Goal: Task Accomplishment & Management: Use online tool/utility

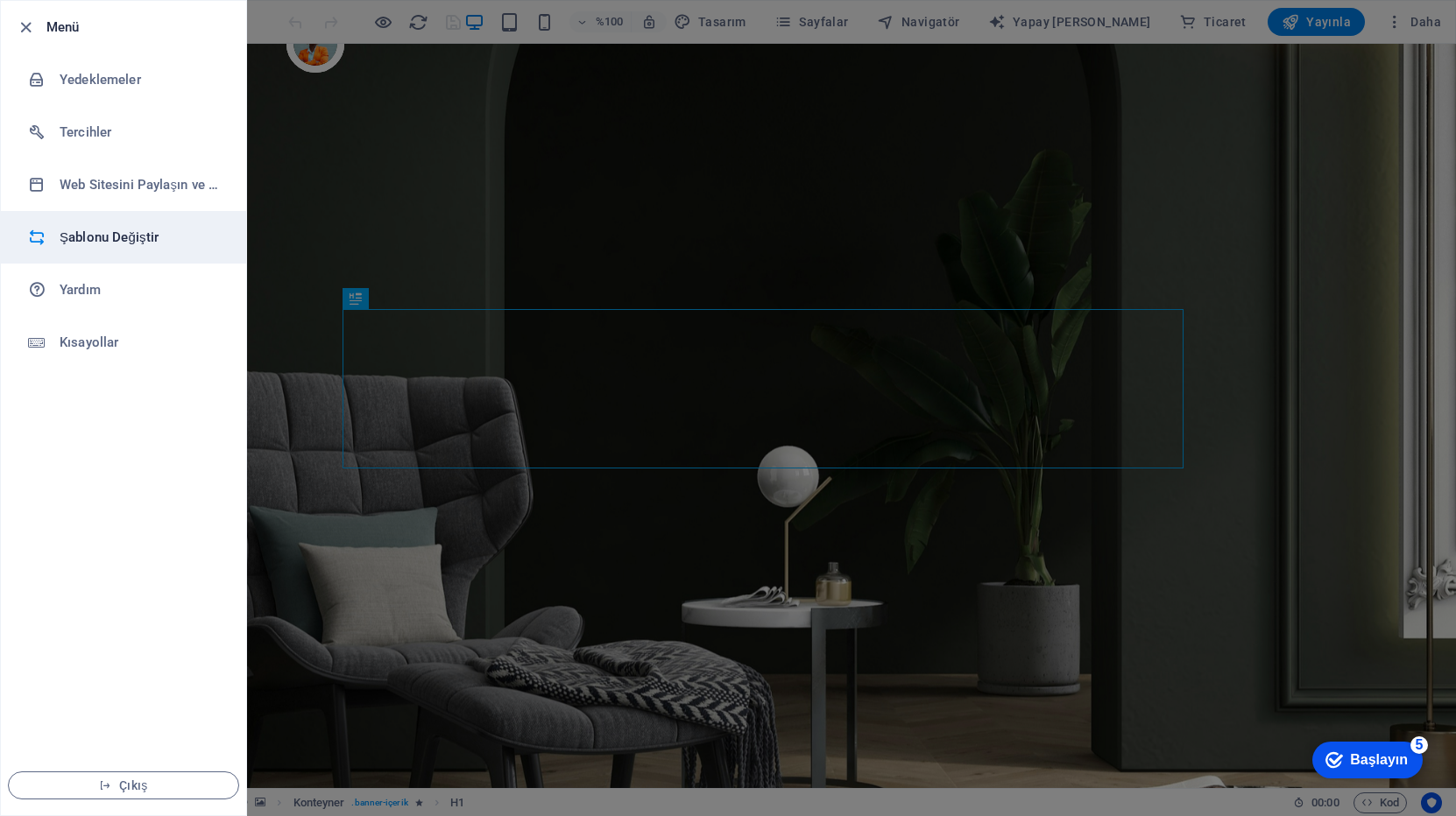
click at [140, 245] on h6 "Şablonu Değiştir" at bounding box center [140, 238] width 162 height 21
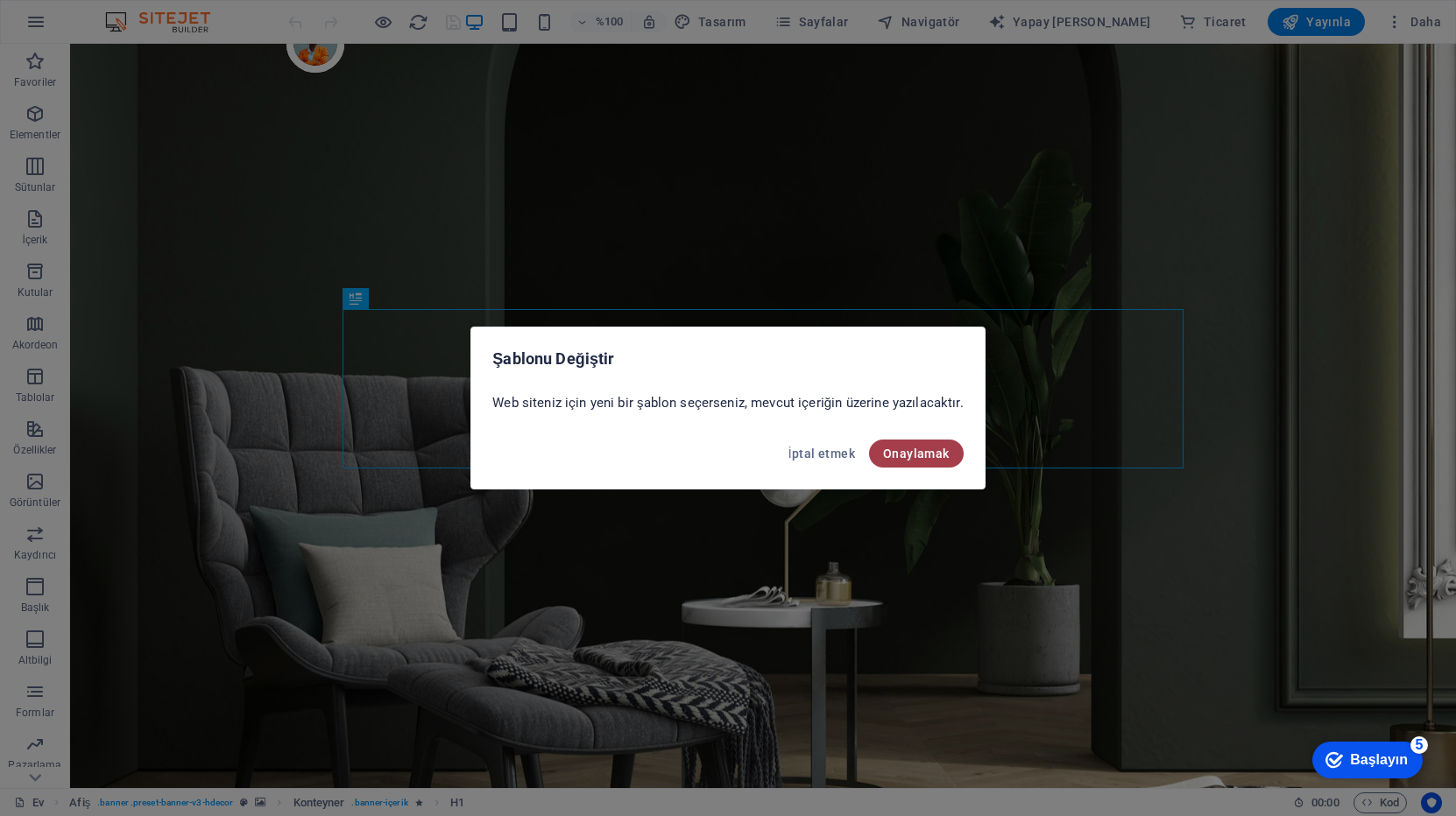
click at [899, 450] on font "Onaylamak" at bounding box center [915, 454] width 66 height 14
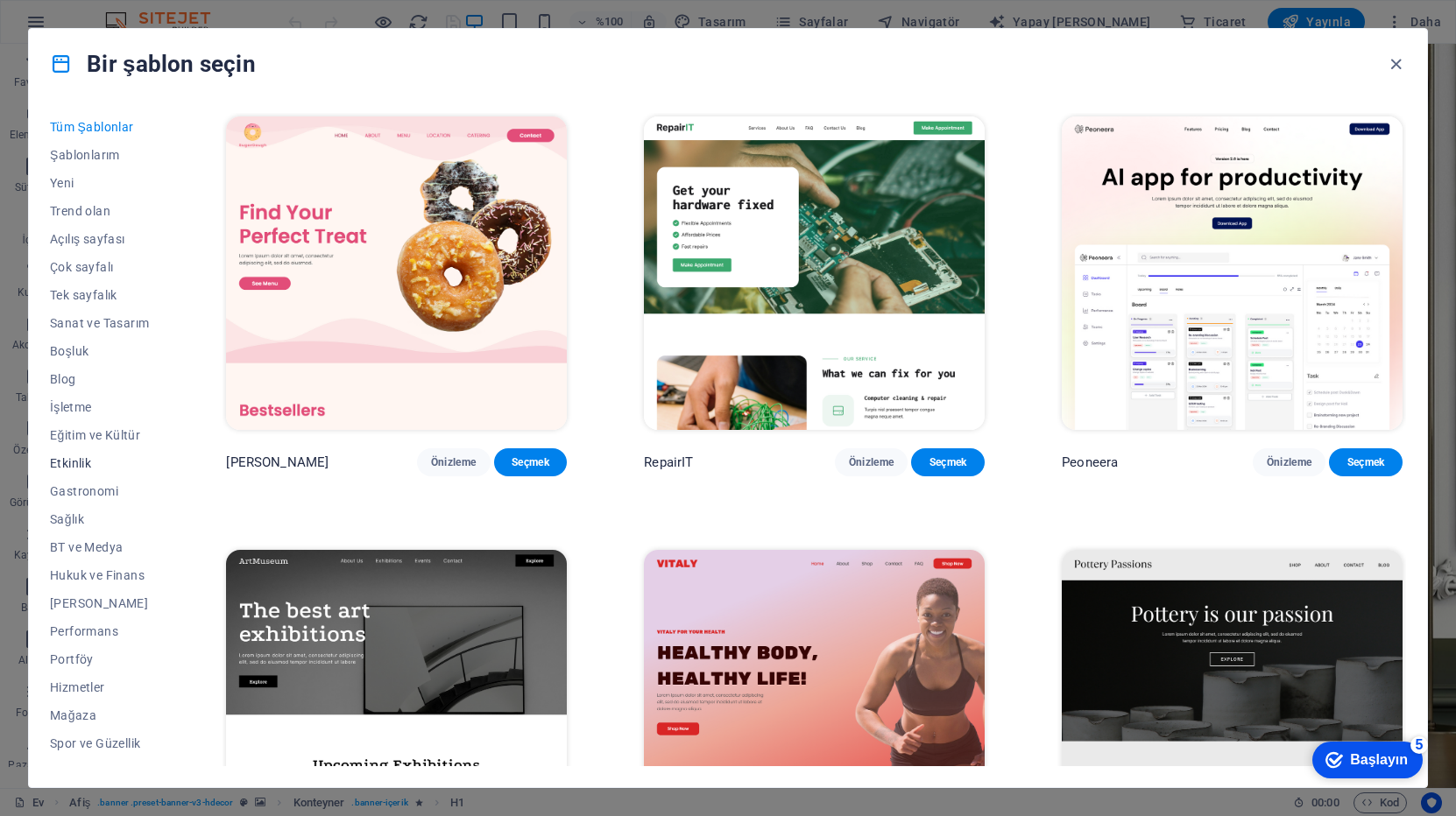
scroll to position [75, 0]
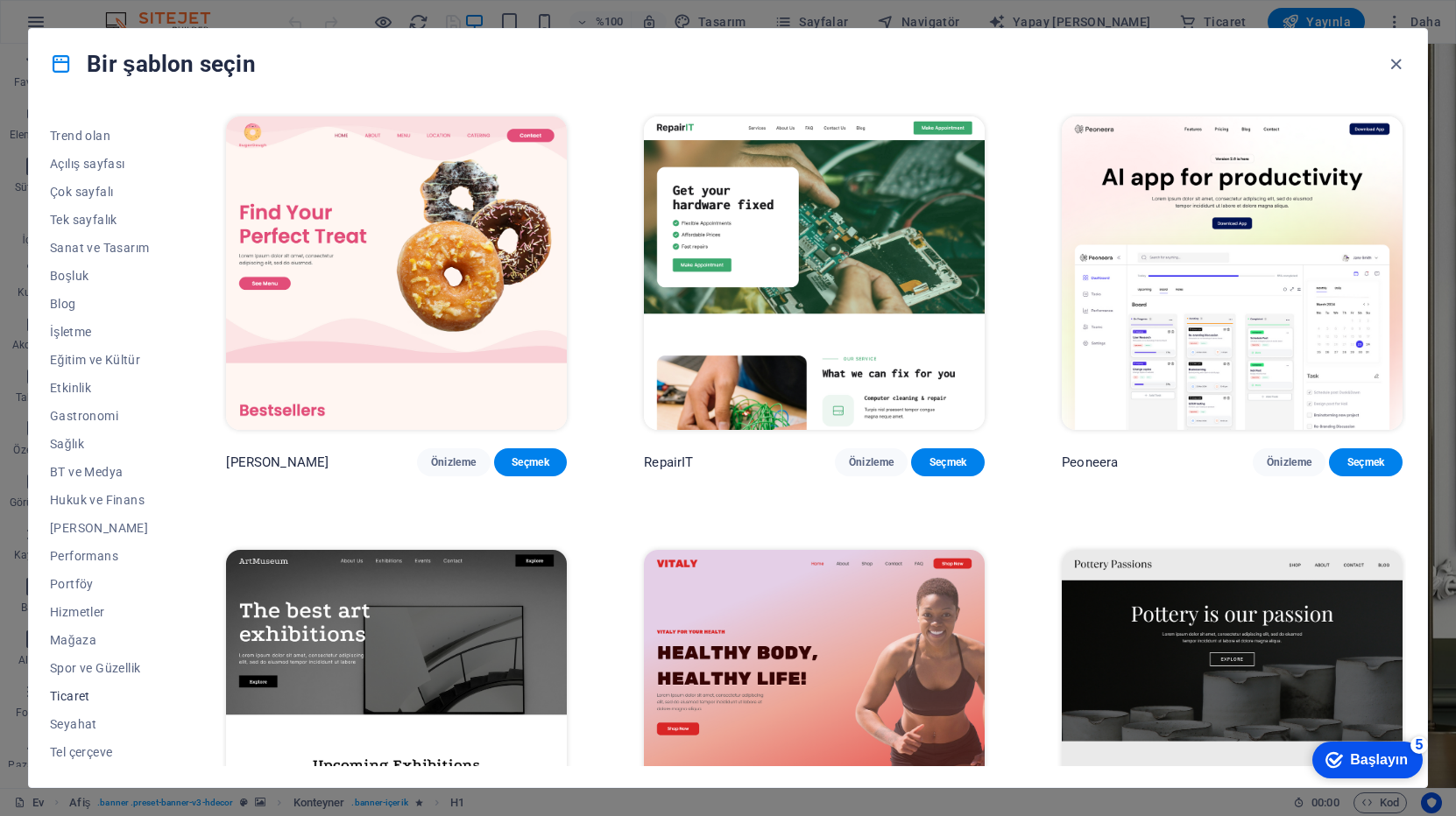
click at [92, 698] on span "Ticaret" at bounding box center [99, 696] width 99 height 14
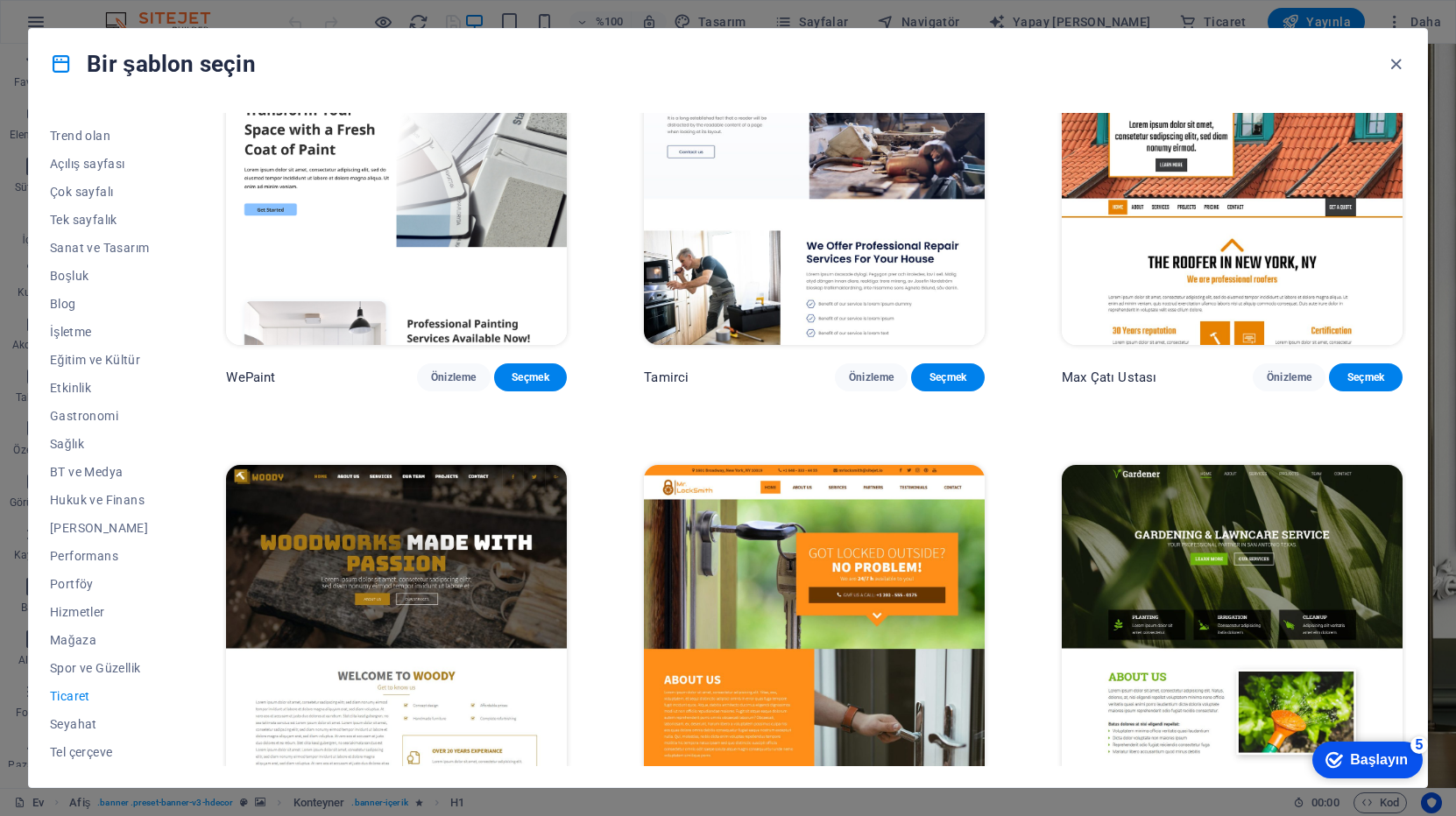
scroll to position [0, 0]
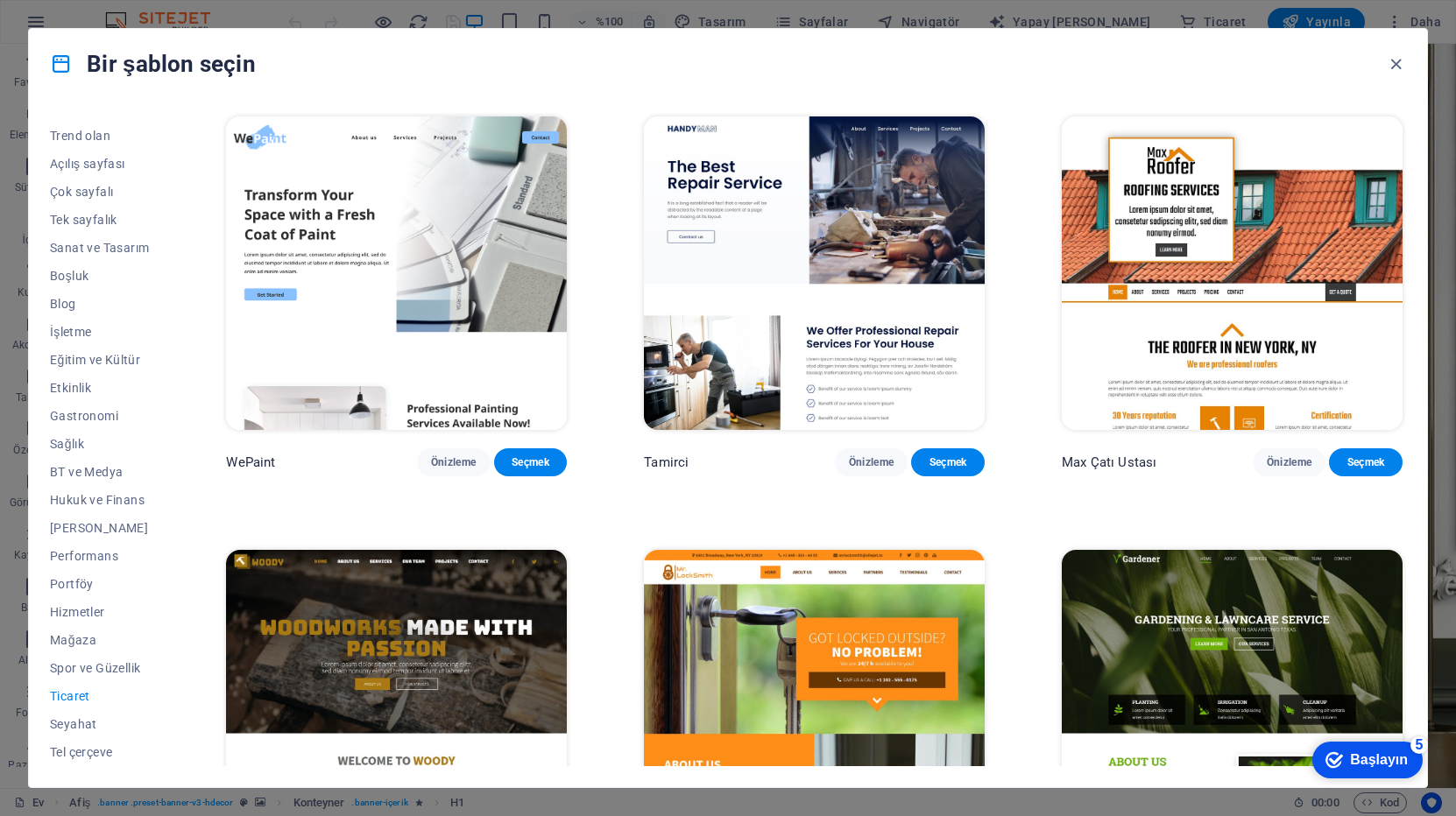
click at [871, 377] on img at bounding box center [814, 274] width 341 height 314
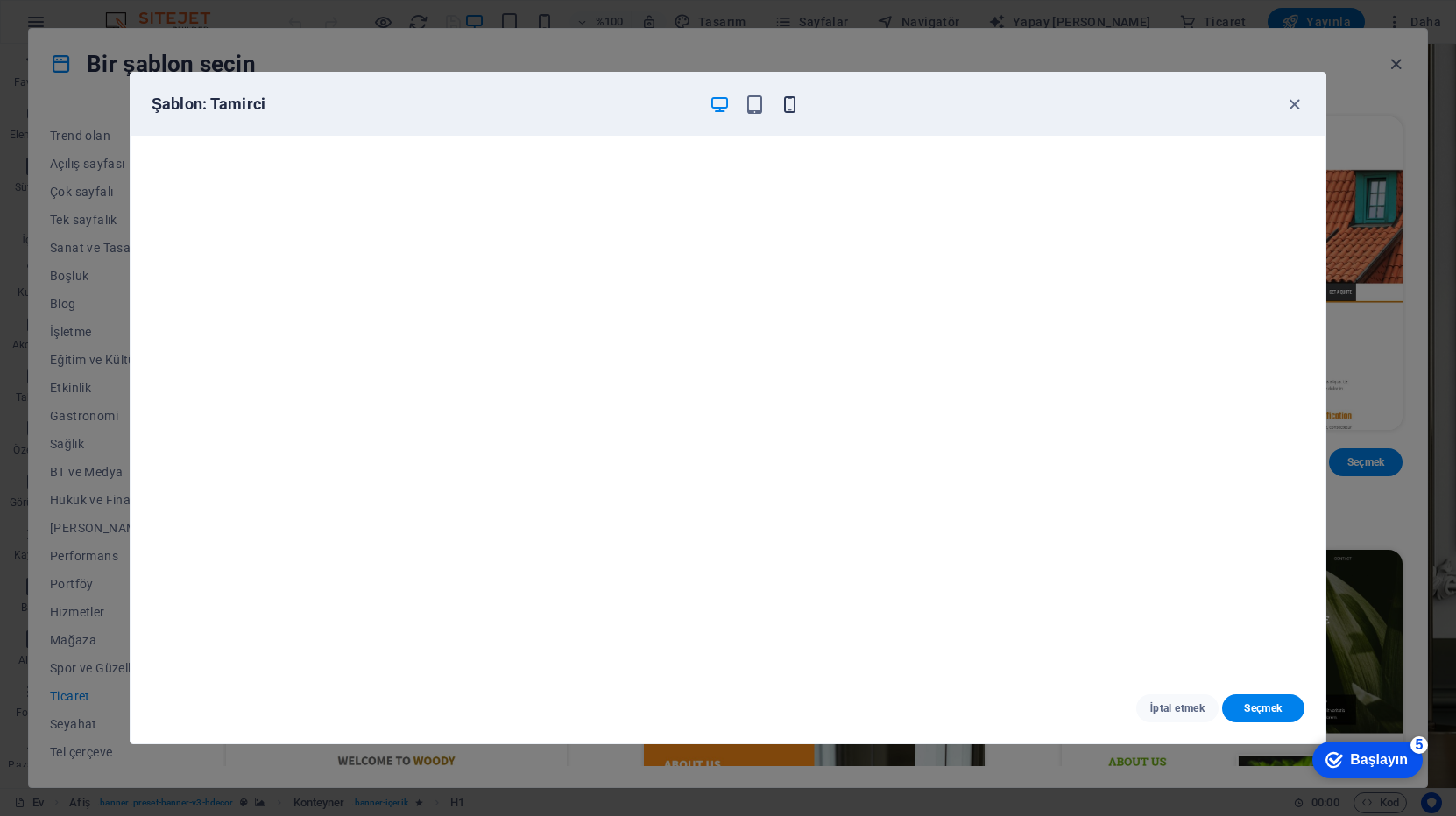
click at [791, 100] on icon "button" at bounding box center [789, 104] width 20 height 20
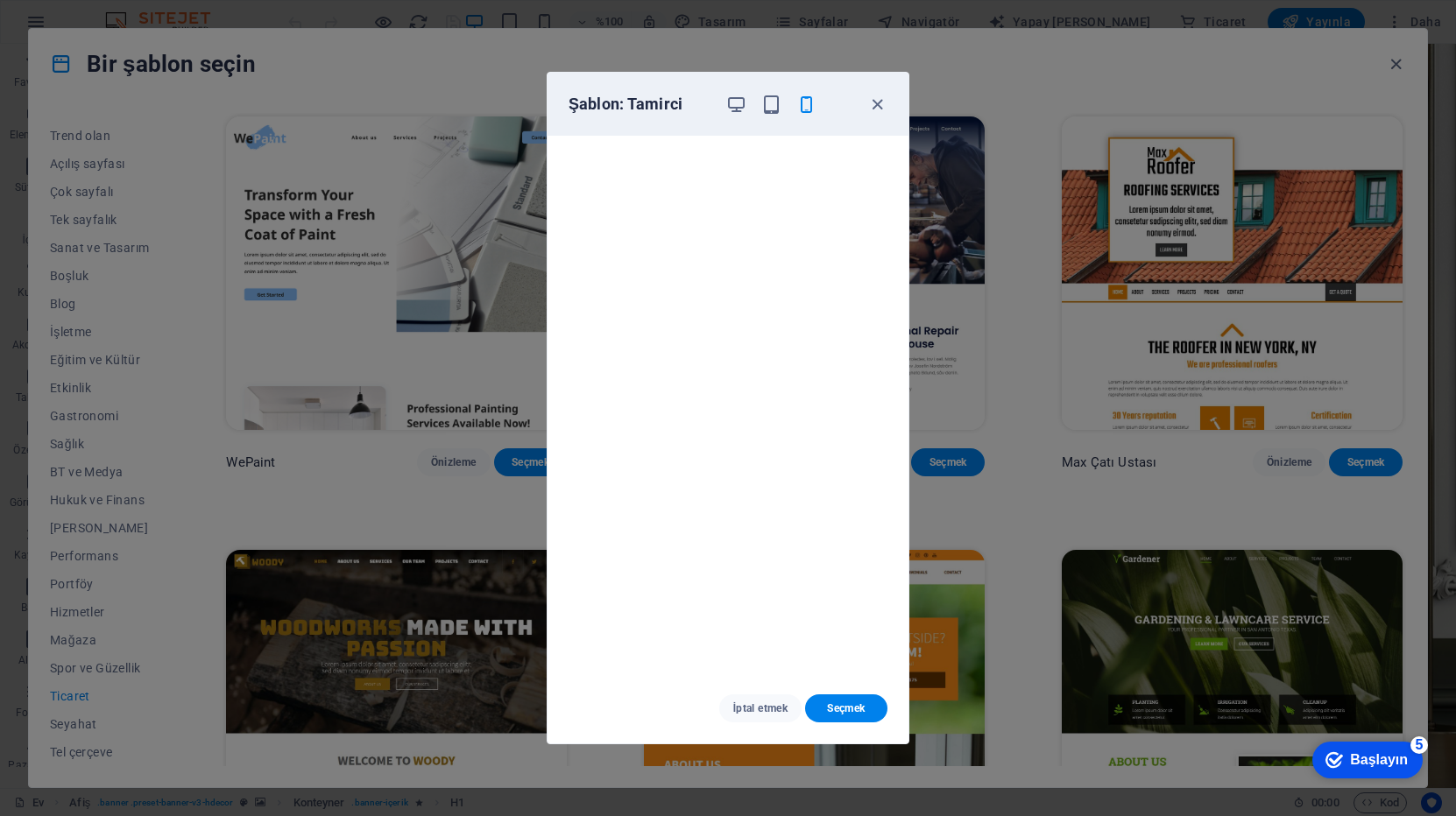
click at [914, 195] on div "Şablon: Tamirci İptal etmek Seçmek" at bounding box center [728, 408] width 1456 height 816
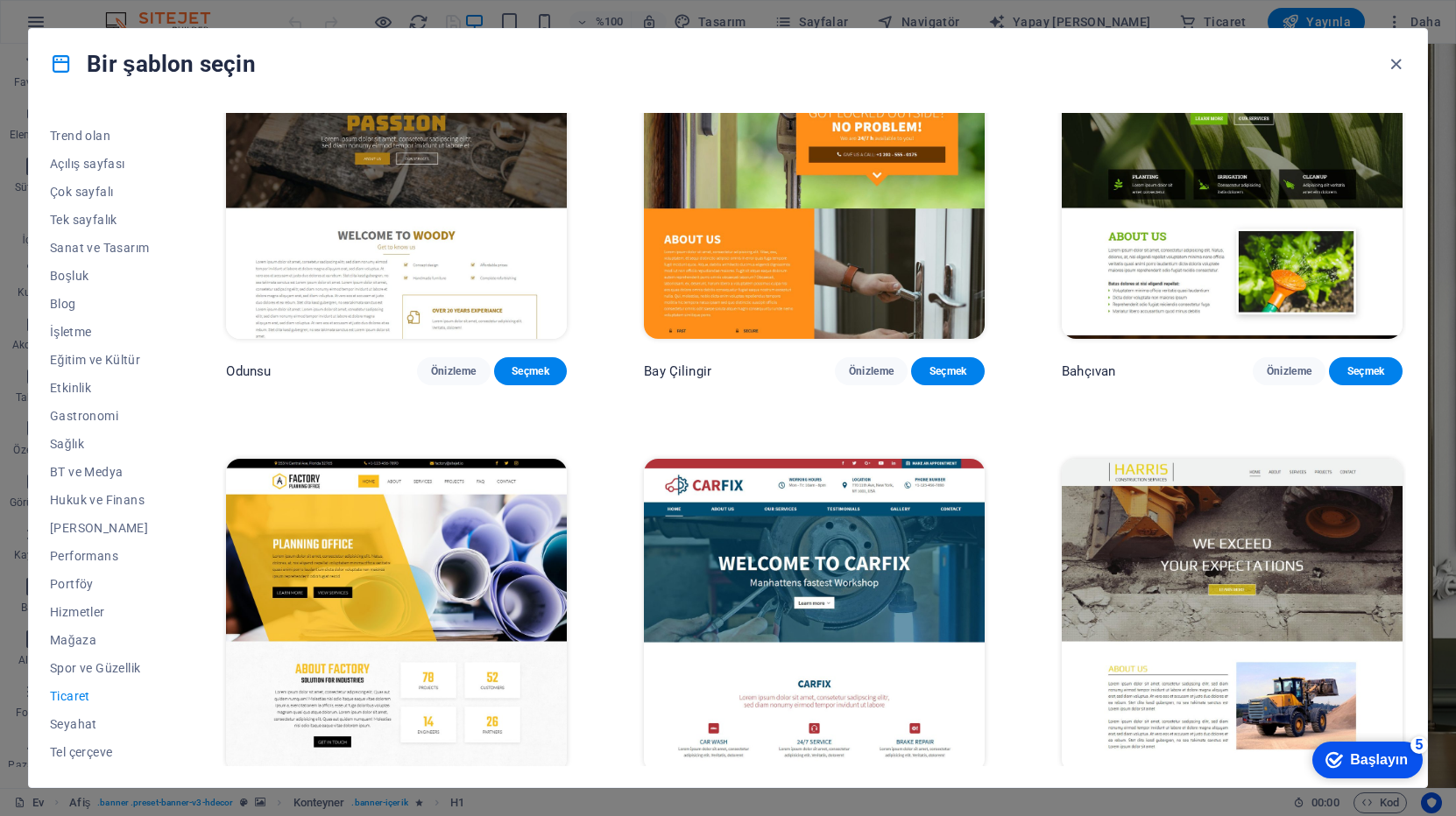
scroll to position [550, 0]
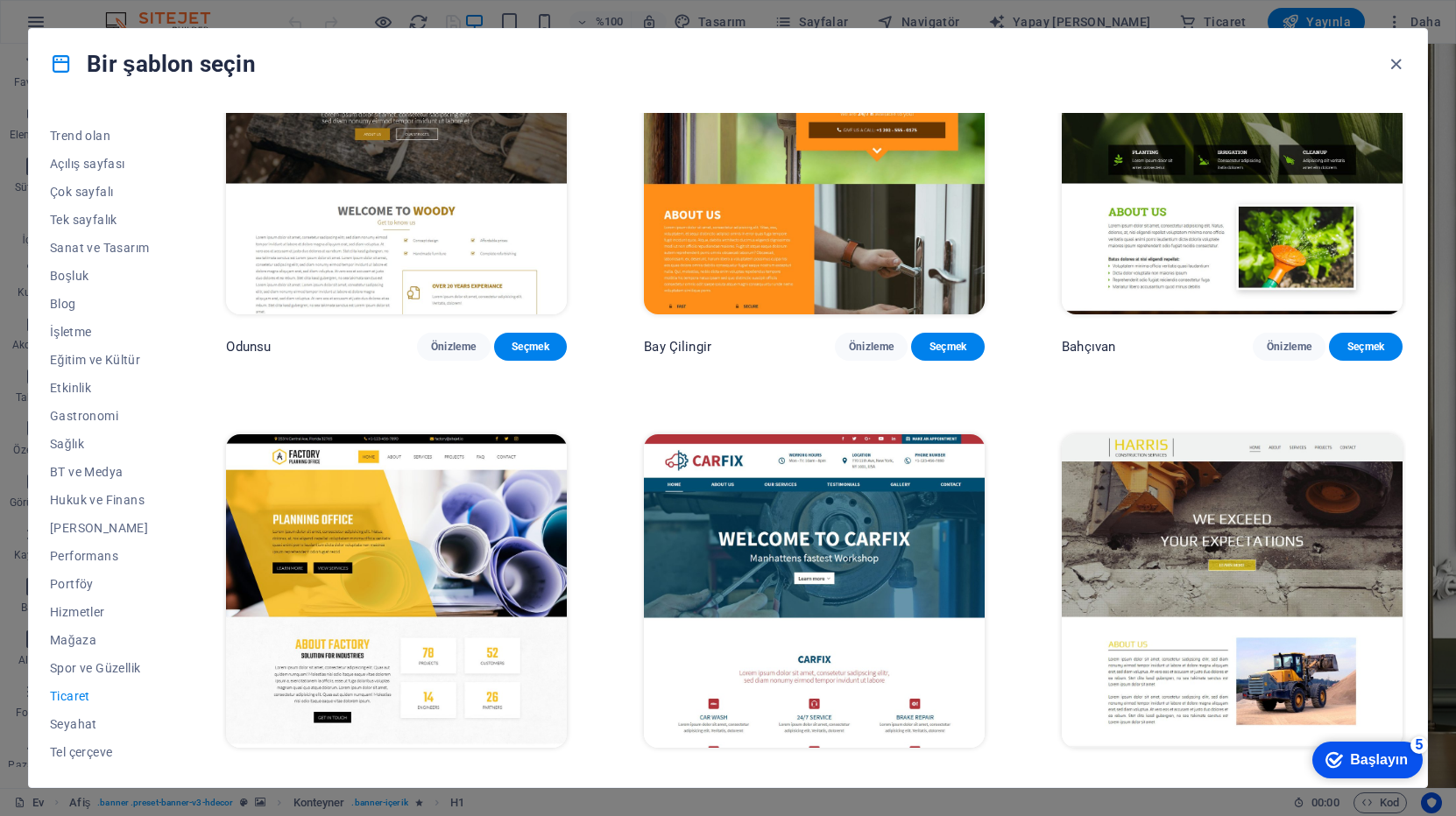
click at [1213, 241] on img at bounding box center [1232, 157] width 341 height 314
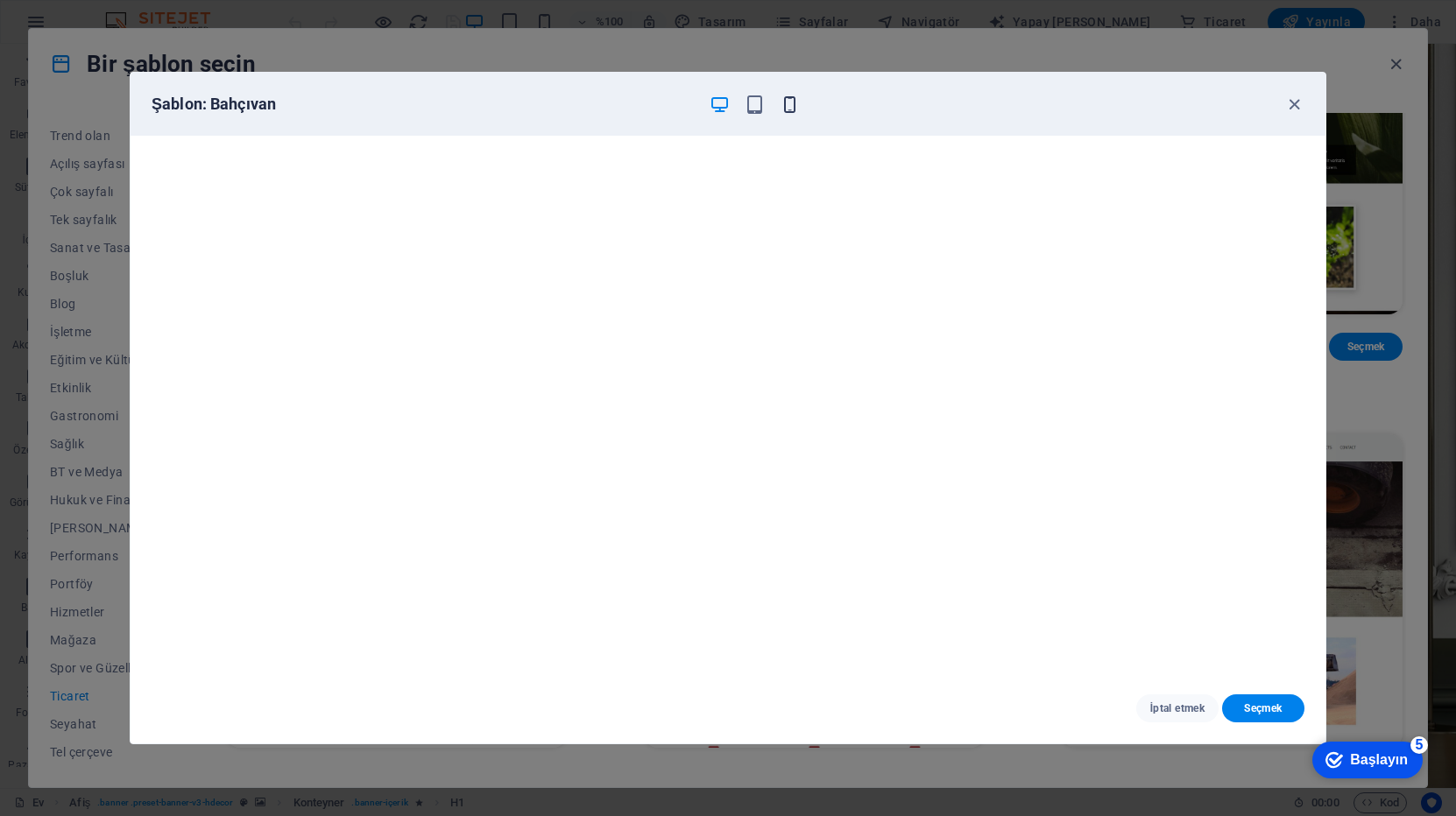
click at [782, 101] on icon "button" at bounding box center [789, 104] width 20 height 20
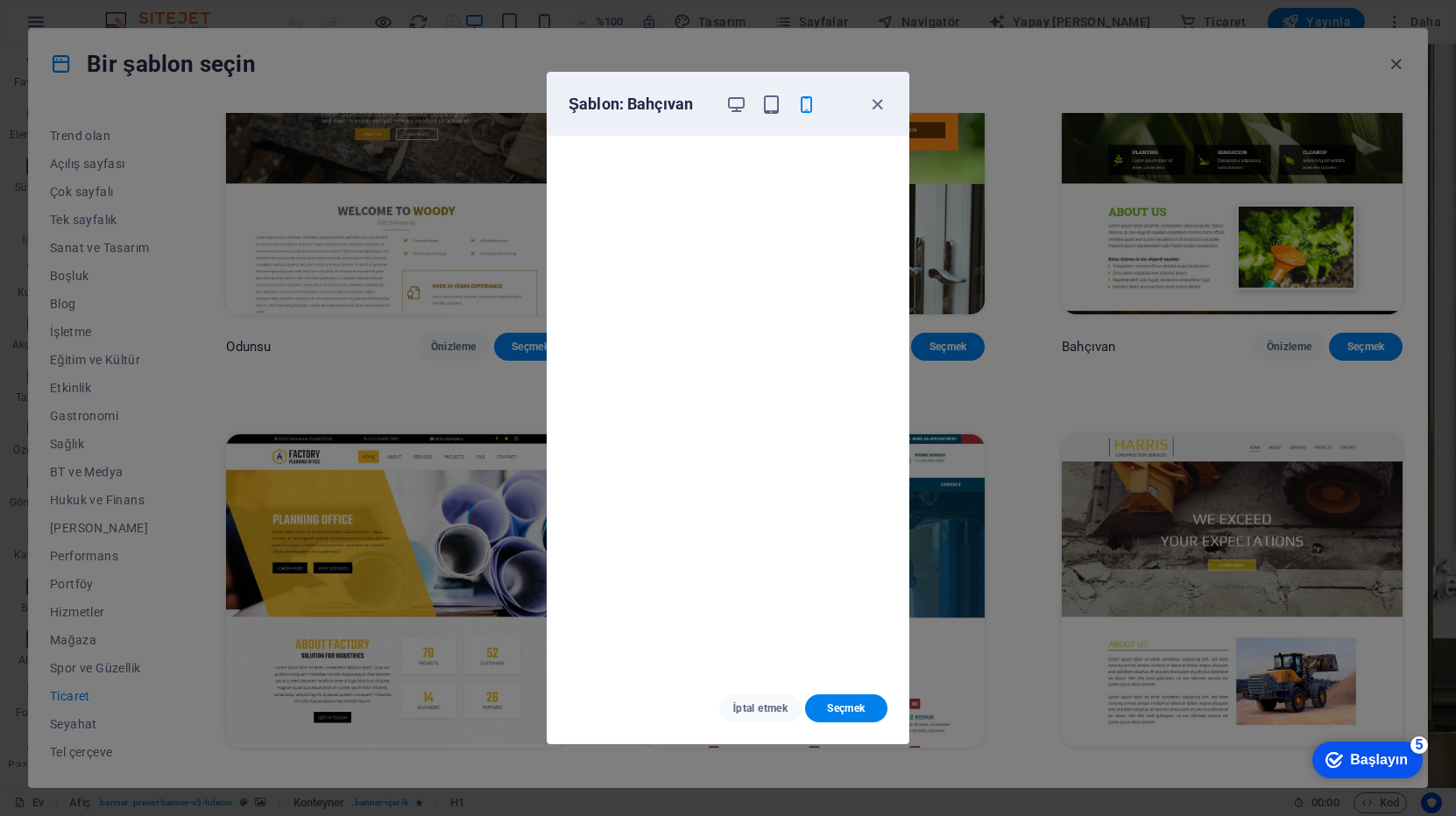
click at [1111, 404] on div "Şablon: Bahçıvan İptal etmek Seçmek" at bounding box center [728, 408] width 1456 height 816
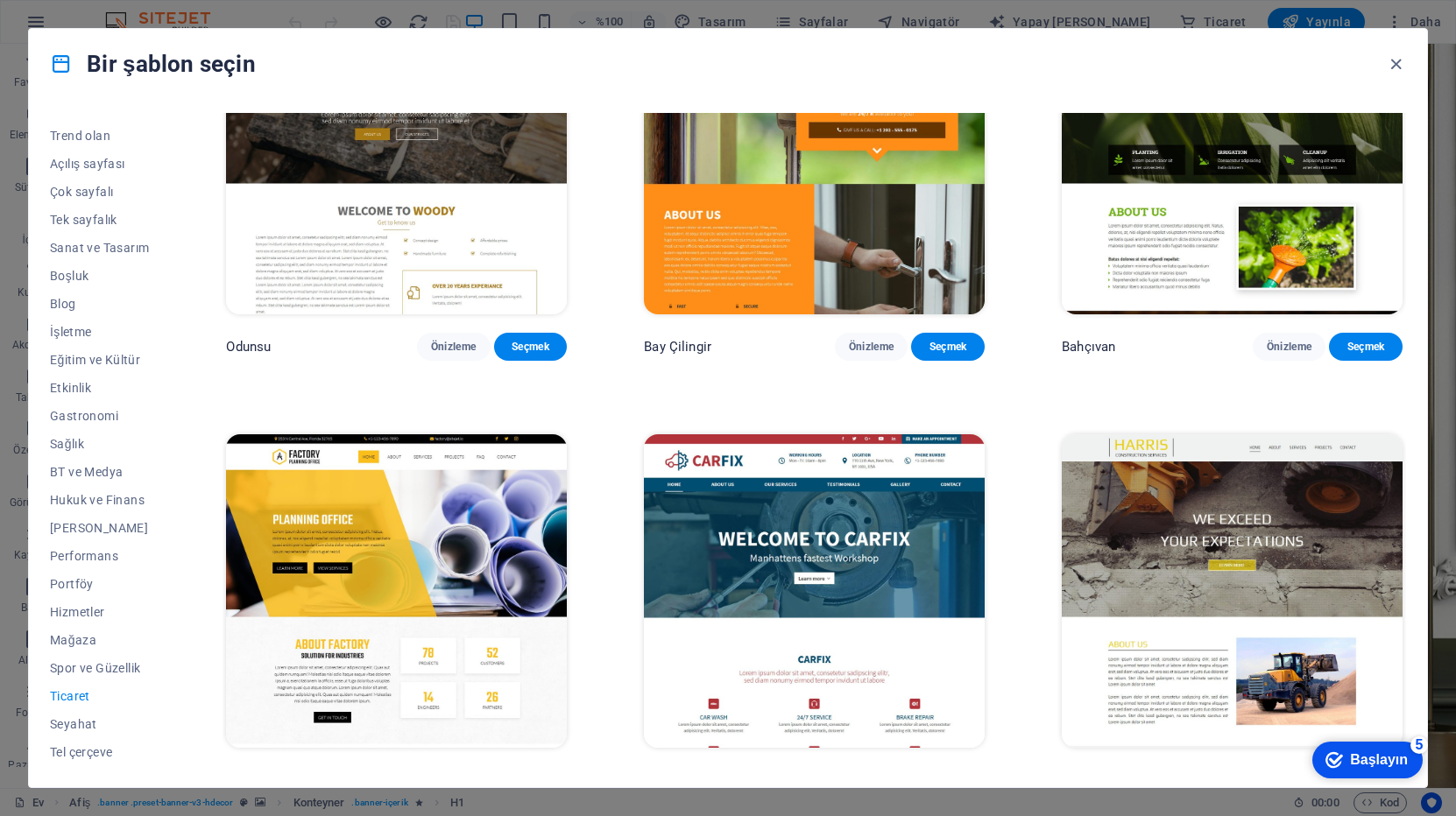
scroll to position [0, 0]
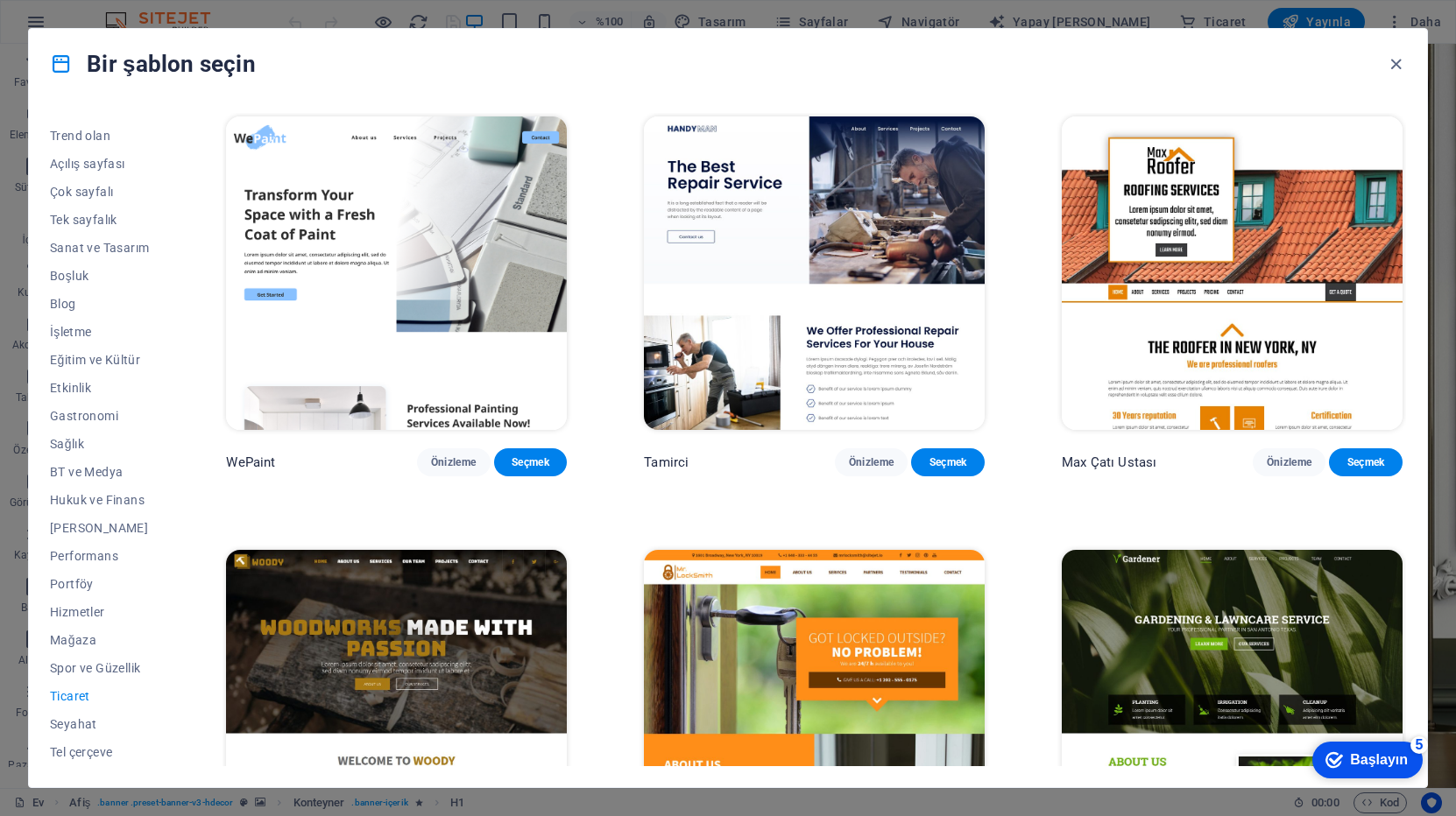
click at [459, 317] on img at bounding box center [396, 274] width 341 height 314
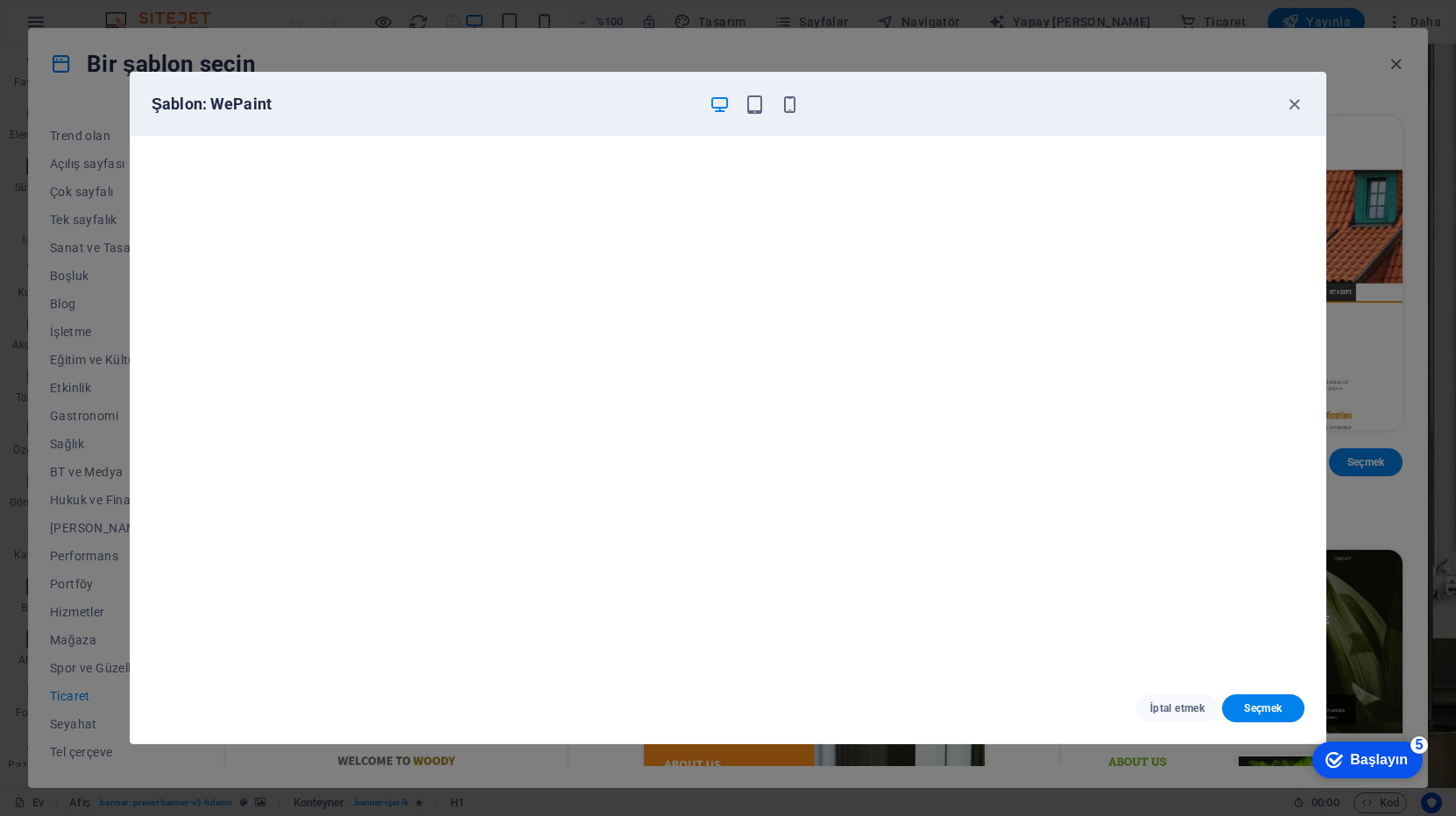
click at [1344, 192] on div "Şablon: WePaint İptal etmek Seçmek" at bounding box center [728, 408] width 1456 height 816
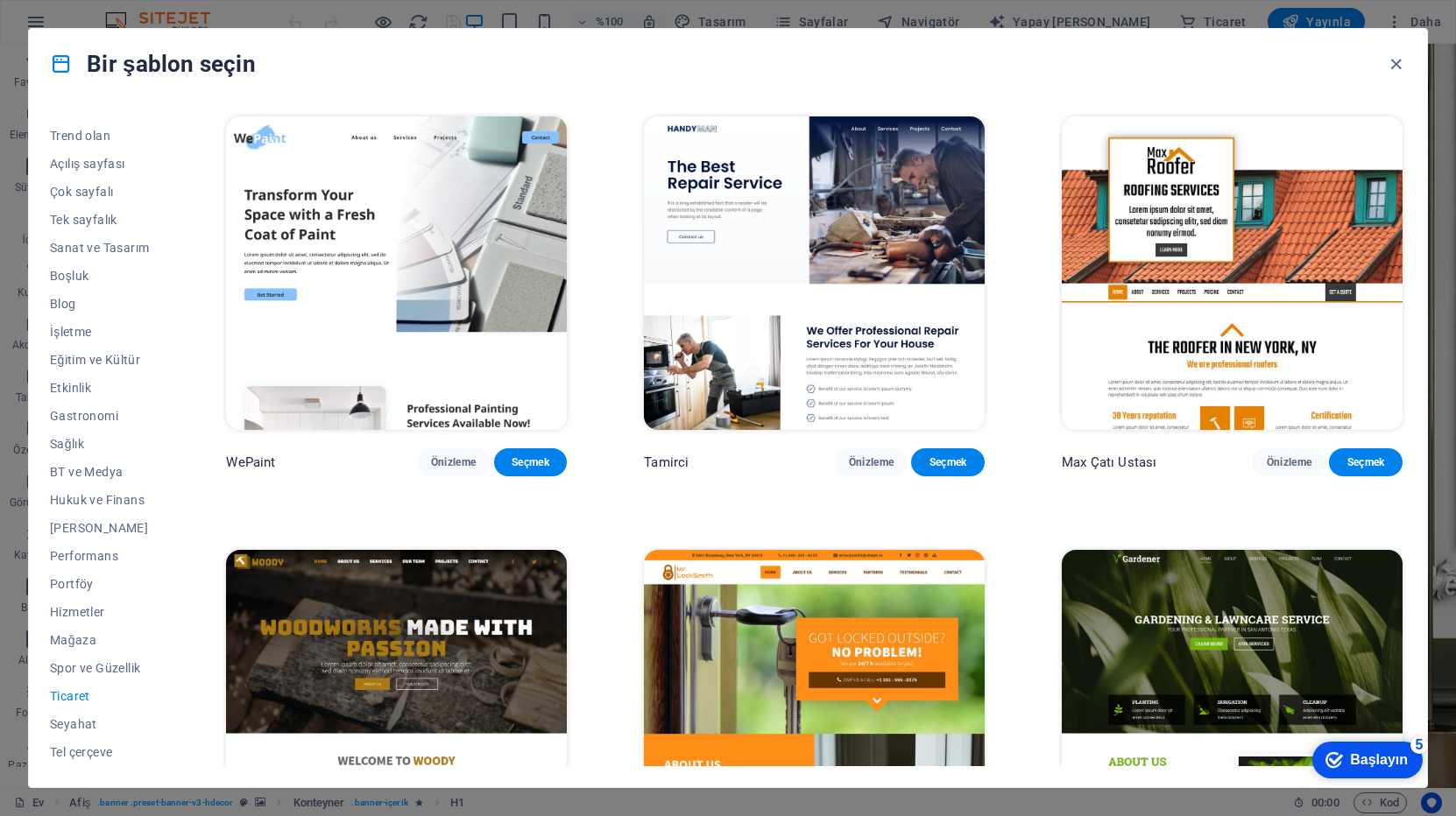
scroll to position [1, 0]
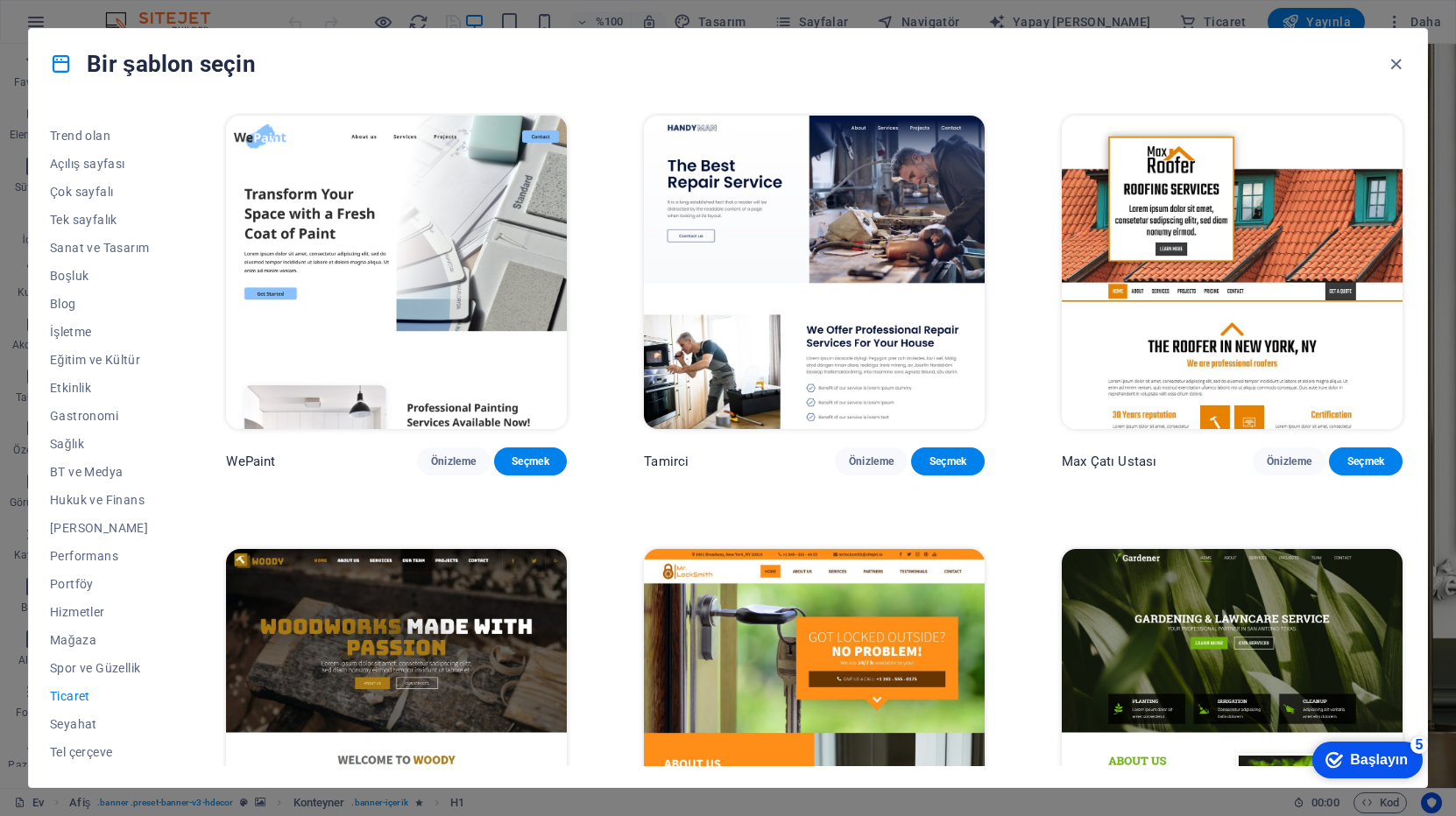
click at [1227, 284] on img at bounding box center [1232, 273] width 341 height 314
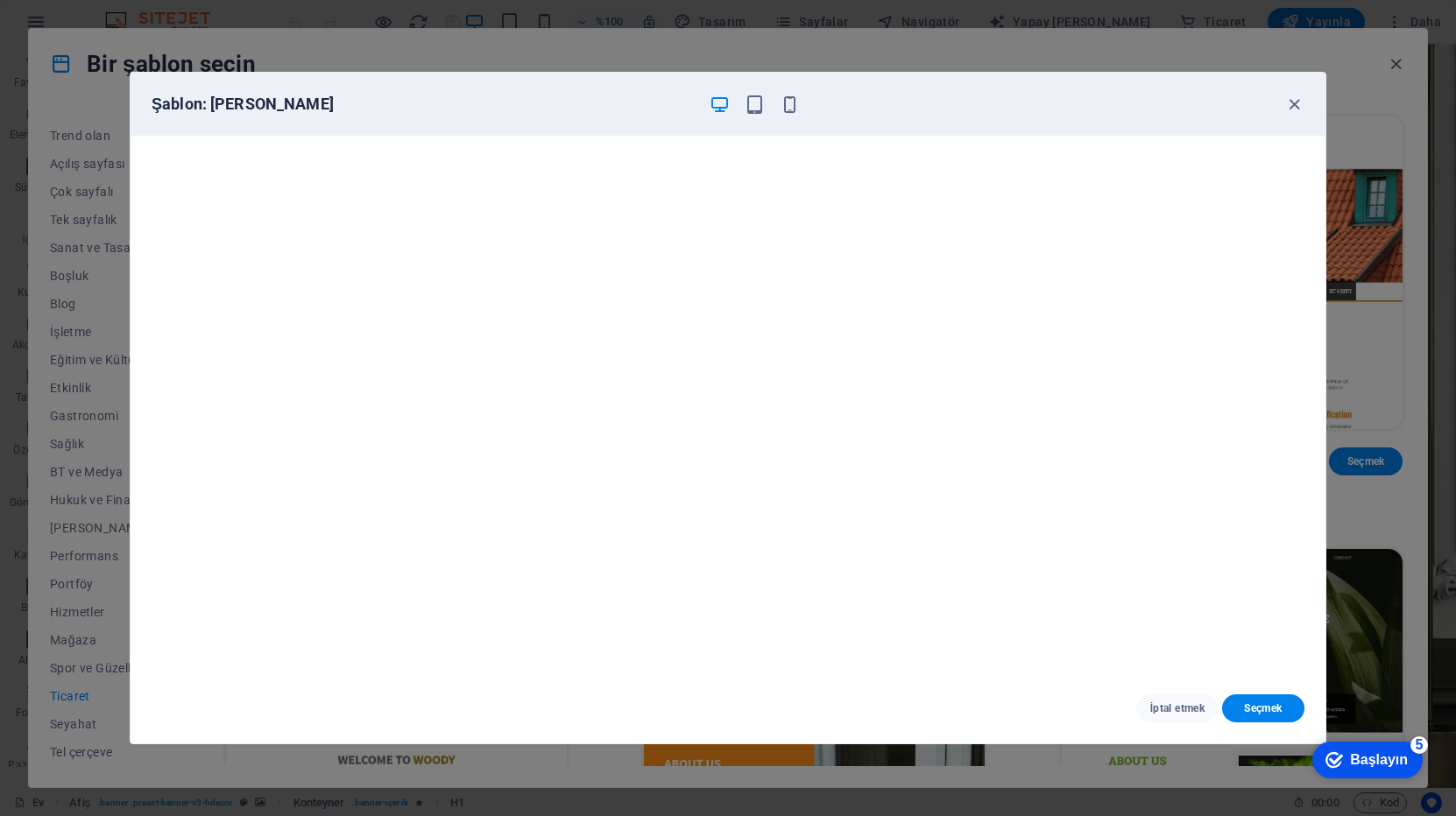
scroll to position [4, 0]
click at [1232, 707] on button "Seçmek" at bounding box center [1262, 708] width 83 height 28
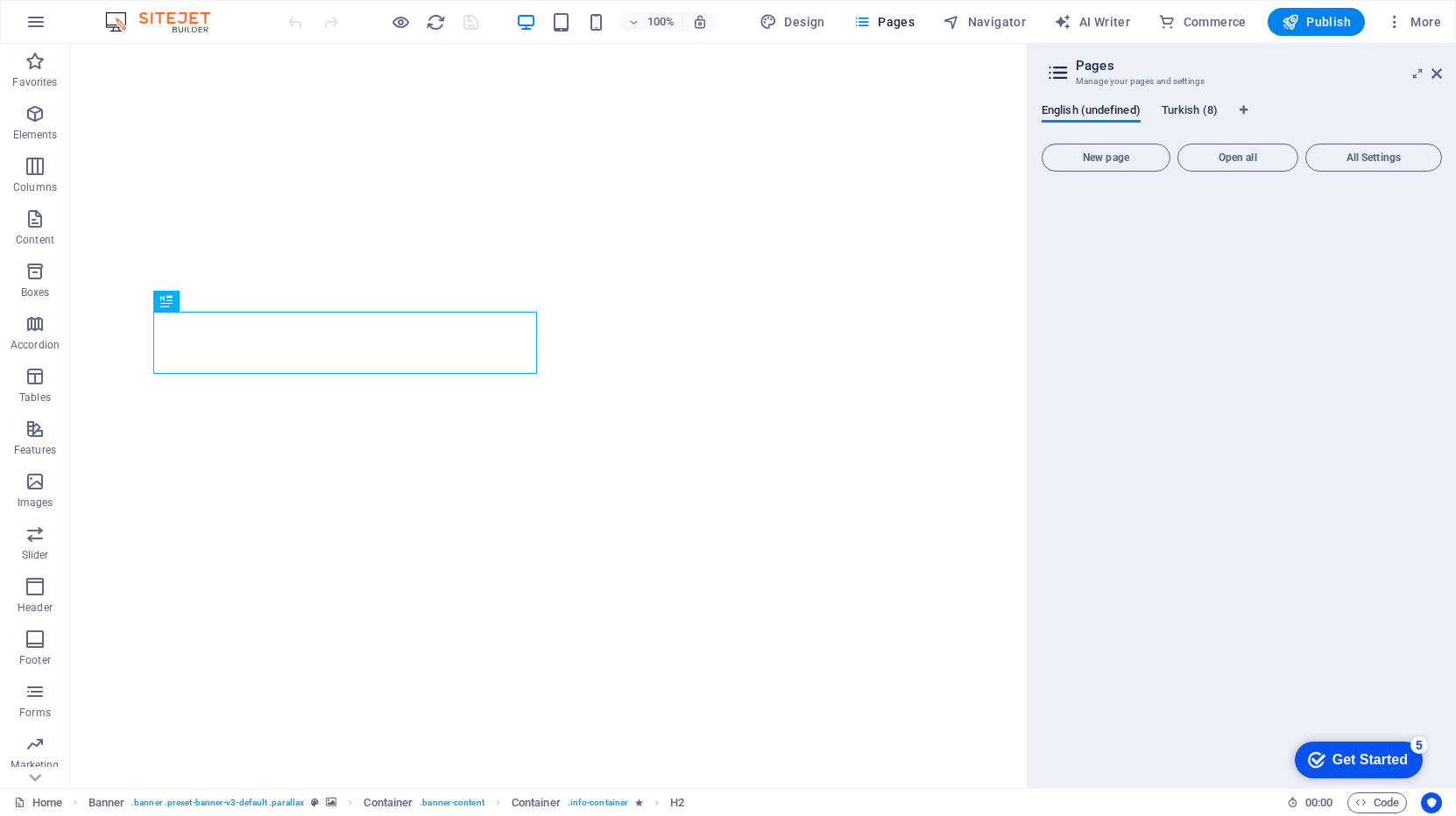
click at [1189, 112] on span "Turkish (8)" at bounding box center [1189, 112] width 56 height 24
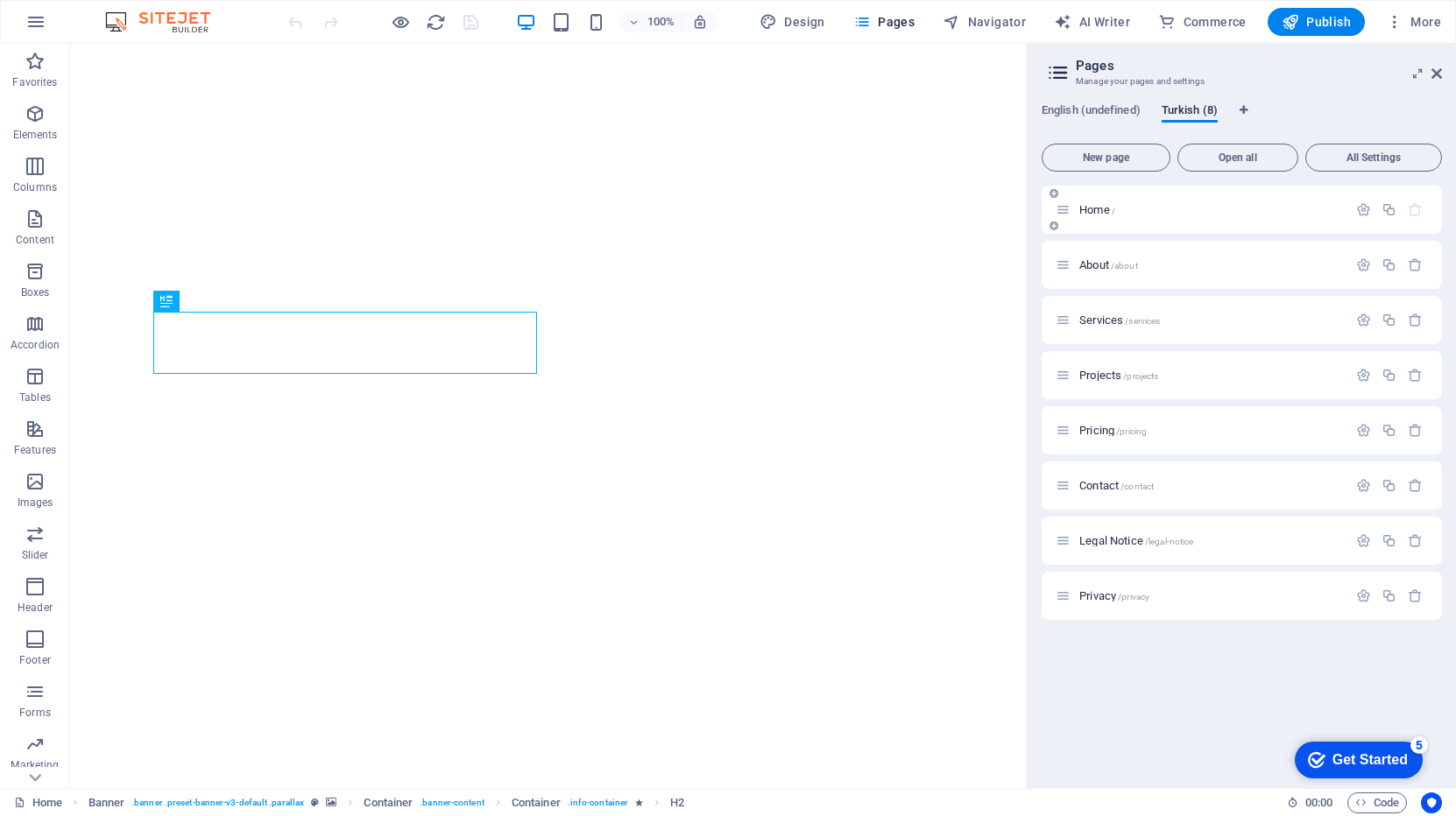
click at [1114, 209] on span "/" at bounding box center [1113, 210] width 4 height 10
click at [1086, 208] on span "Home /" at bounding box center [1097, 209] width 36 height 13
click at [1082, 265] on span "About /about" at bounding box center [1108, 264] width 58 height 13
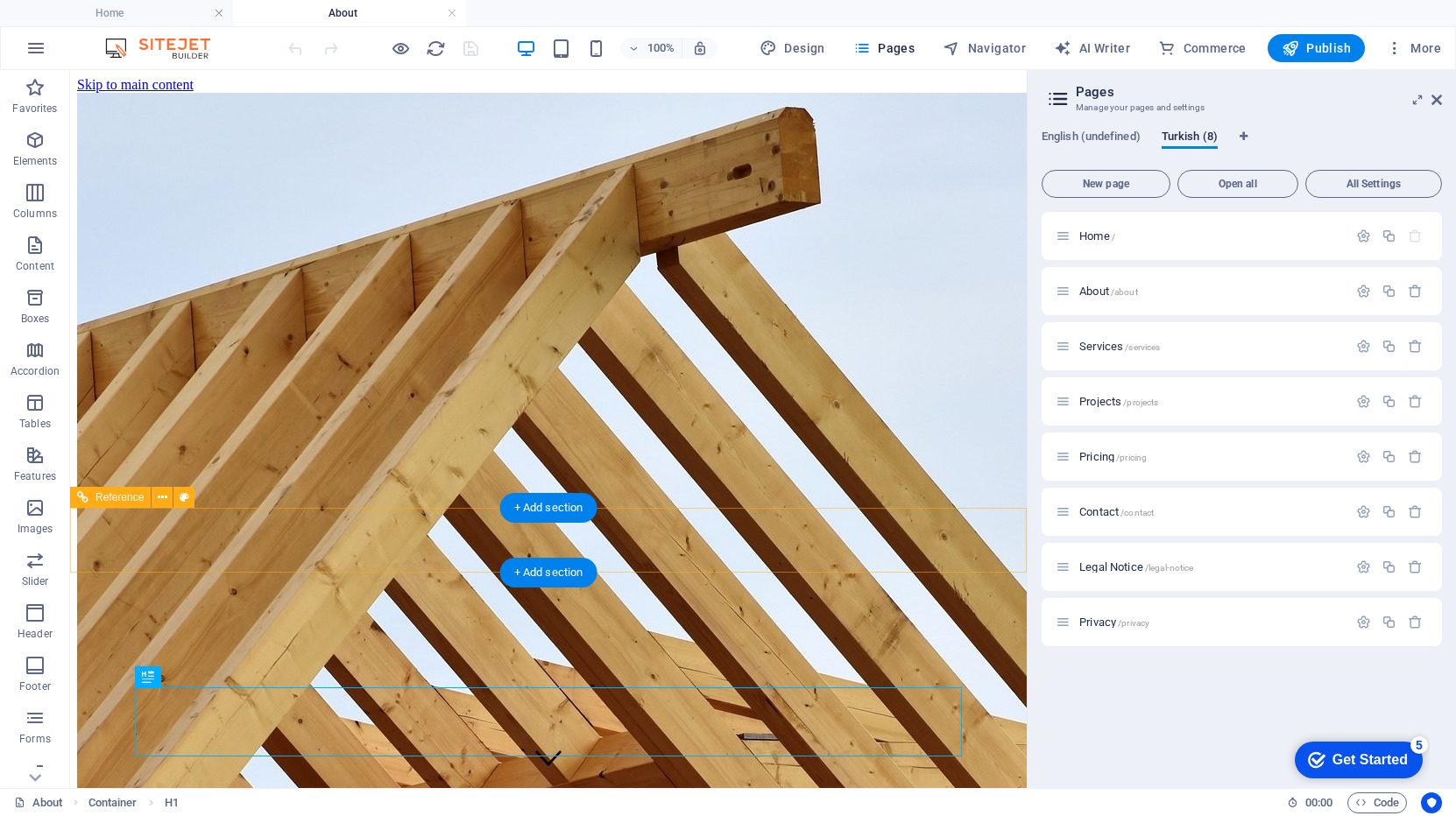
click at [211, 767] on nav "Home About Services Projects Pricing Contact" at bounding box center [548, 814] width 943 height 94
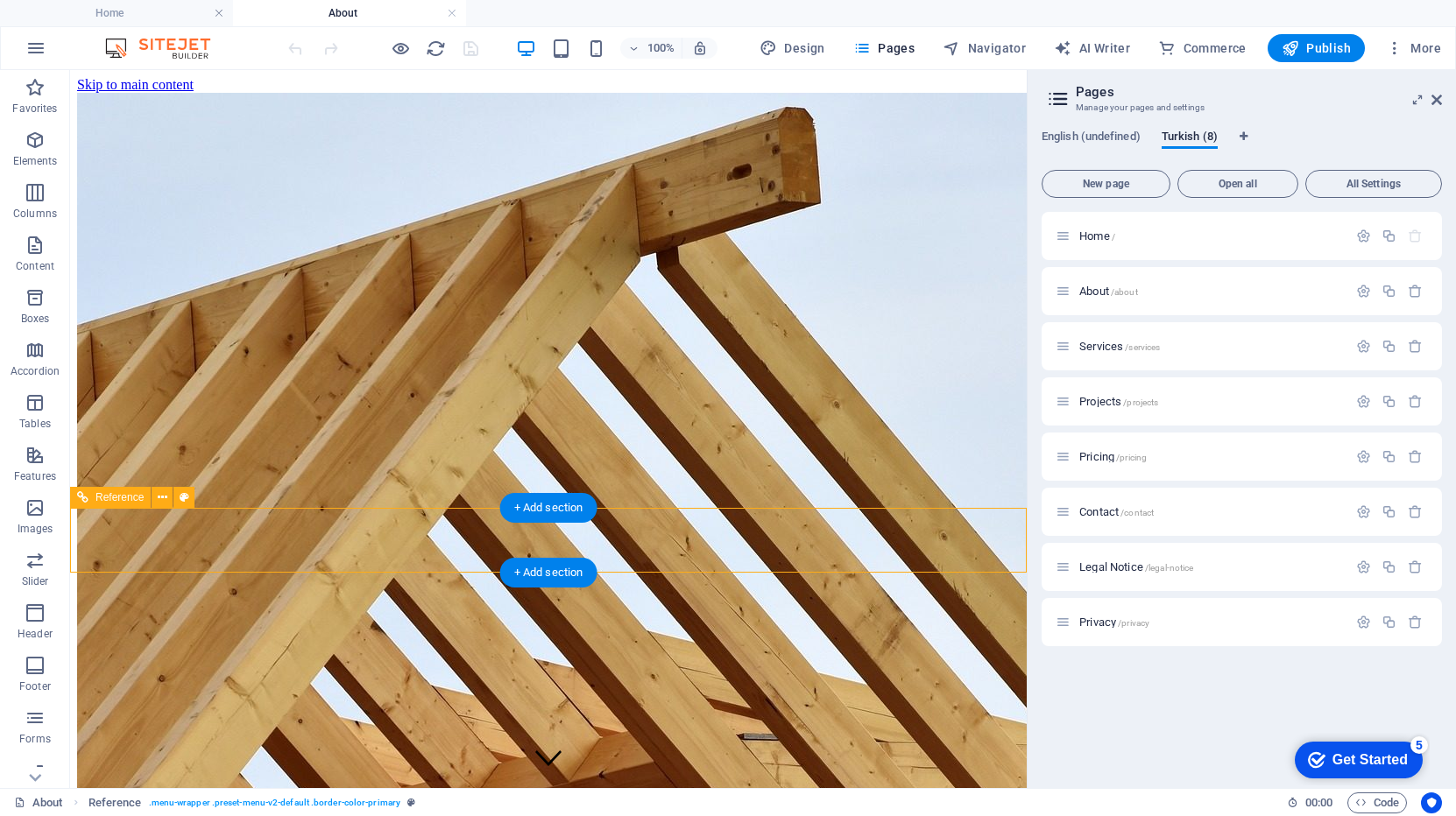
click at [159, 767] on nav "Home About Services Projects Pricing Contact" at bounding box center [548, 814] width 943 height 94
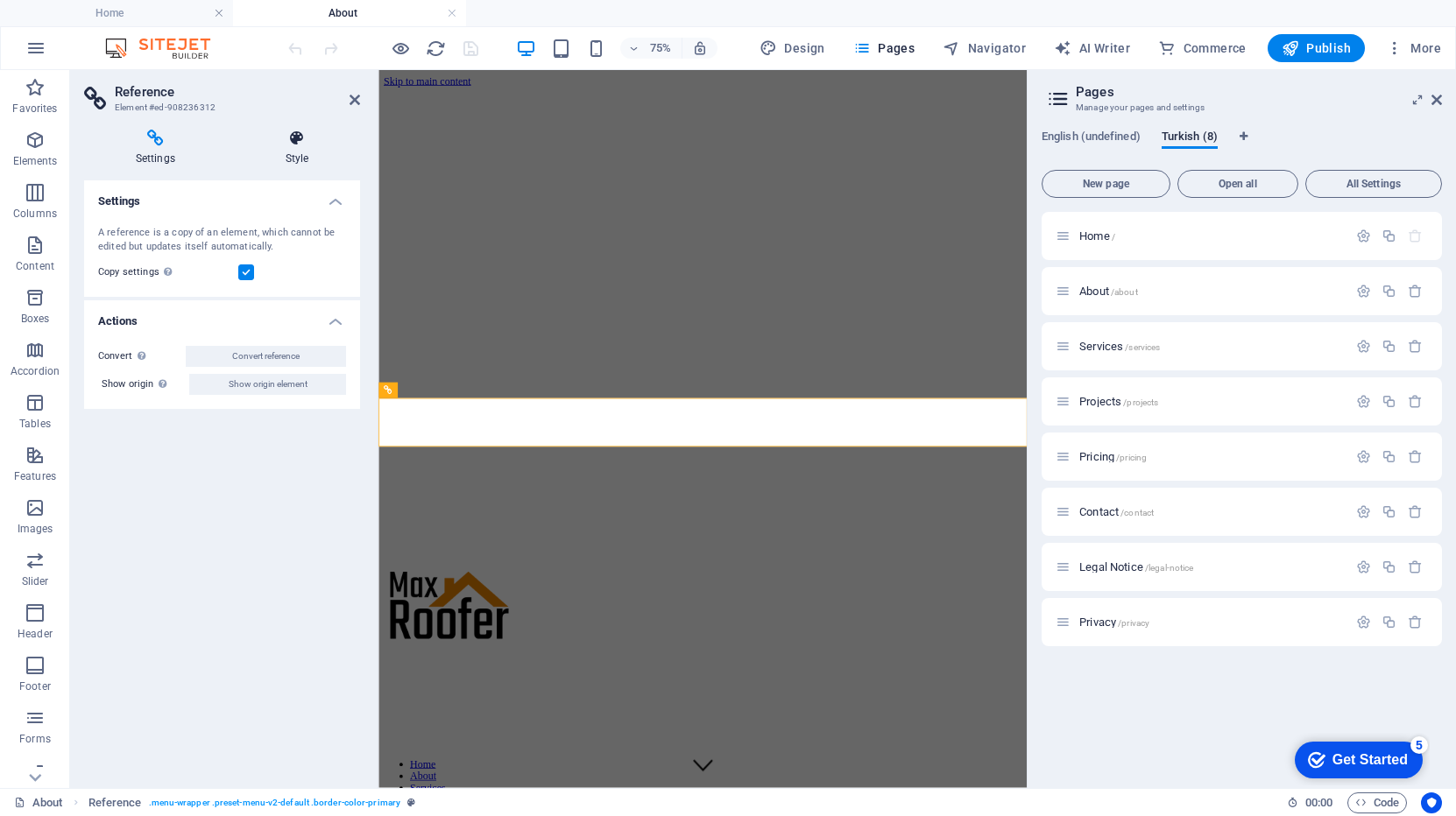
click at [298, 134] on icon at bounding box center [296, 138] width 126 height 18
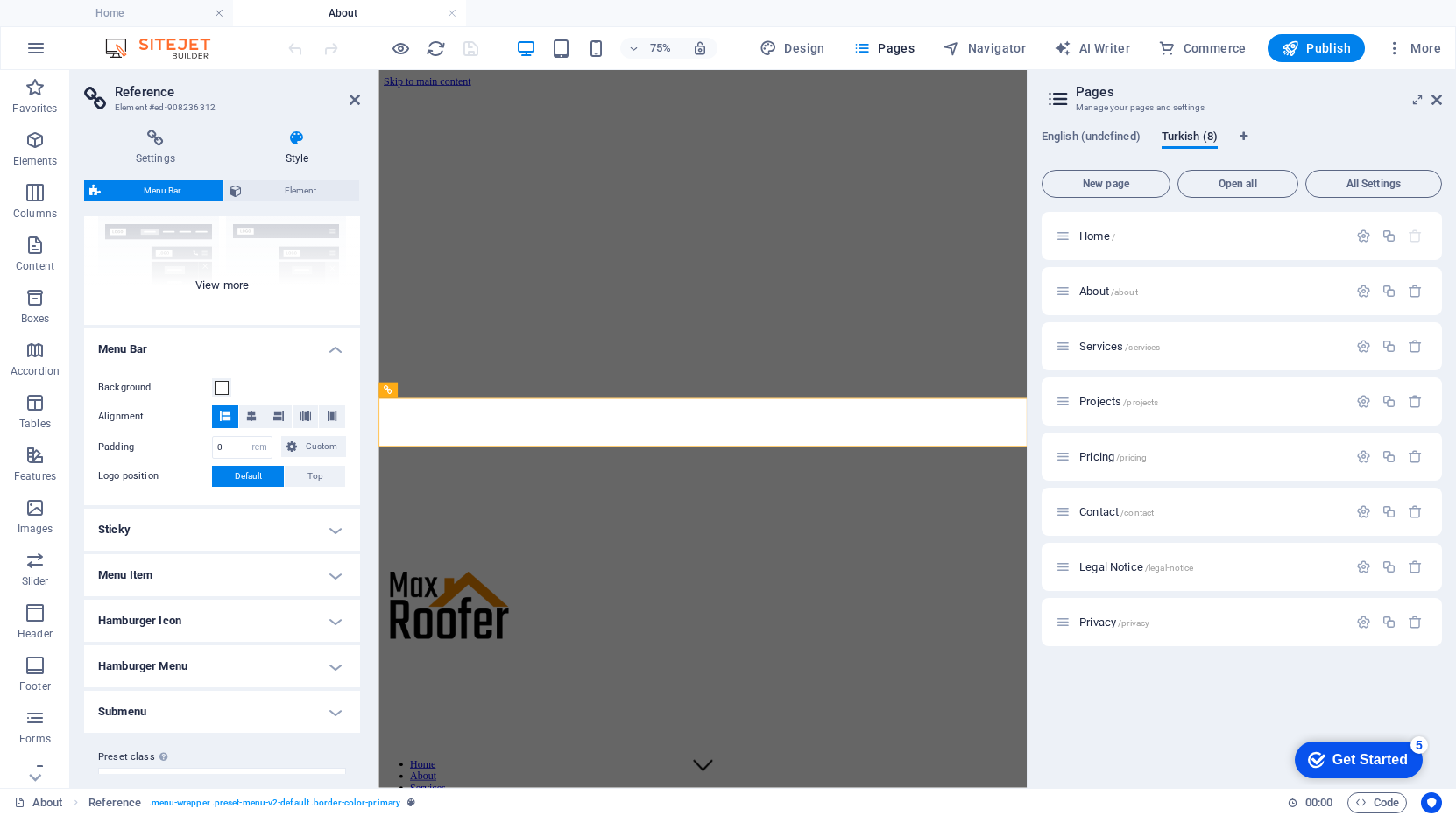
scroll to position [213, 0]
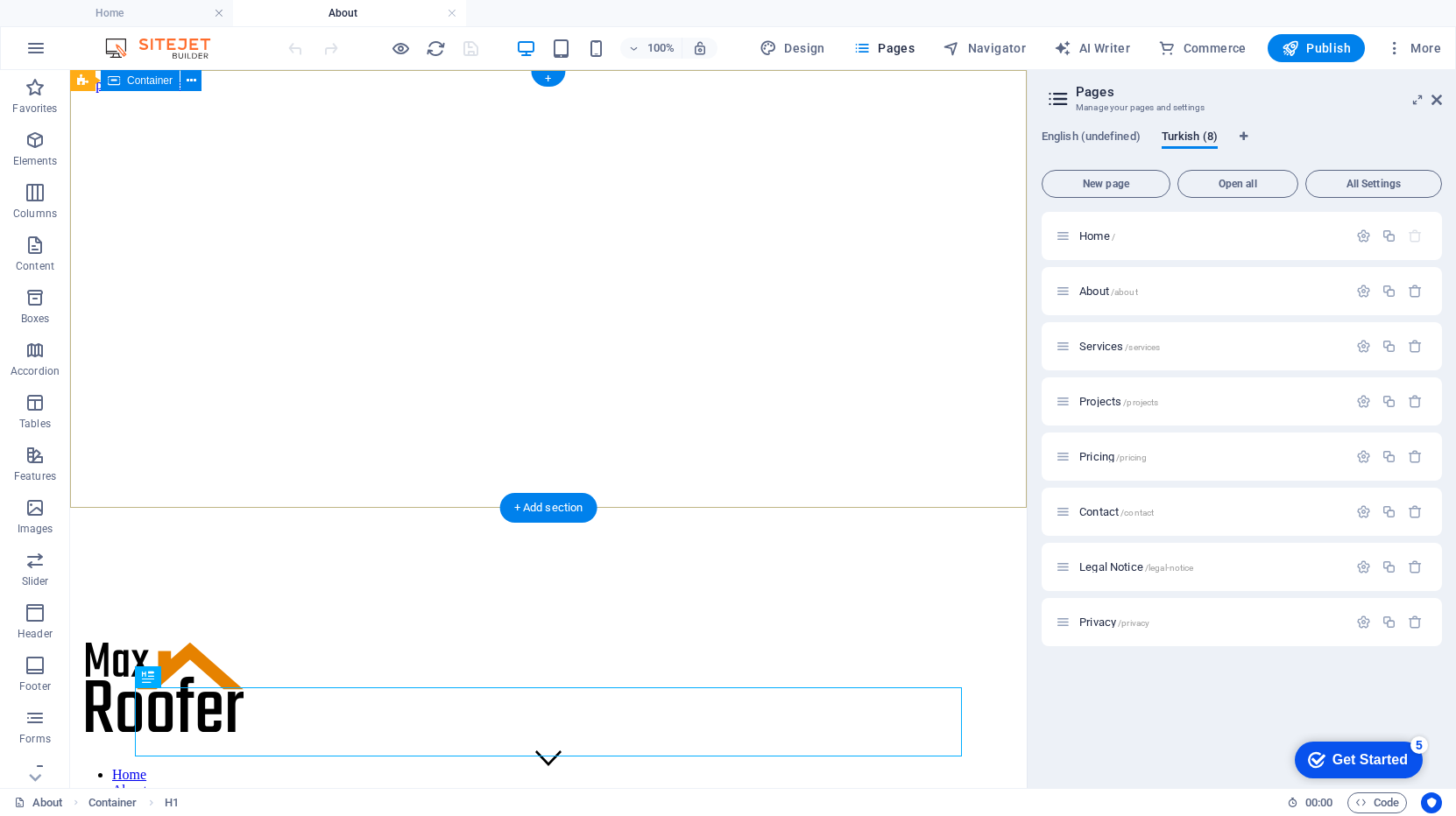
click at [561, 643] on div at bounding box center [548, 688] width 943 height 93
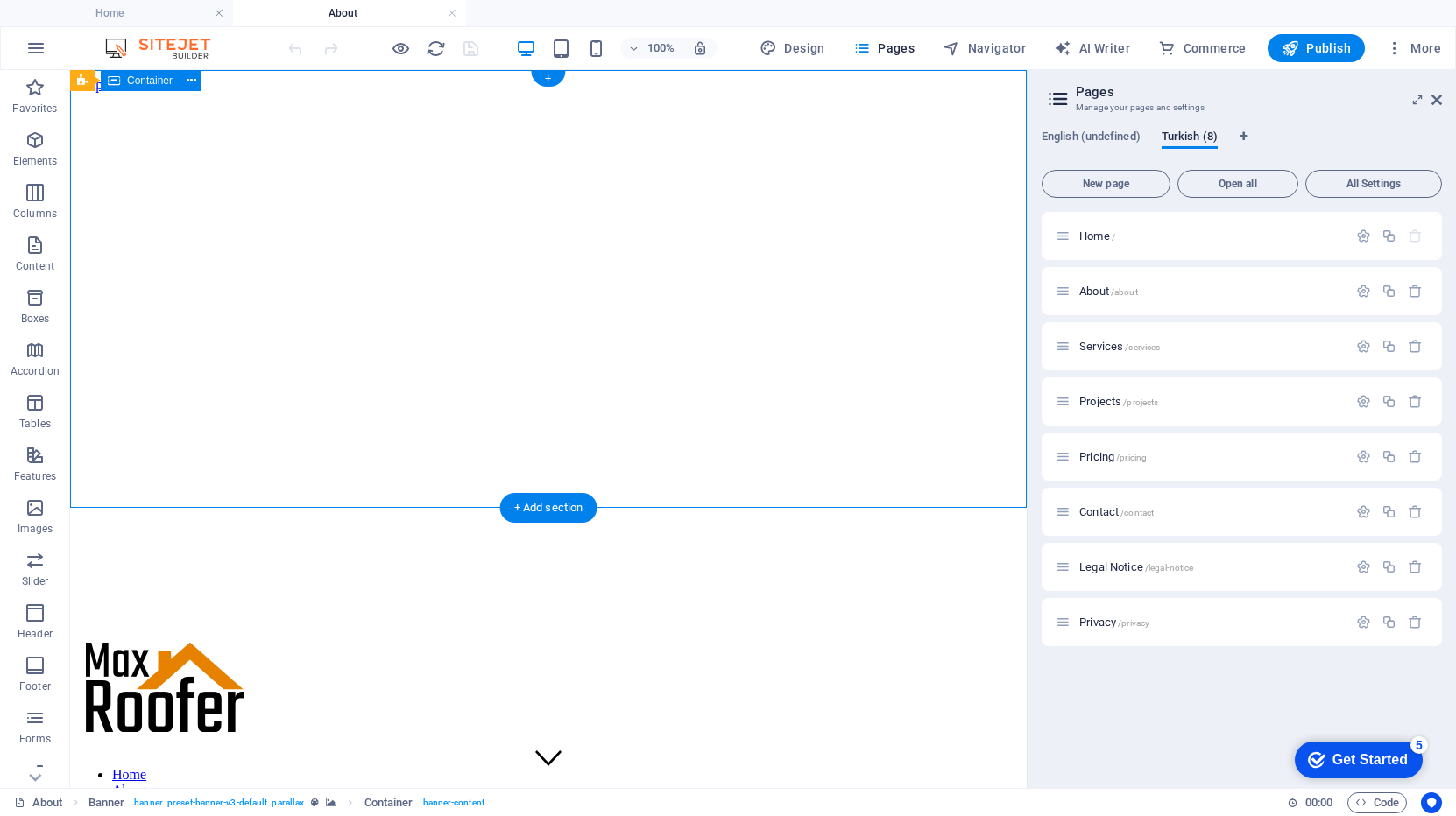
click at [336, 643] on div at bounding box center [548, 688] width 943 height 93
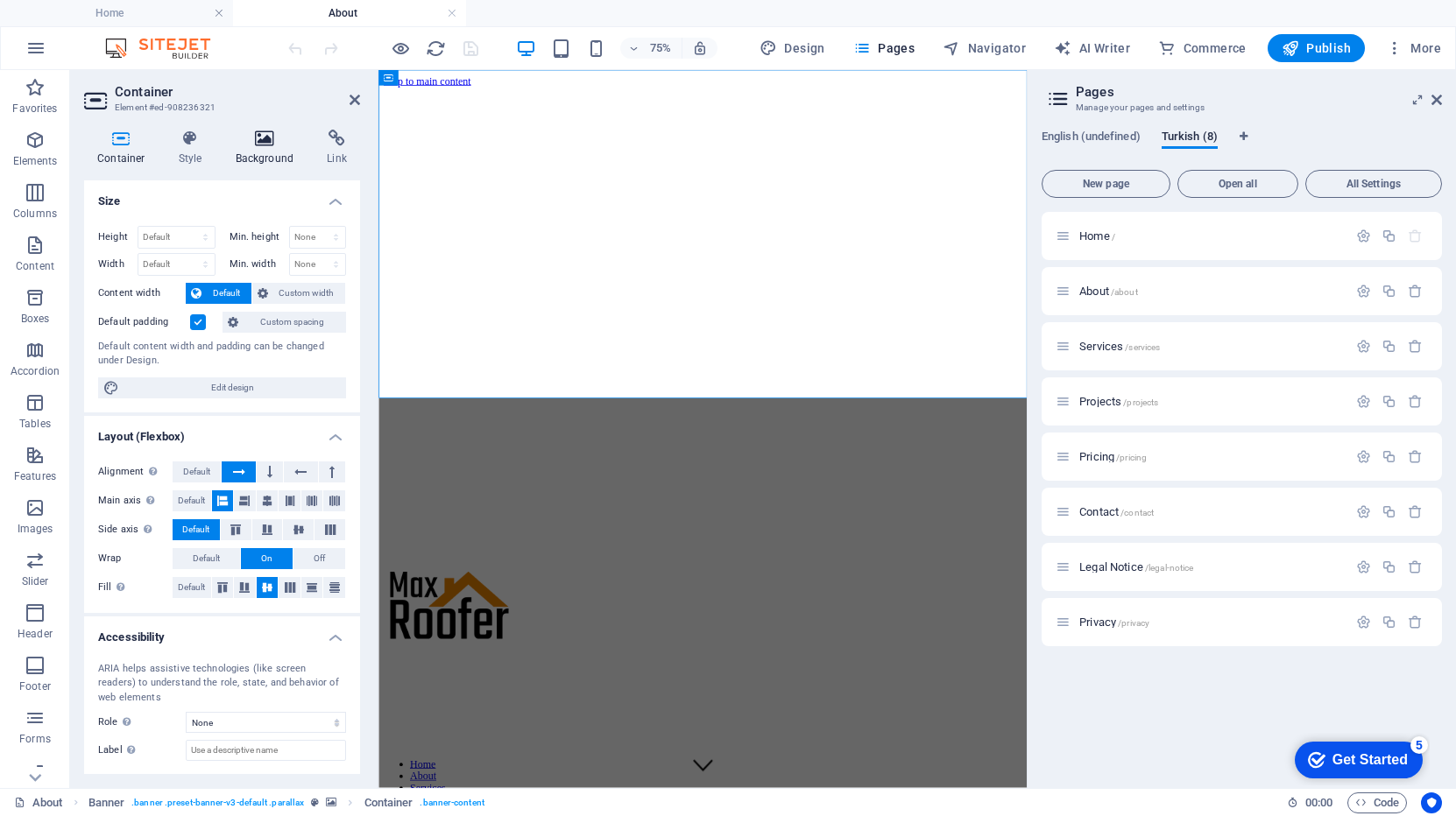
click at [279, 148] on h4 "Background" at bounding box center [268, 148] width 92 height 37
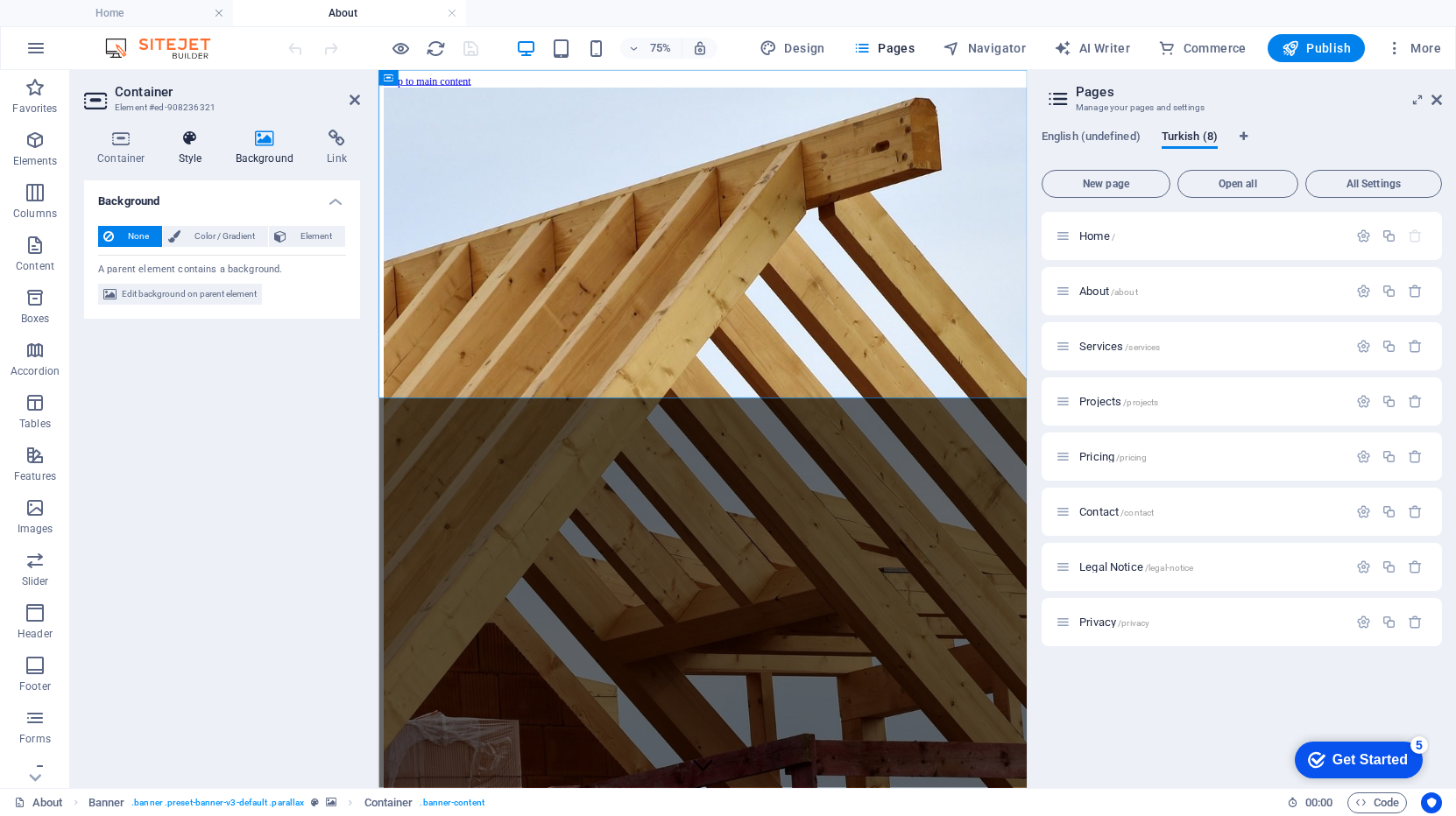
click at [186, 159] on h4 "Style" at bounding box center [194, 148] width 56 height 37
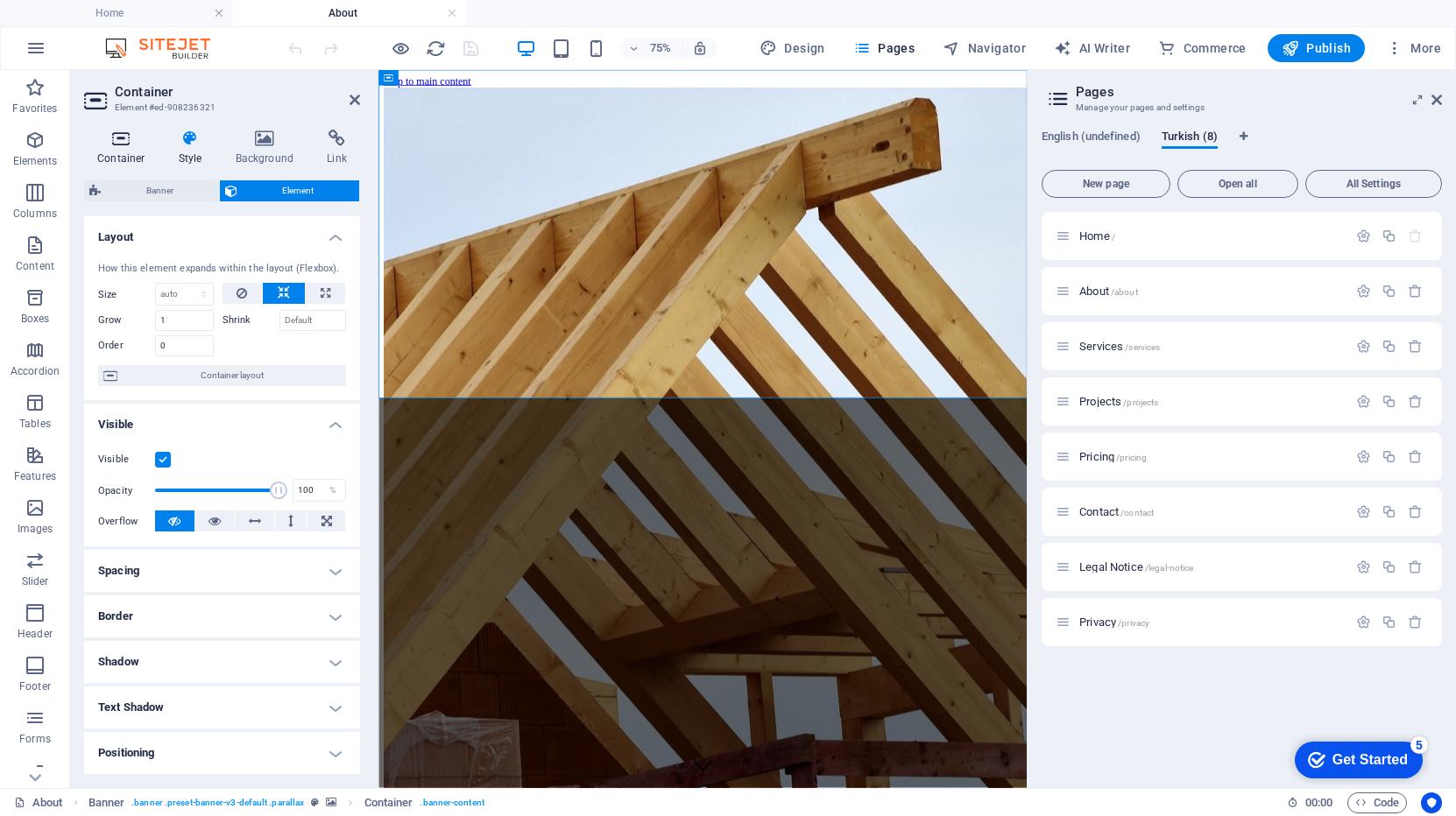
click at [131, 150] on h4 "Container" at bounding box center [125, 148] width 82 height 37
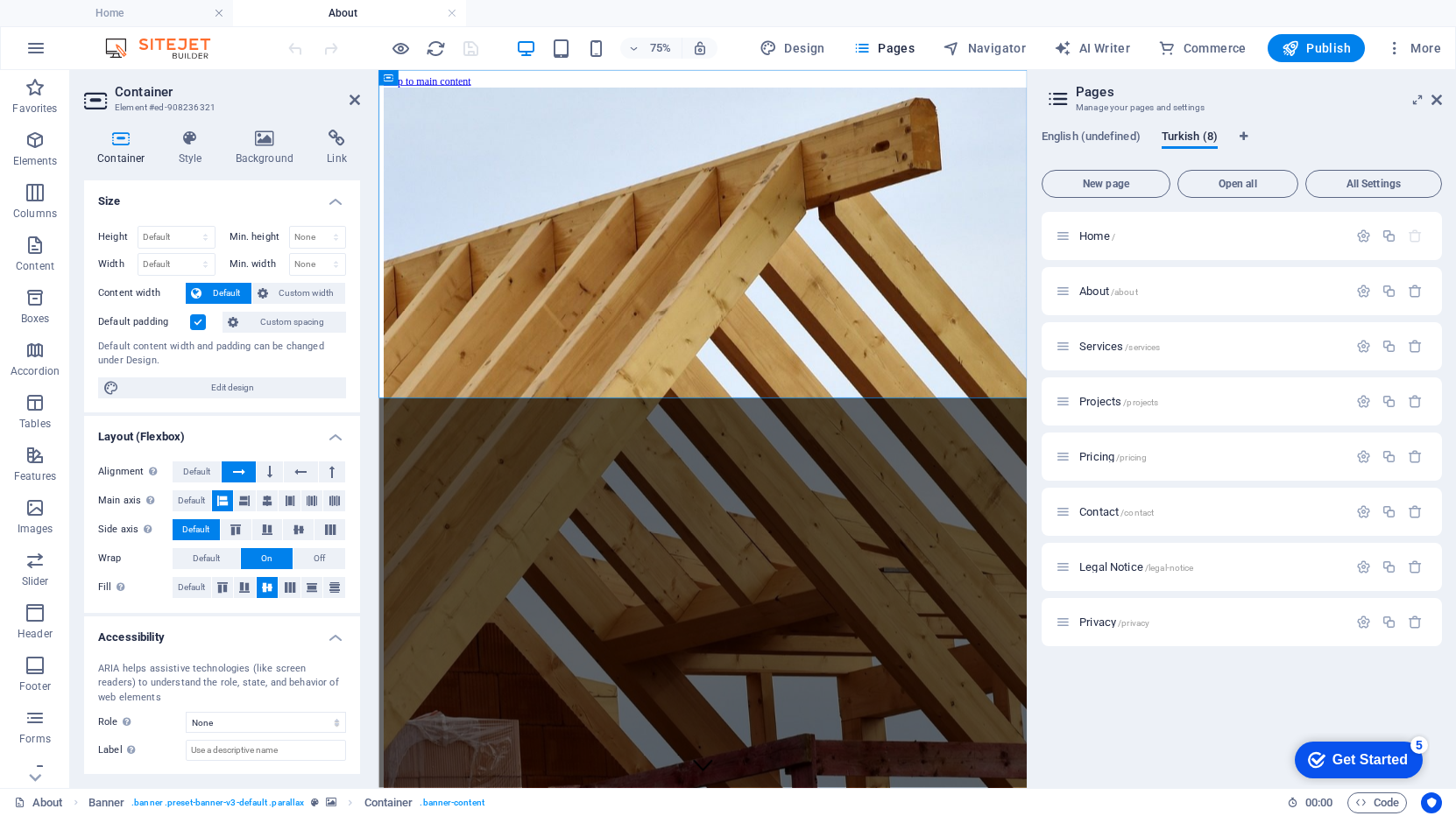
scroll to position [85, 0]
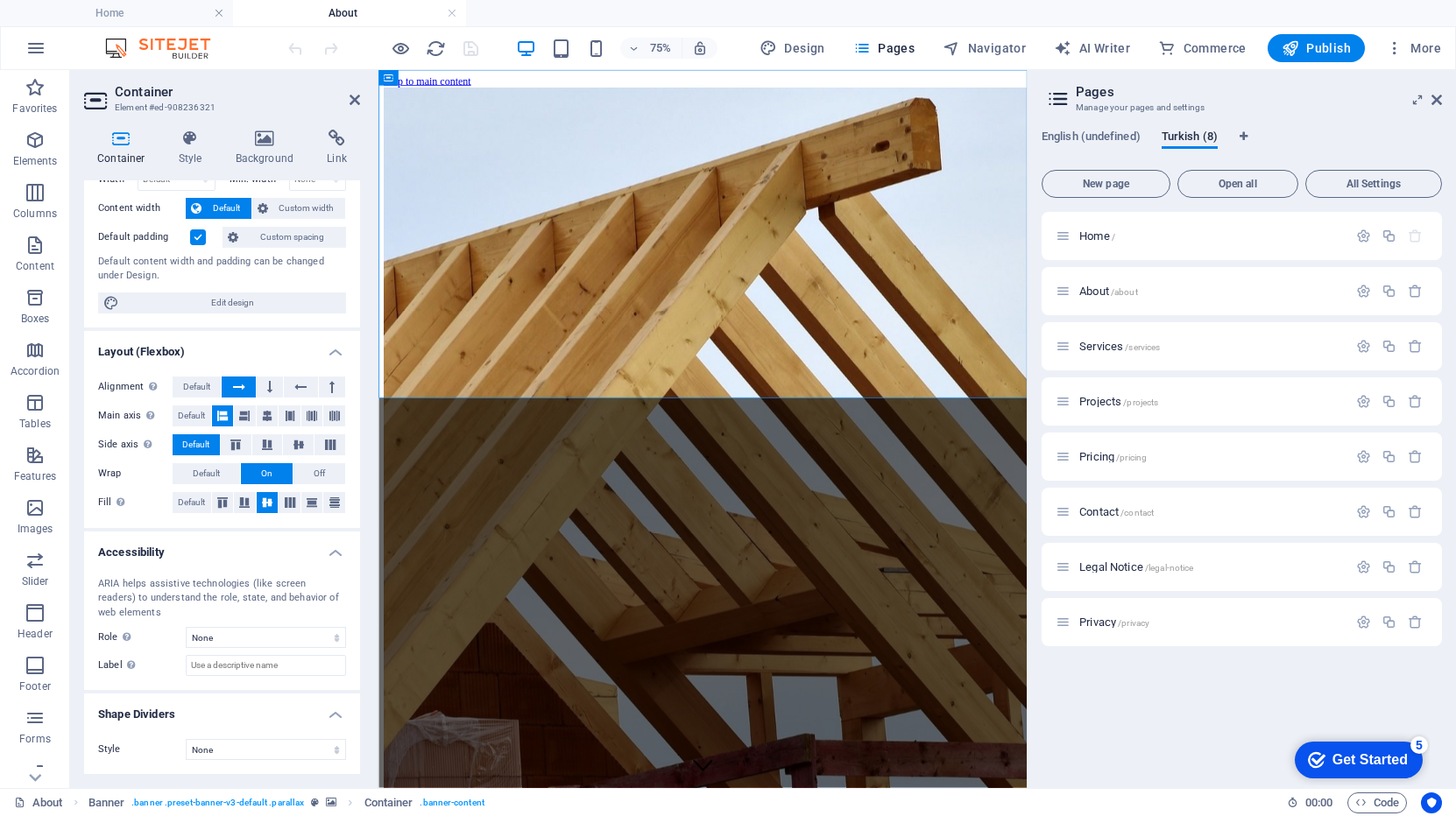
click at [167, 50] on img at bounding box center [166, 49] width 131 height 21
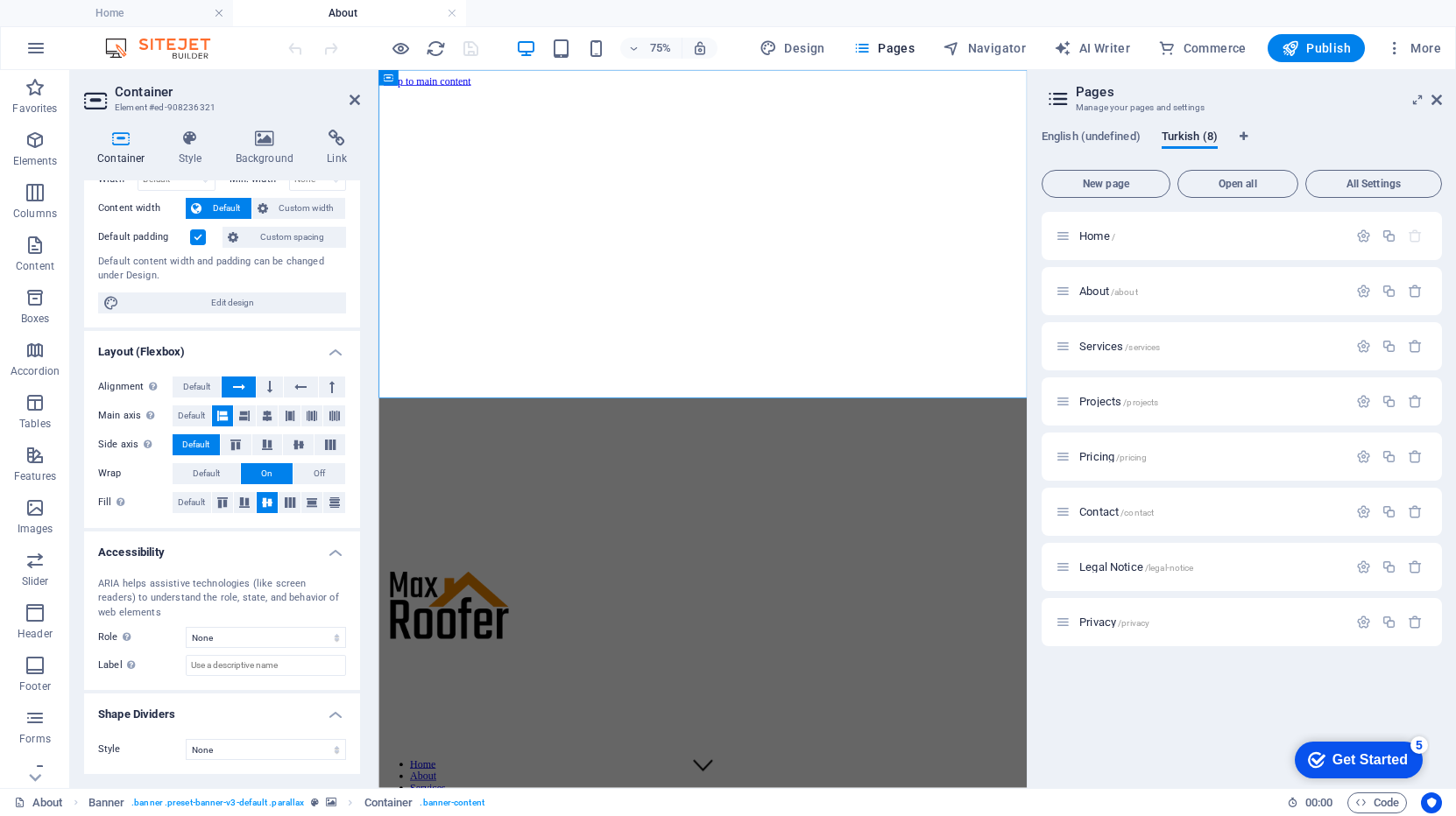
click at [174, 47] on img at bounding box center [166, 49] width 131 height 21
click at [49, 167] on p "Elements" at bounding box center [35, 161] width 45 height 14
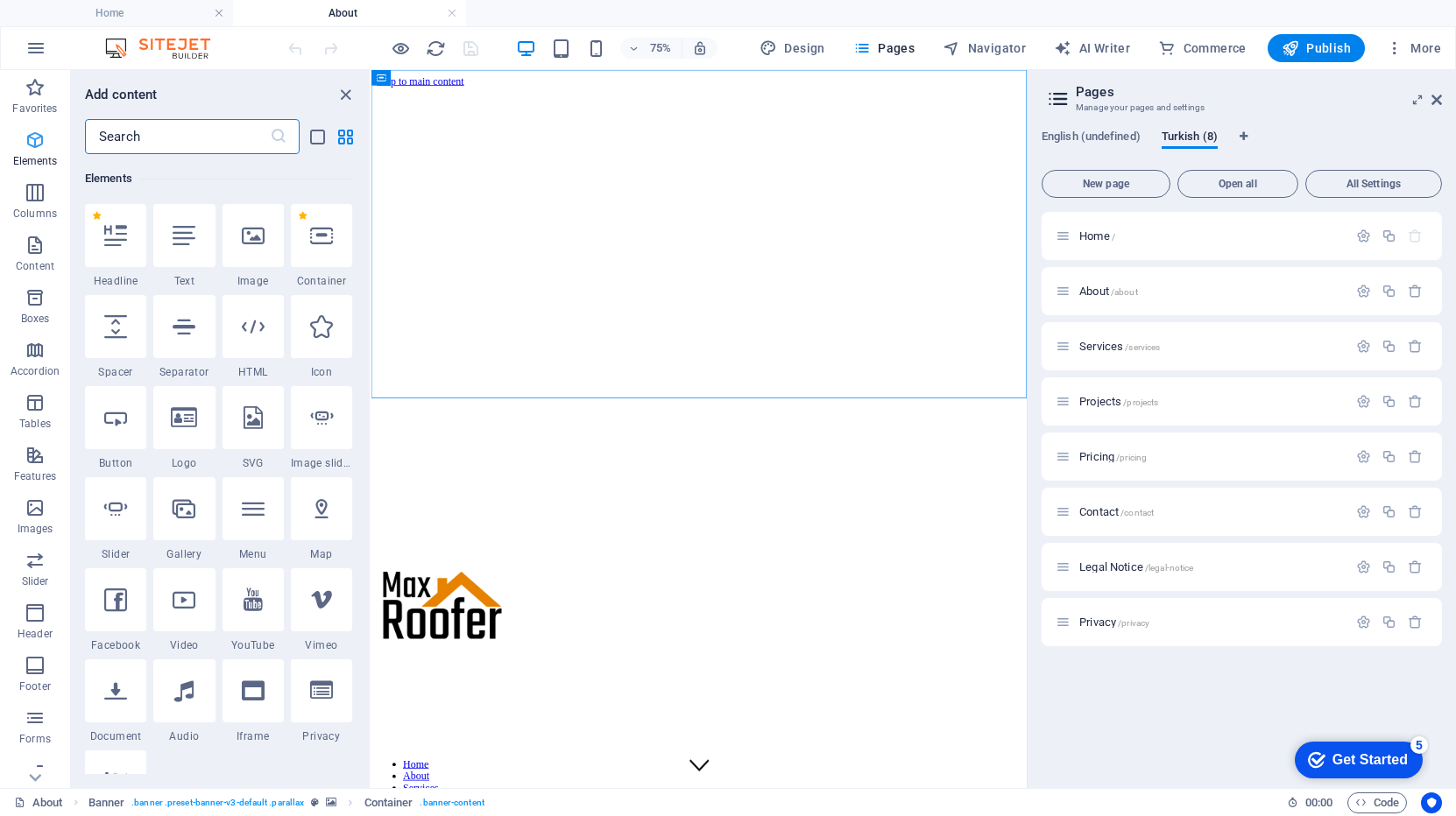
scroll to position [187, 0]
click at [46, 241] on span "Content" at bounding box center [35, 255] width 70 height 42
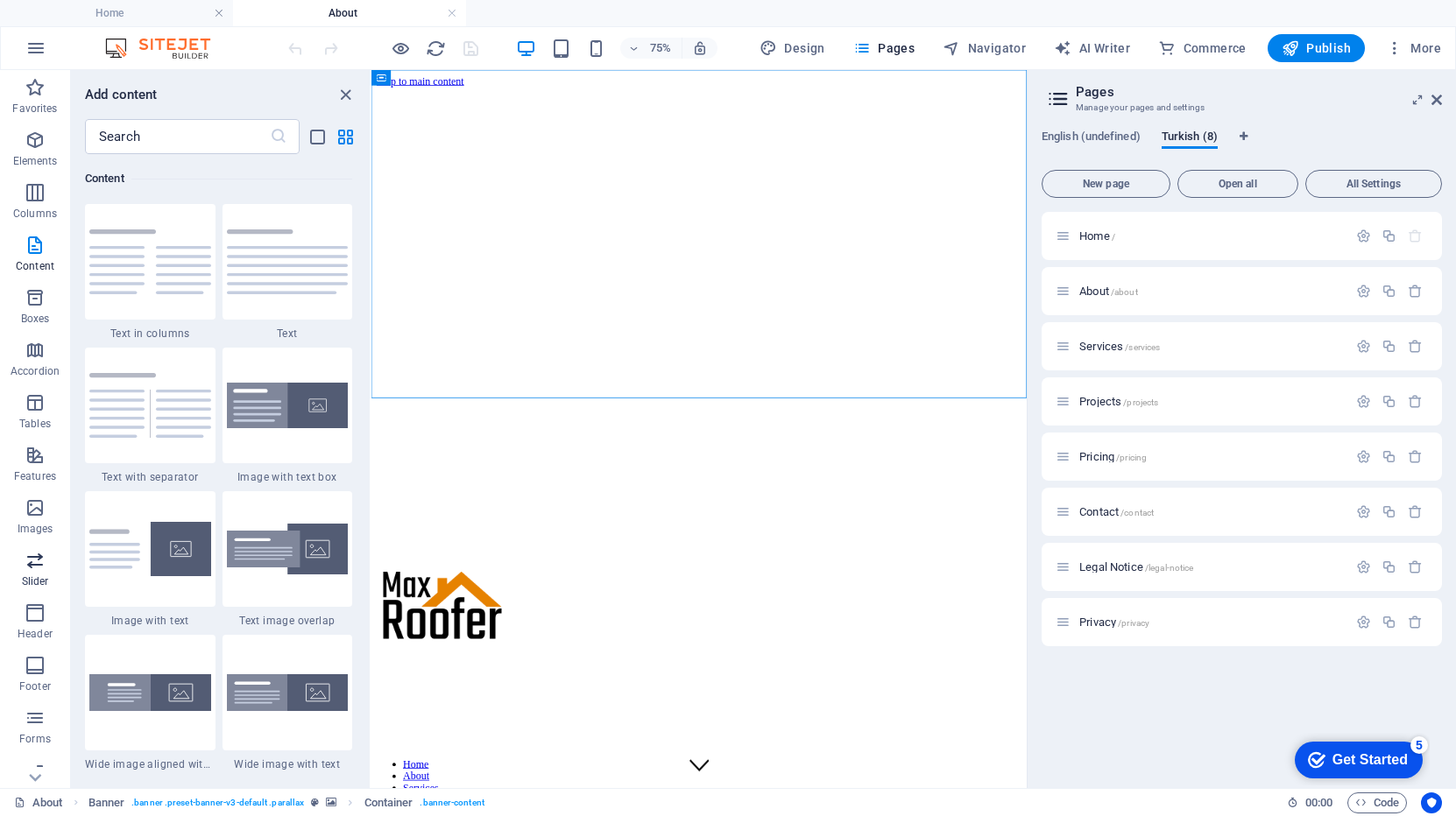
scroll to position [123, 0]
click at [48, 775] on p "Commerce" at bounding box center [35, 774] width 53 height 14
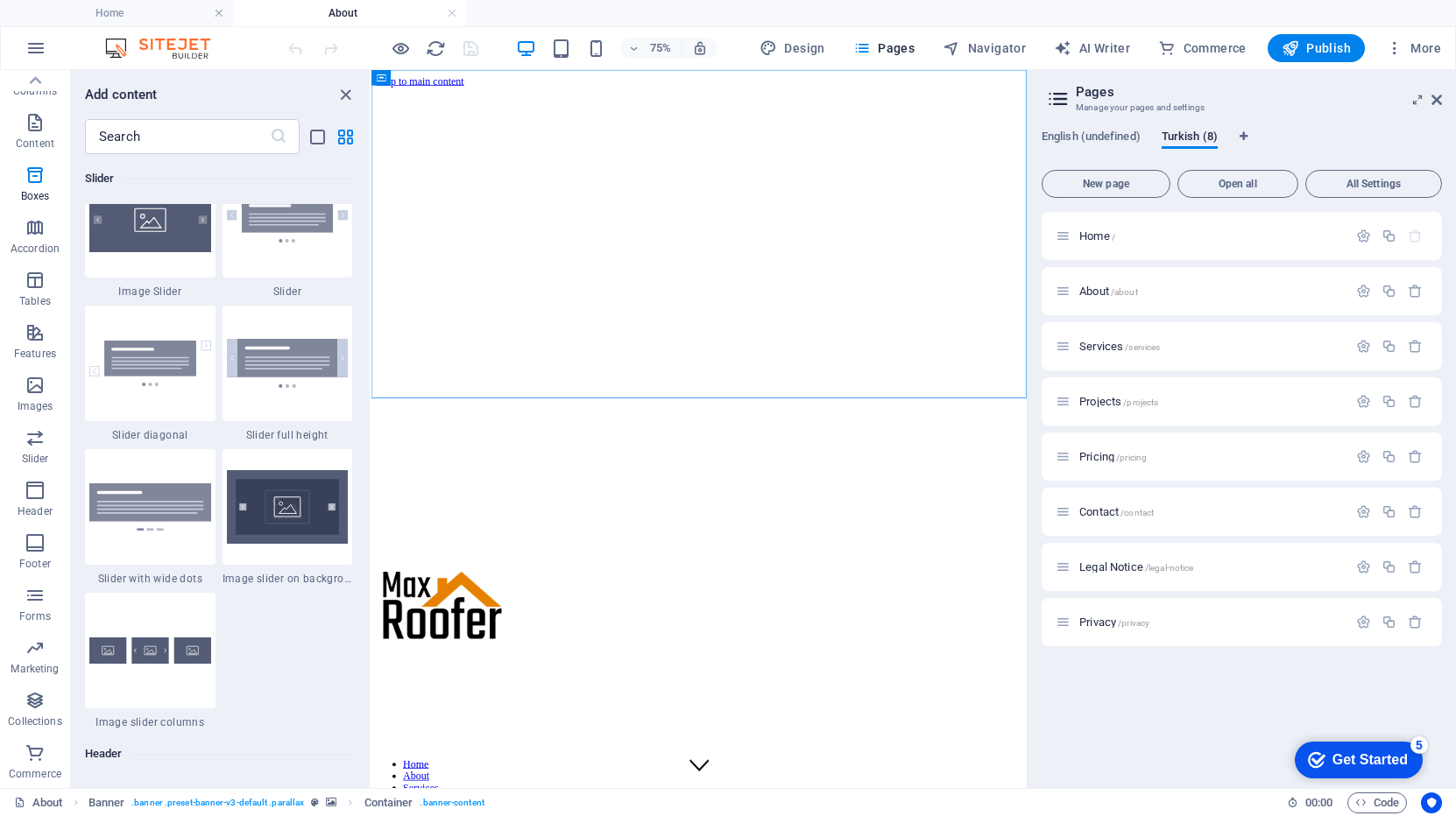
scroll to position [16874, 0]
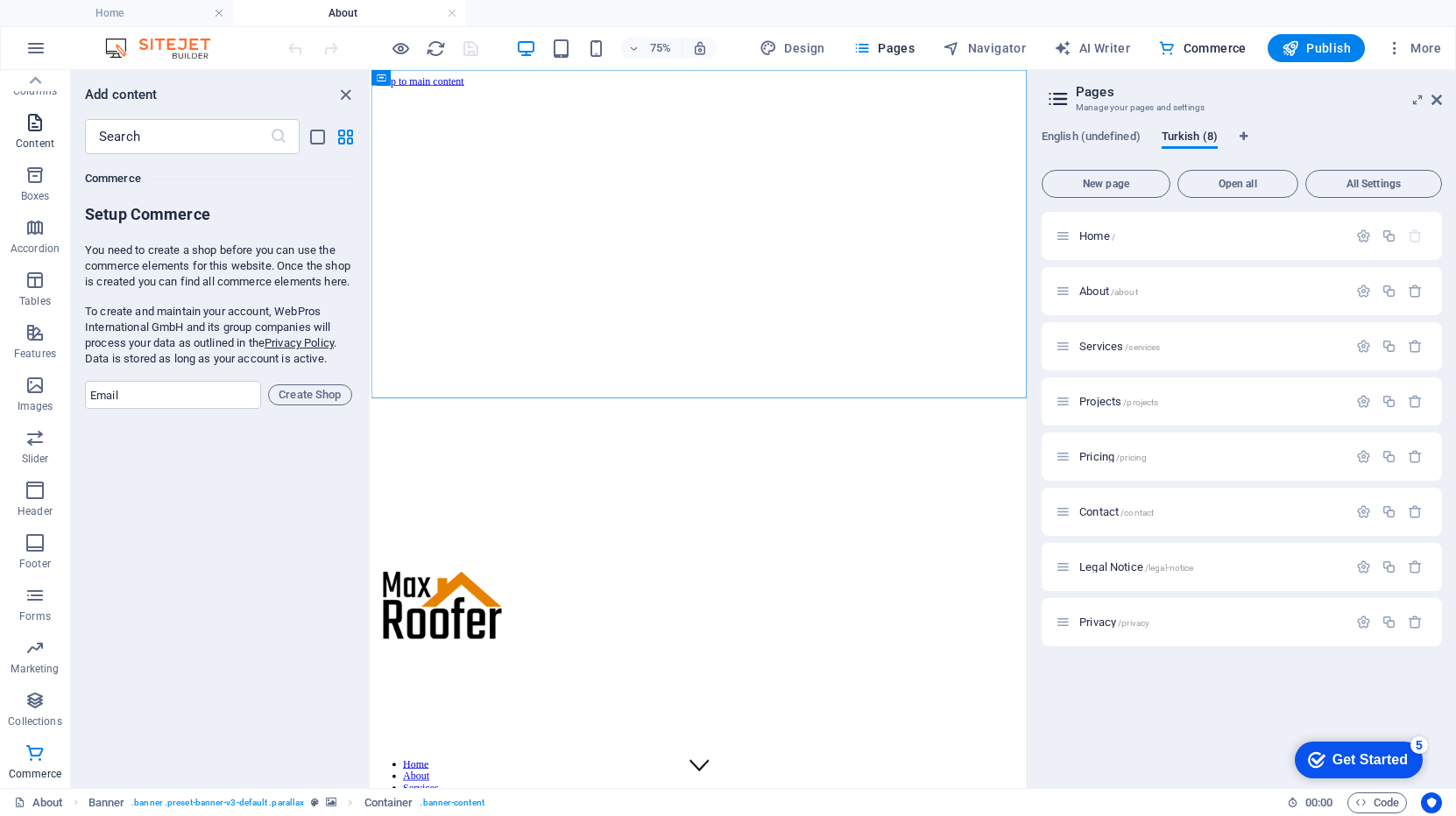
click at [34, 115] on icon "button" at bounding box center [35, 123] width 21 height 21
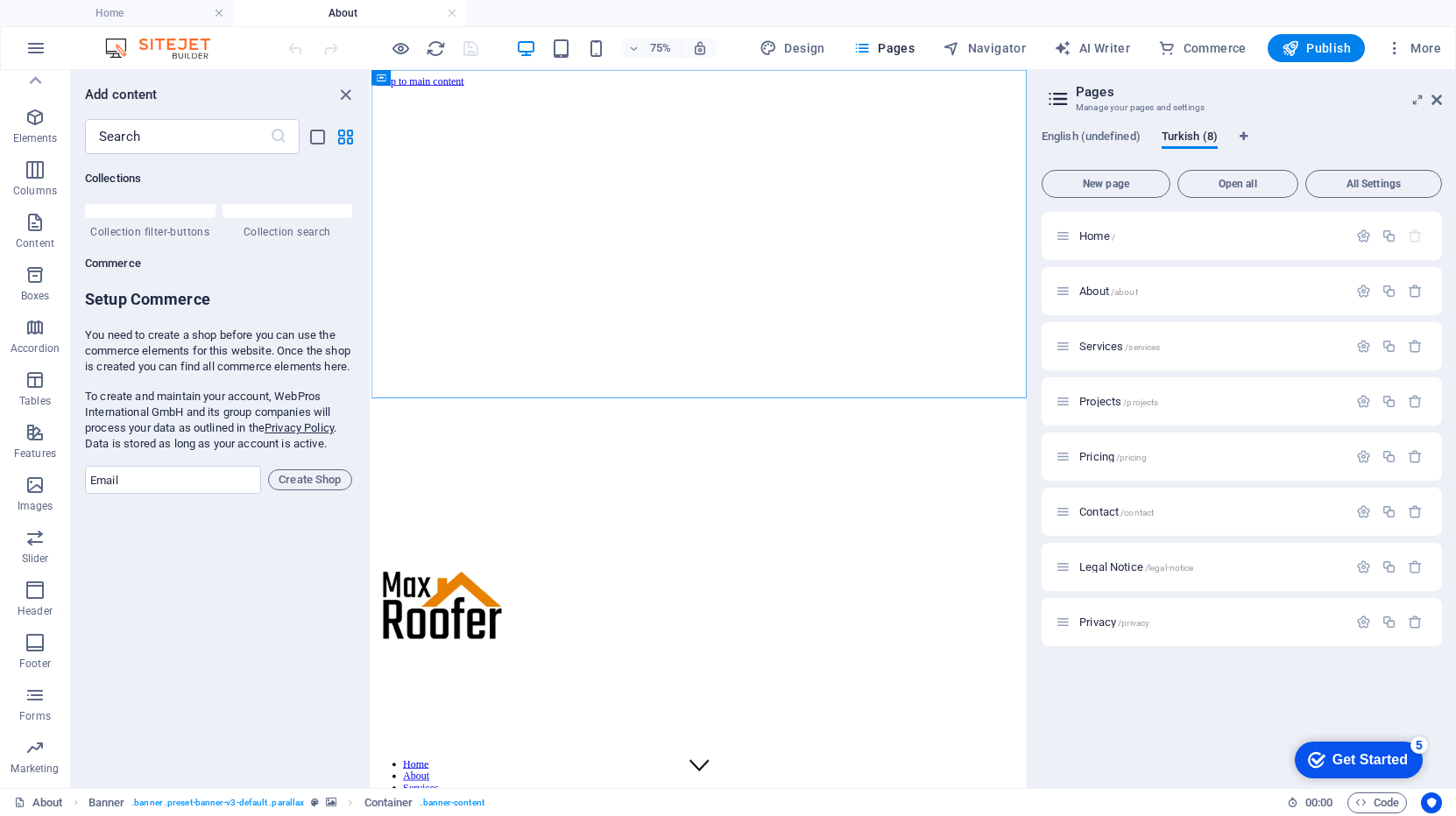
scroll to position [0, 0]
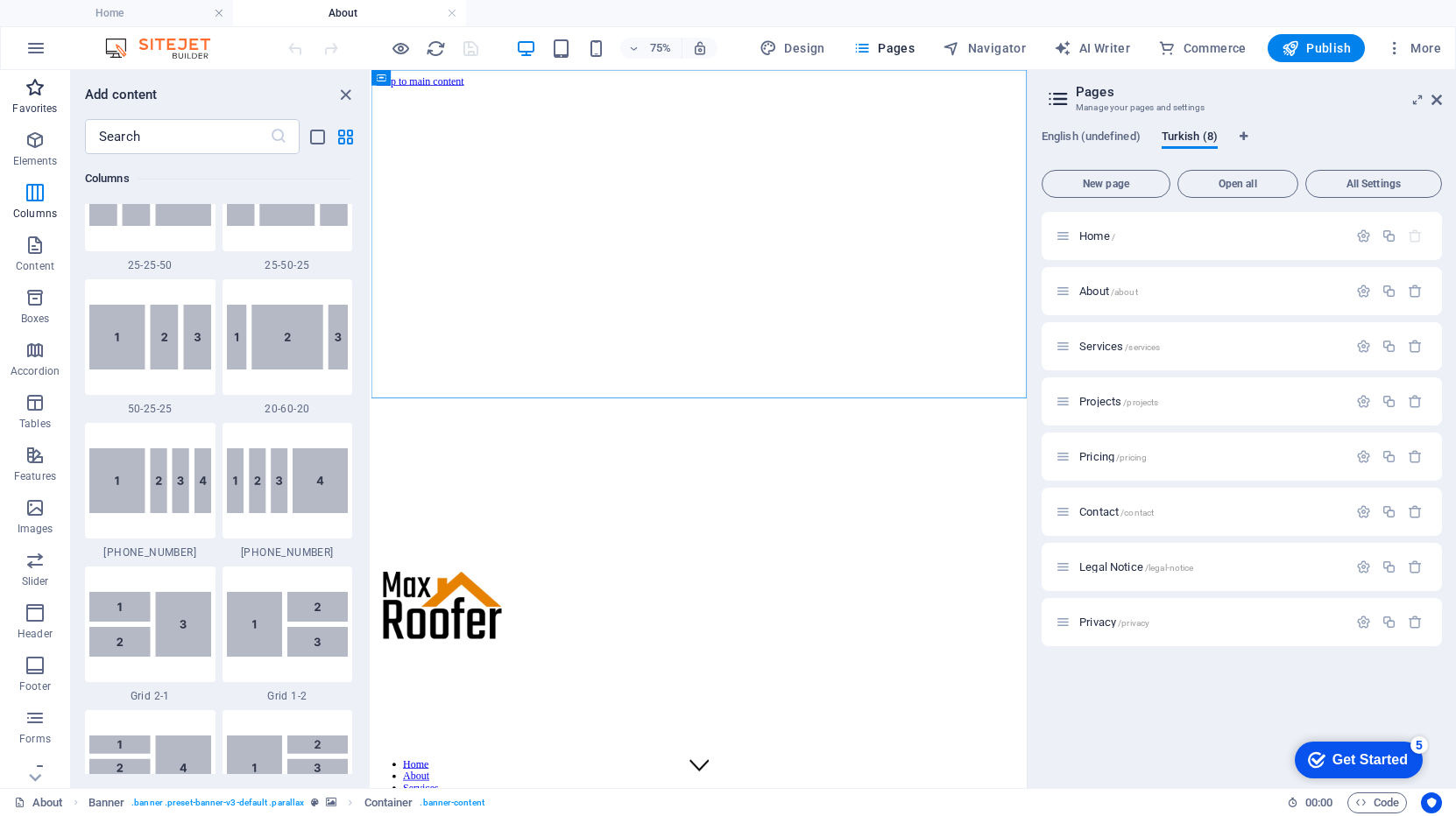
click at [46, 98] on span "Favorites" at bounding box center [35, 97] width 70 height 42
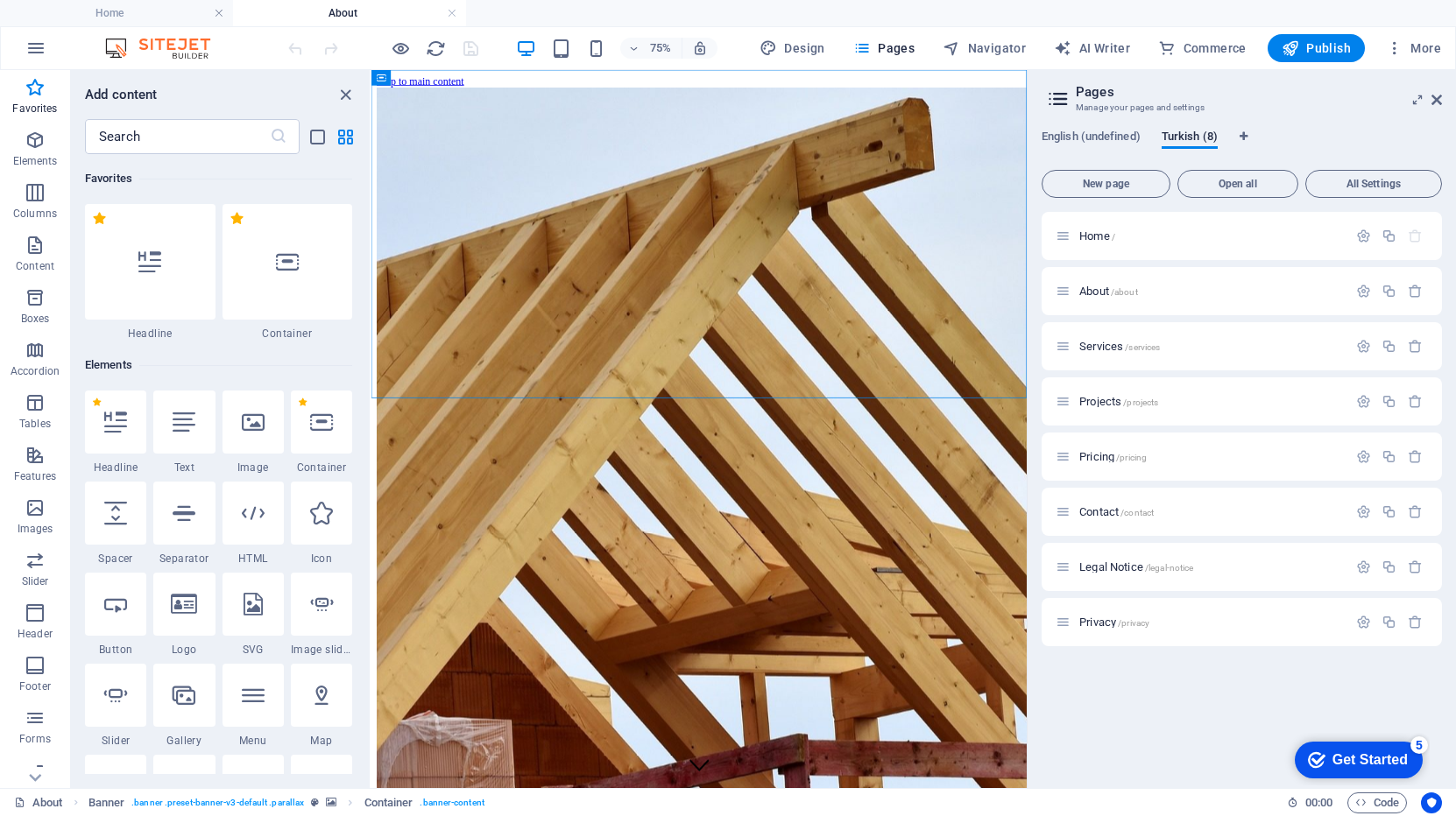
click at [178, 42] on img at bounding box center [166, 49] width 131 height 21
click at [448, 13] on link at bounding box center [452, 13] width 11 height 17
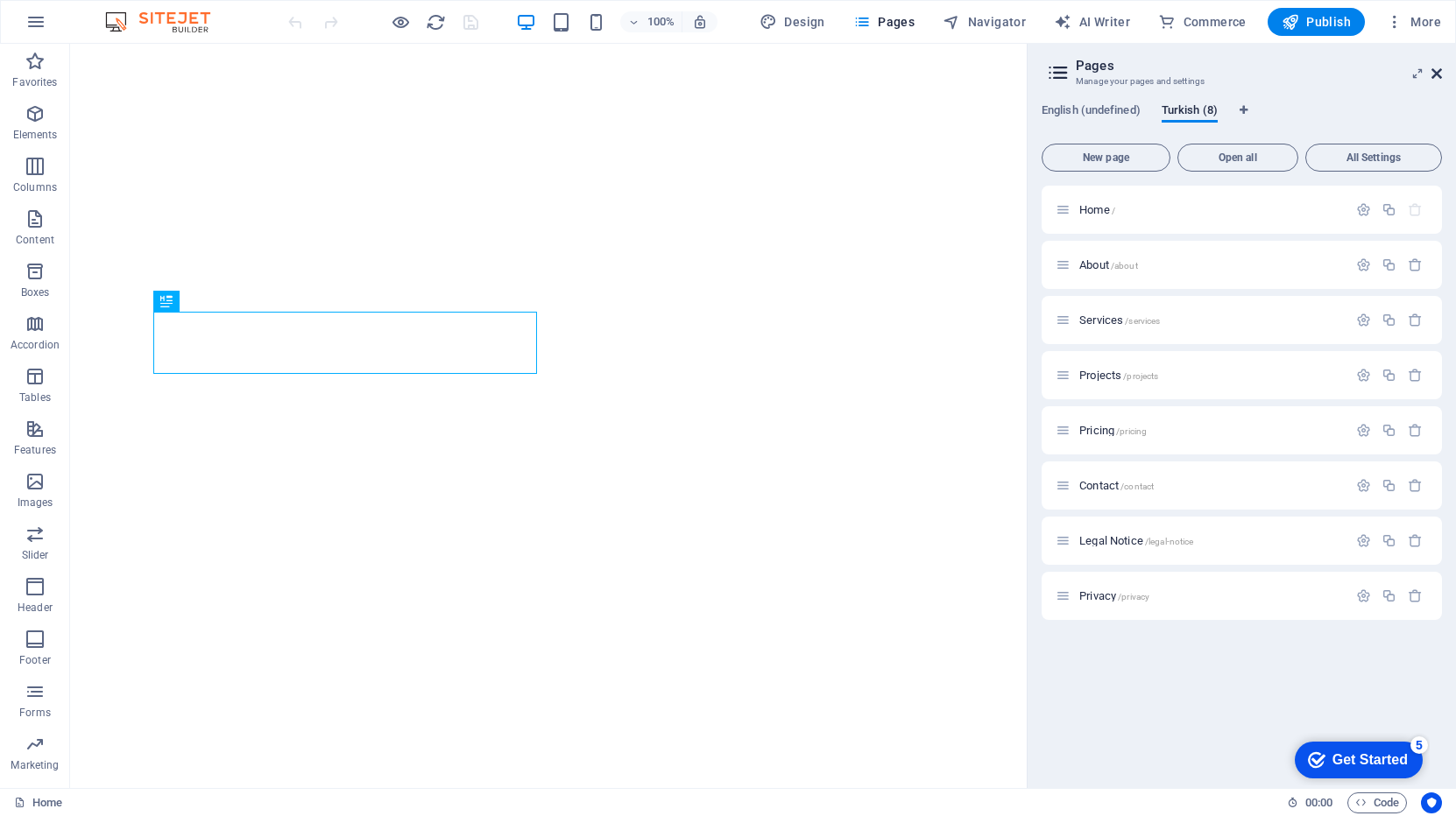
click at [1437, 68] on icon at bounding box center [1436, 73] width 11 height 14
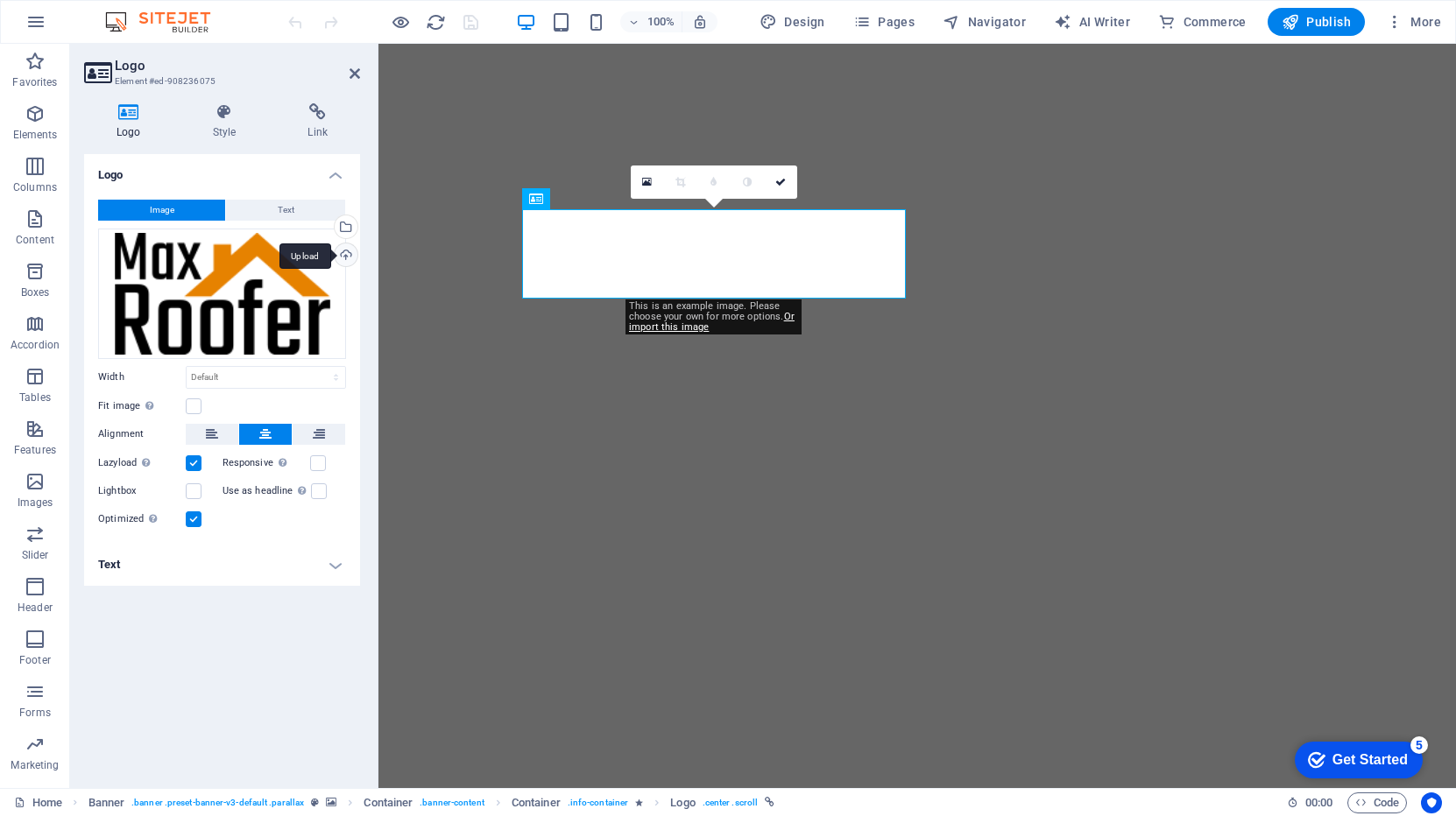
click at [347, 250] on div "Upload" at bounding box center [344, 256] width 26 height 26
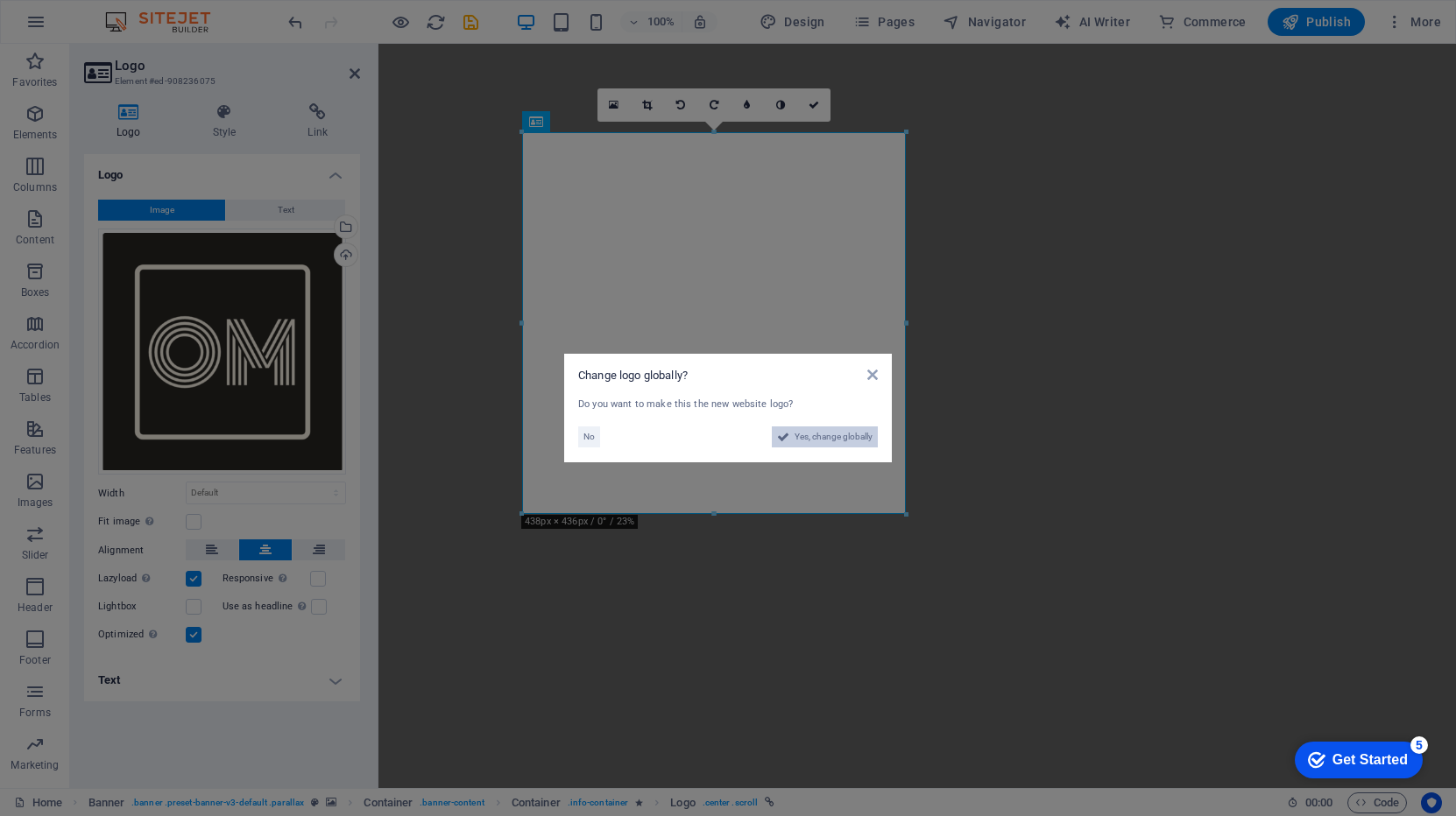
click at [804, 431] on span "Yes, change globally" at bounding box center [834, 437] width 78 height 21
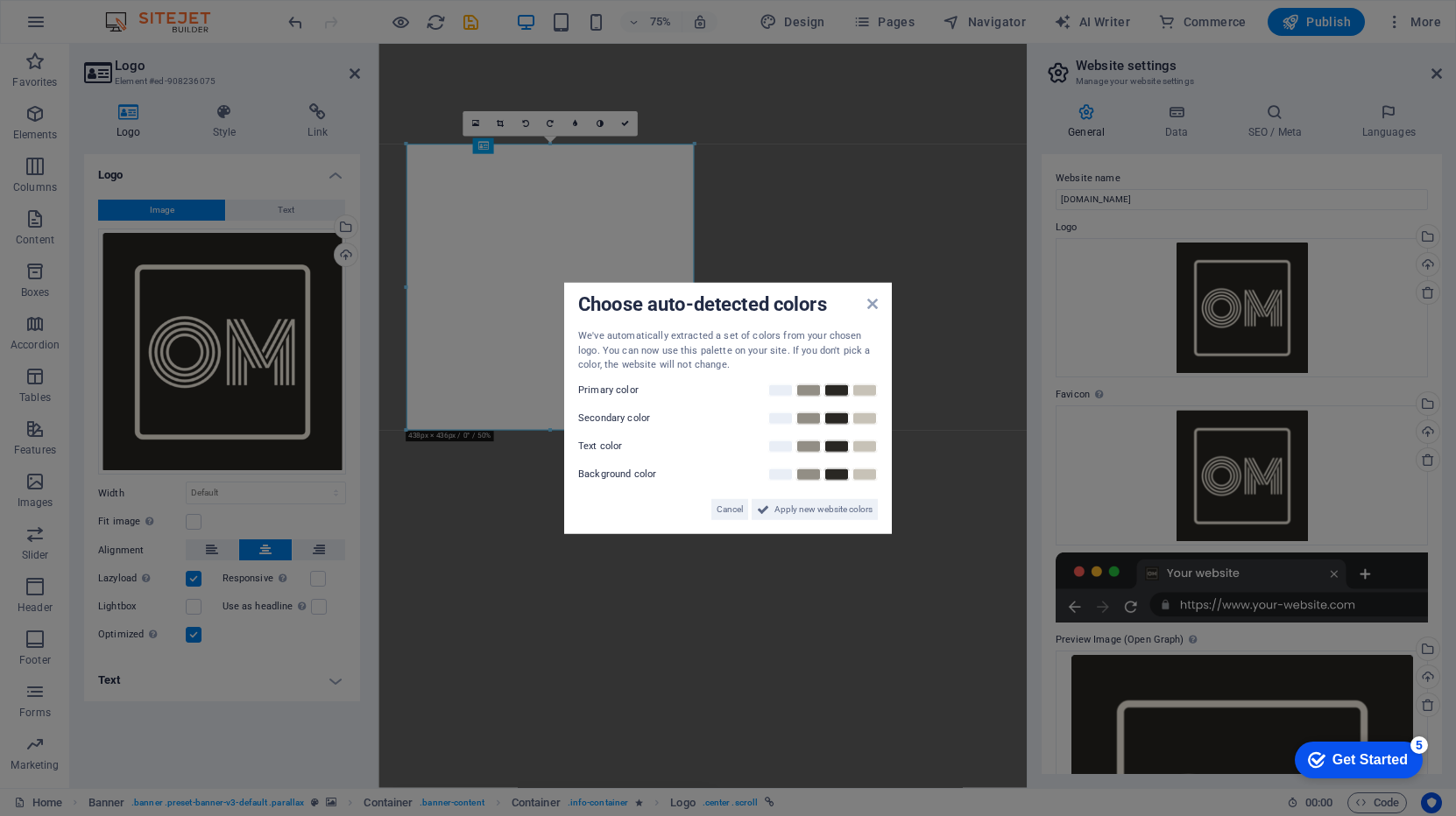
click at [701, 399] on div "Primary color" at bounding box center [728, 389] width 300 height 21
click at [810, 509] on span "Apply new website colors" at bounding box center [823, 509] width 98 height 21
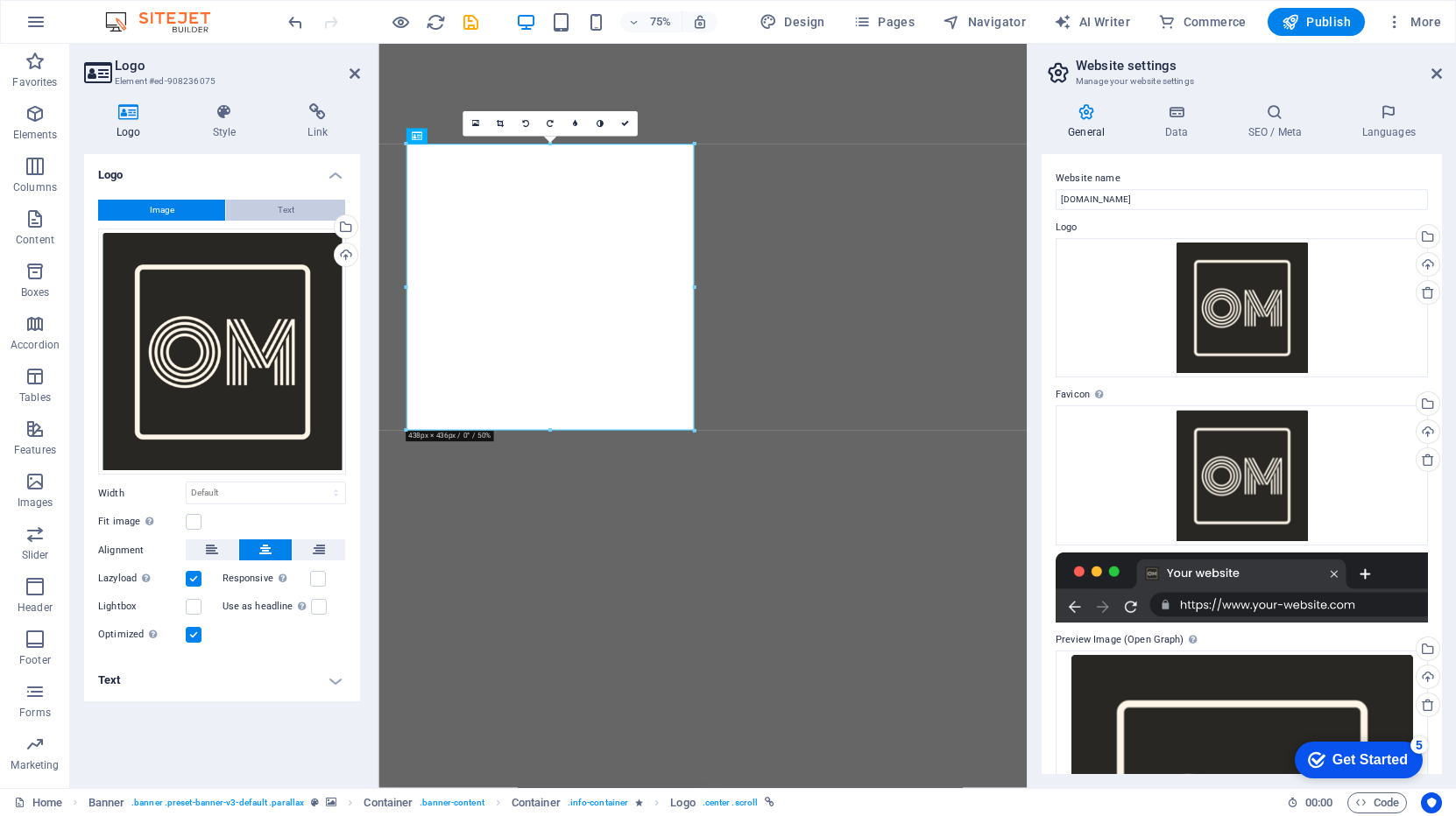
click at [296, 209] on button "Text" at bounding box center [285, 210] width 119 height 21
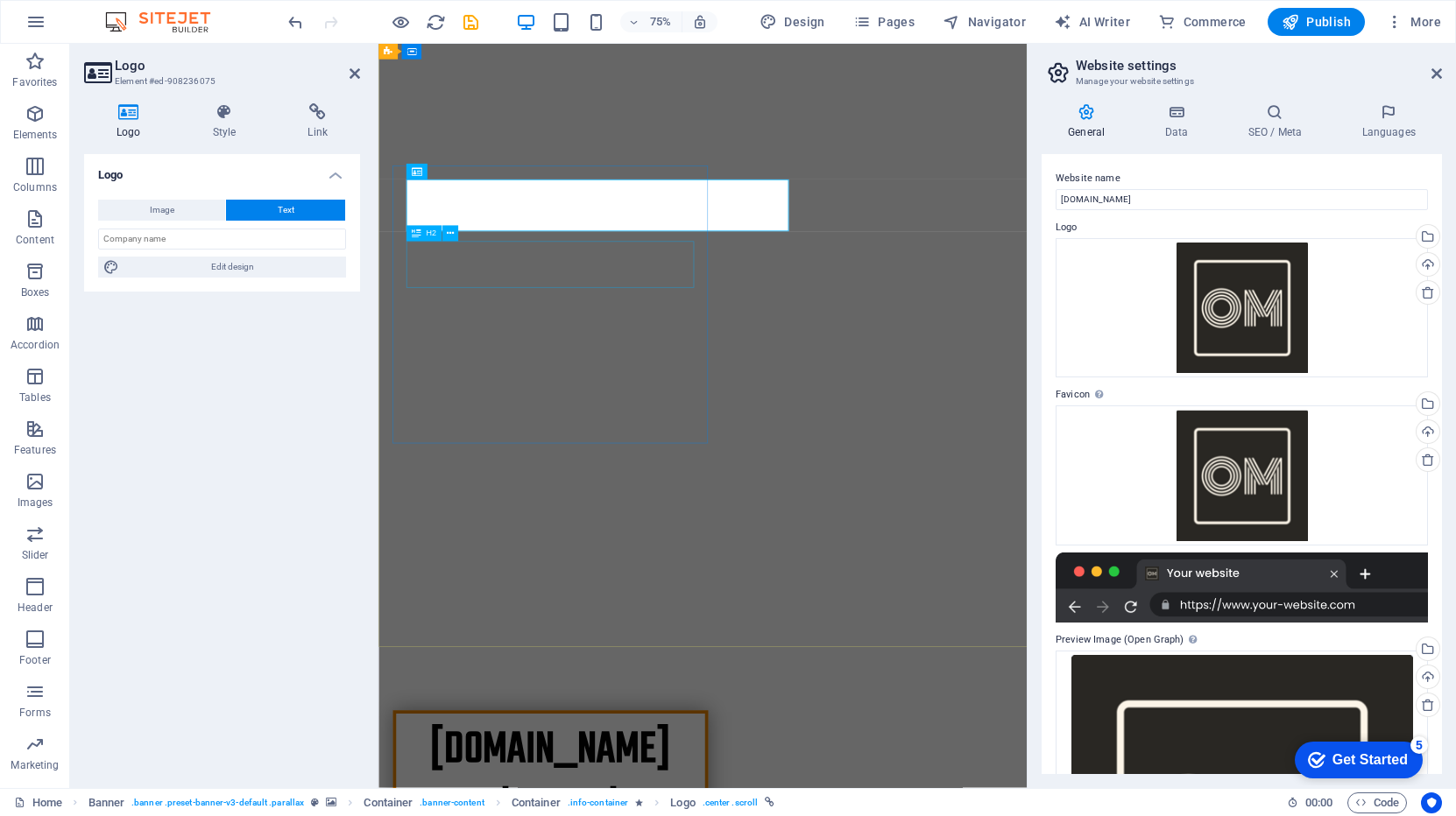
scroll to position [129, 0]
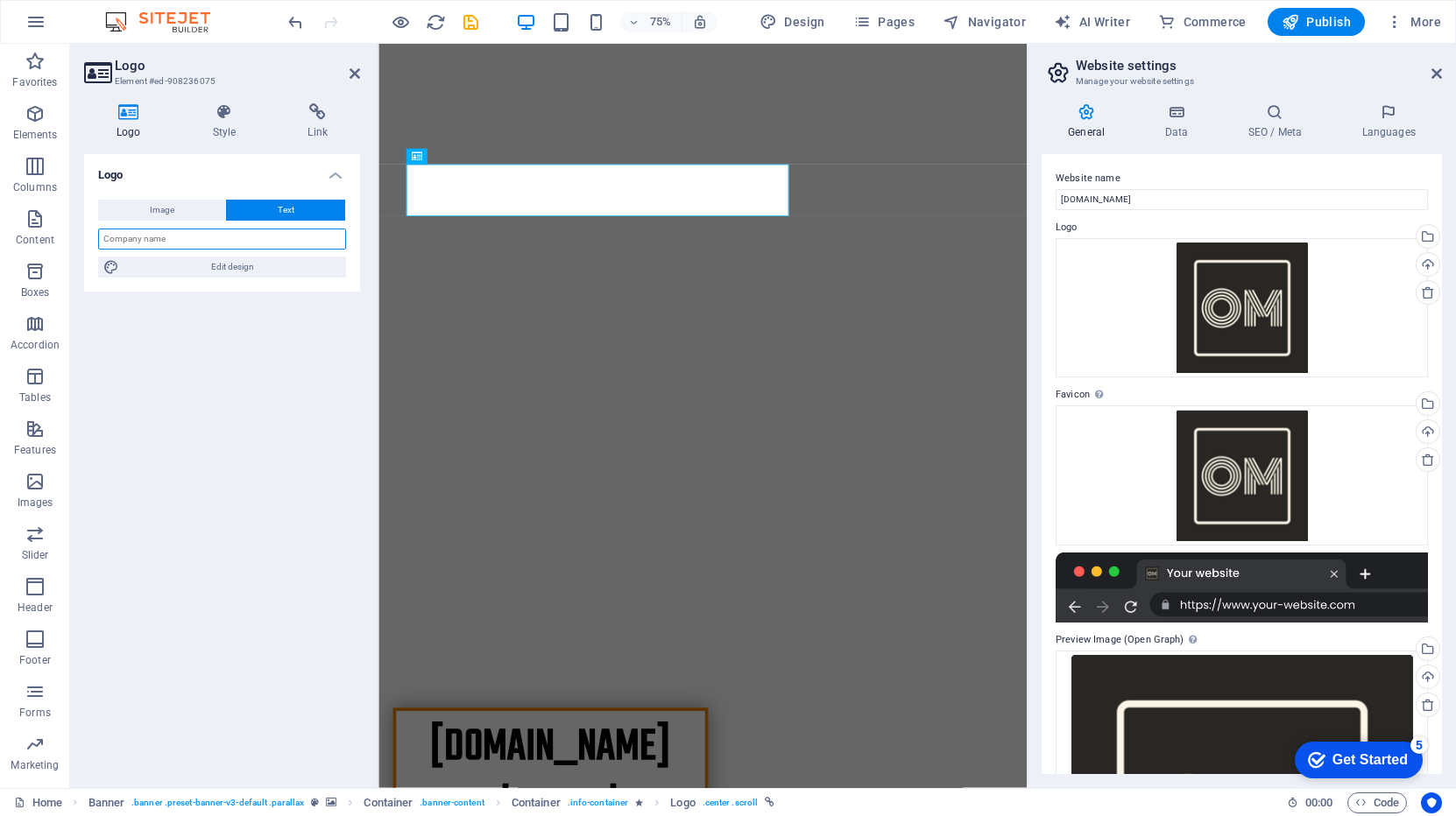
click at [183, 241] on input "text" at bounding box center [222, 240] width 247 height 21
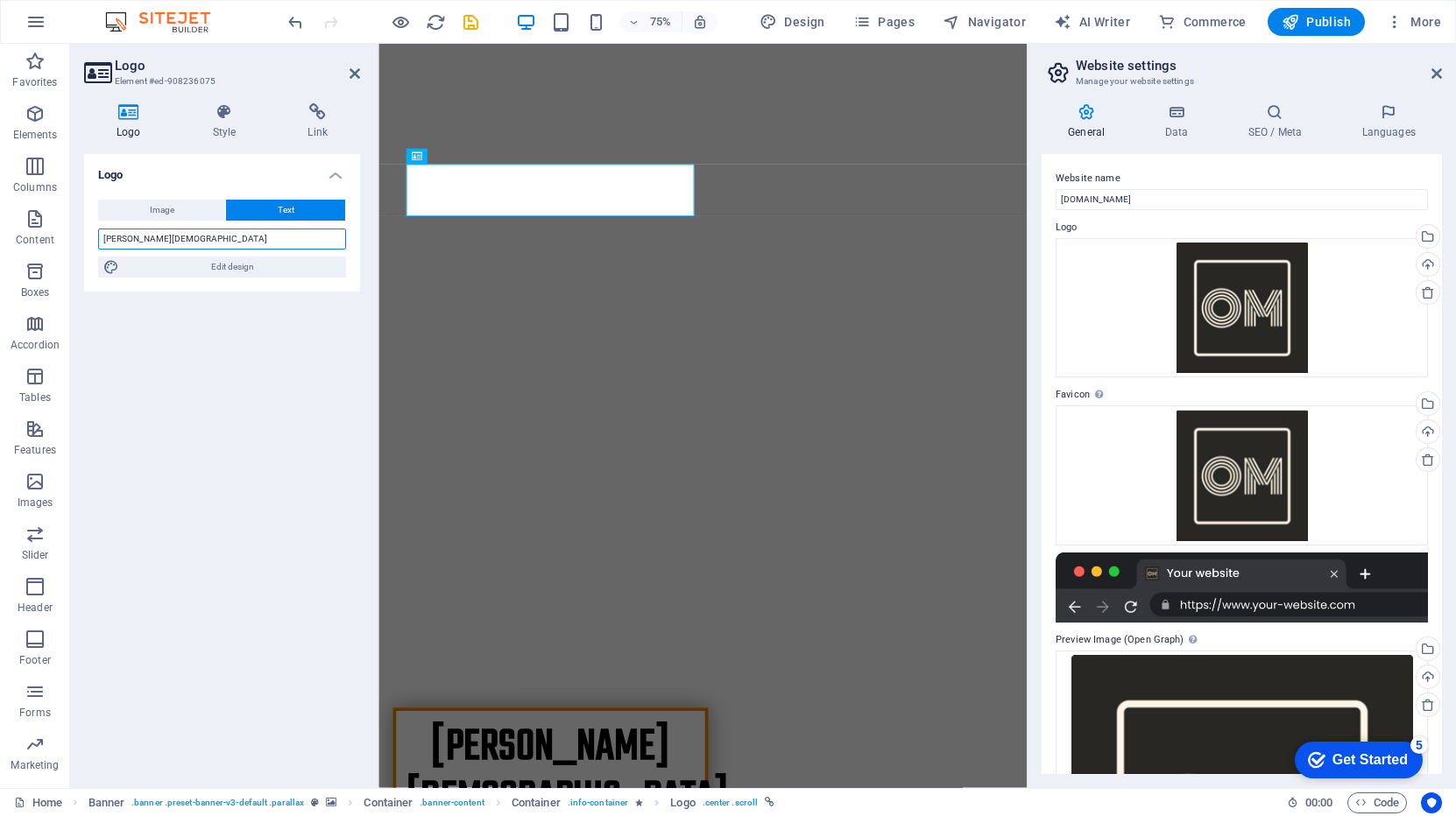
type input "[PERSON_NAME][DEMOGRAPHIC_DATA]"
drag, startPoint x: 304, startPoint y: 327, endPoint x: 294, endPoint y: 298, distance: 30.7
click at [304, 327] on div "Logo Image Text Drag files here, click to choose files or select files from Fil…" at bounding box center [221, 464] width 276 height 620
click at [150, 219] on span "Image" at bounding box center [162, 210] width 24 height 21
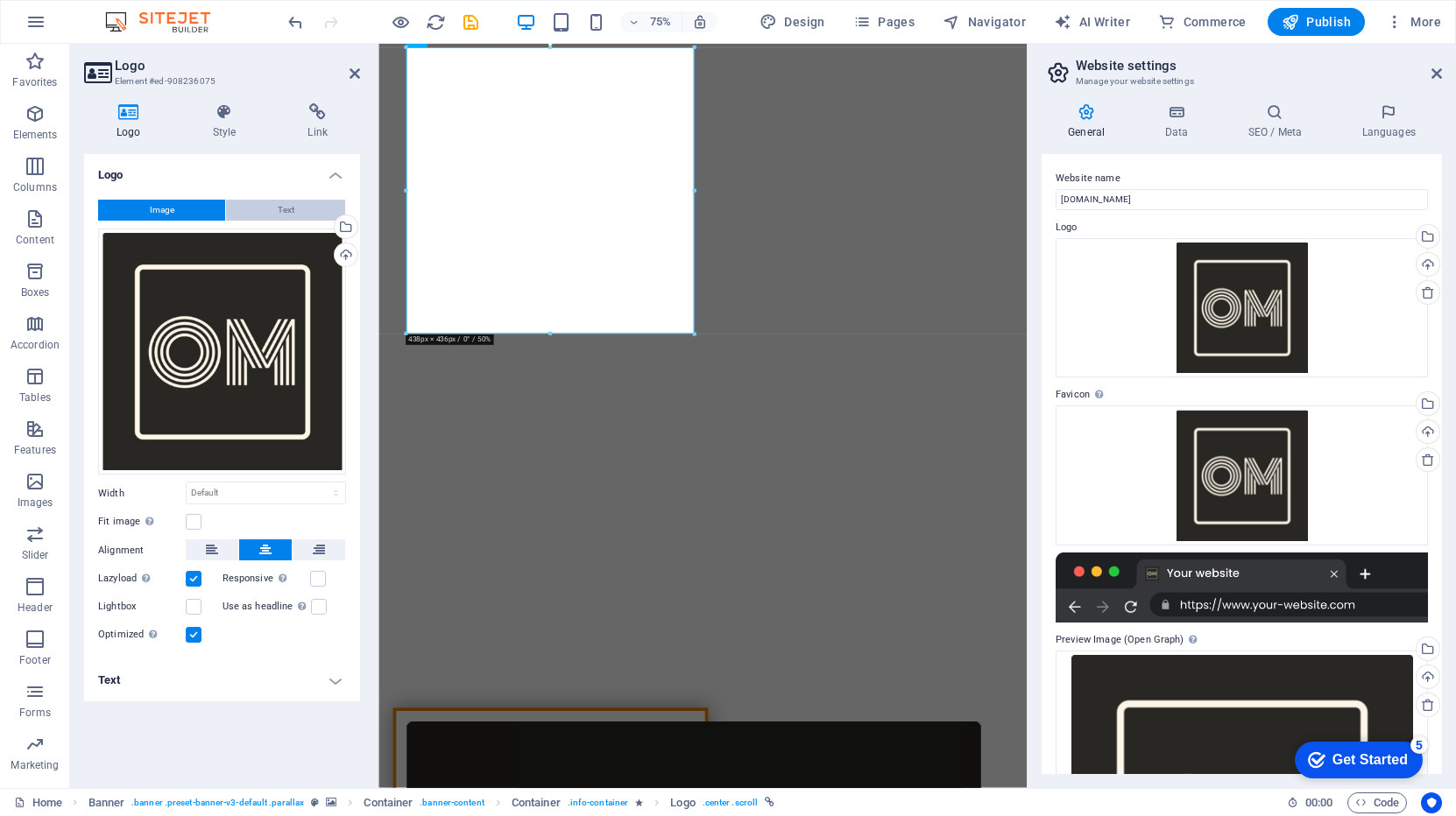
click at [264, 207] on button "Text" at bounding box center [285, 210] width 119 height 21
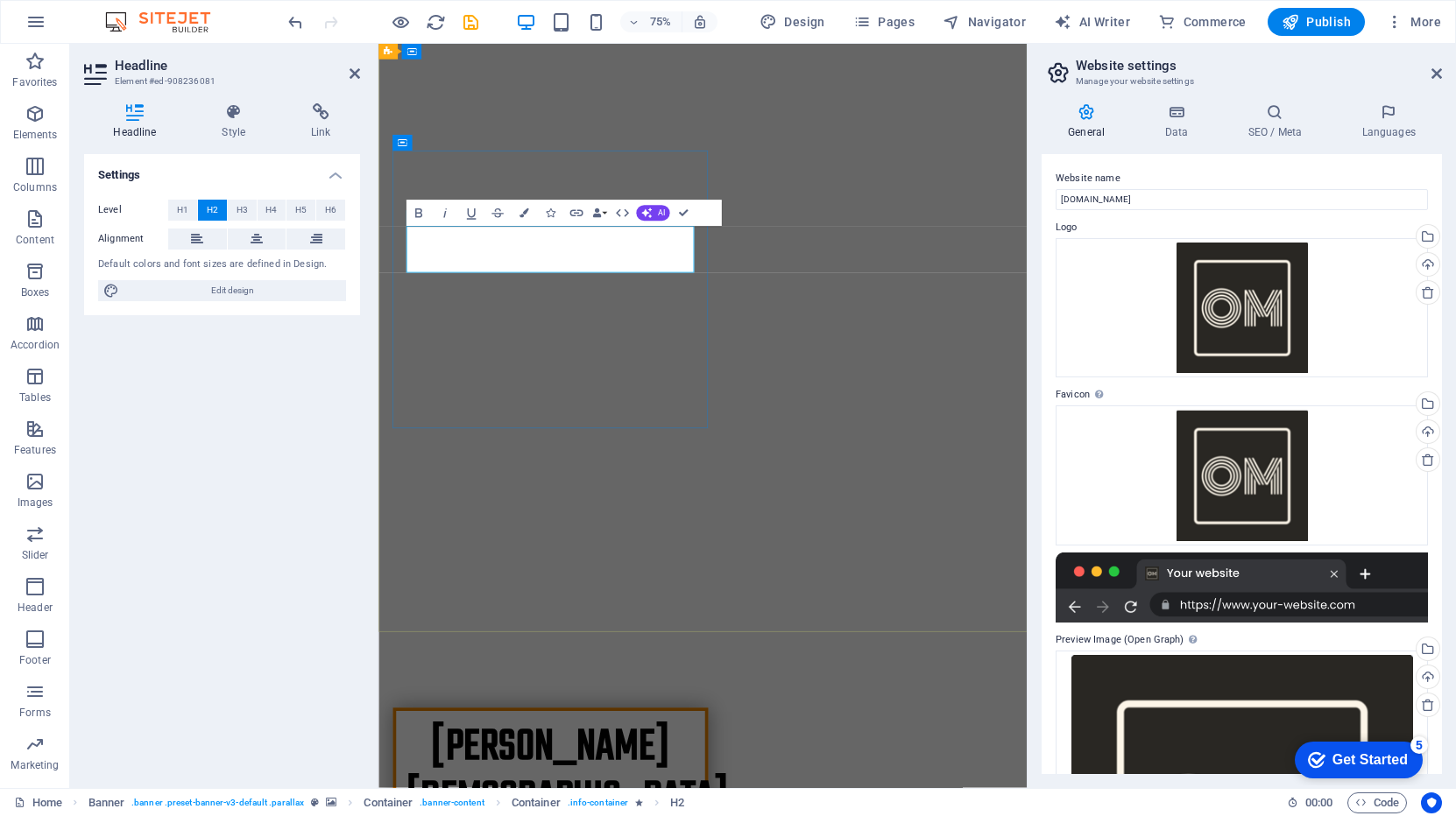
scroll to position [97, 0]
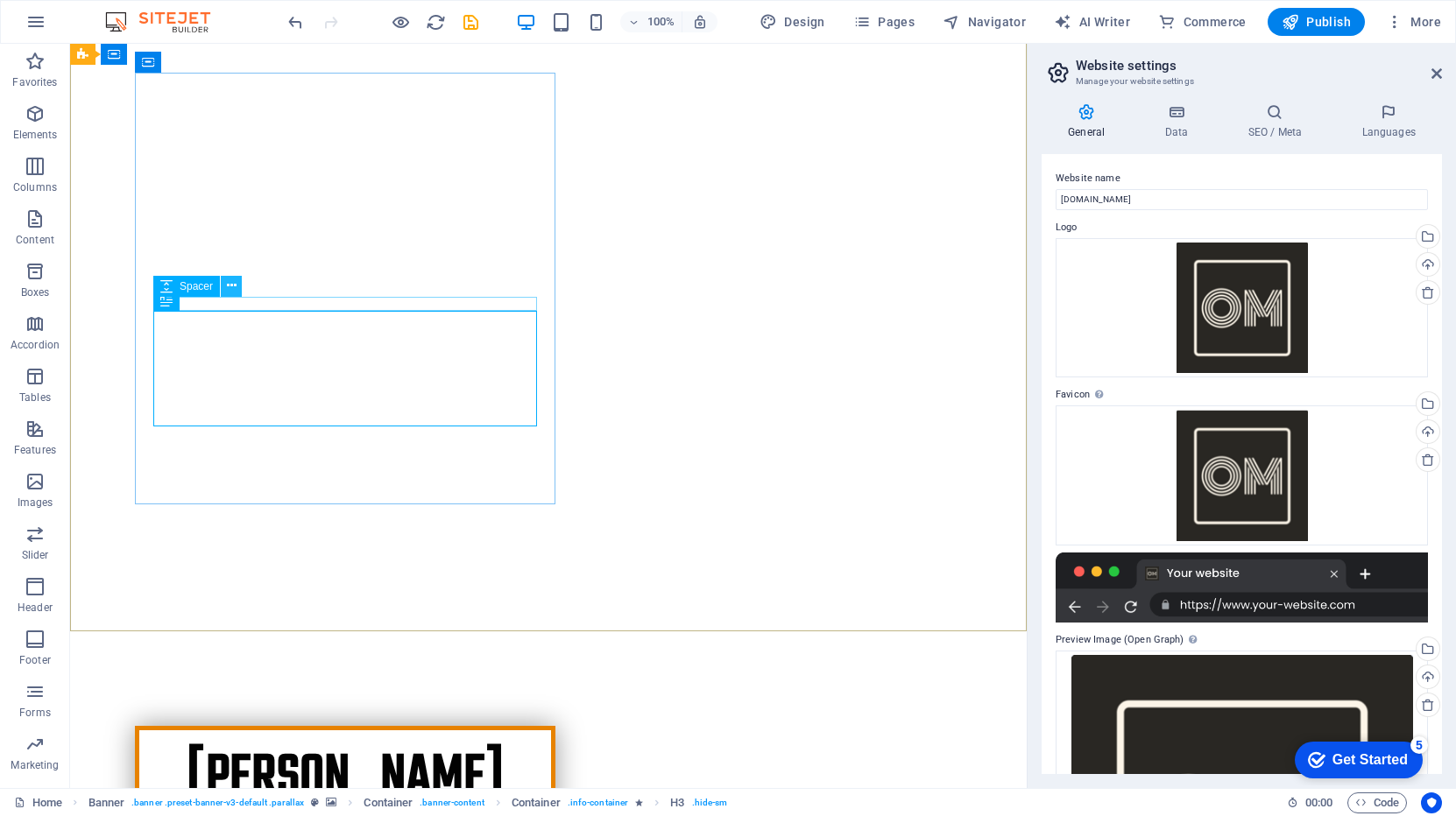
click at [227, 286] on icon at bounding box center [232, 285] width 10 height 19
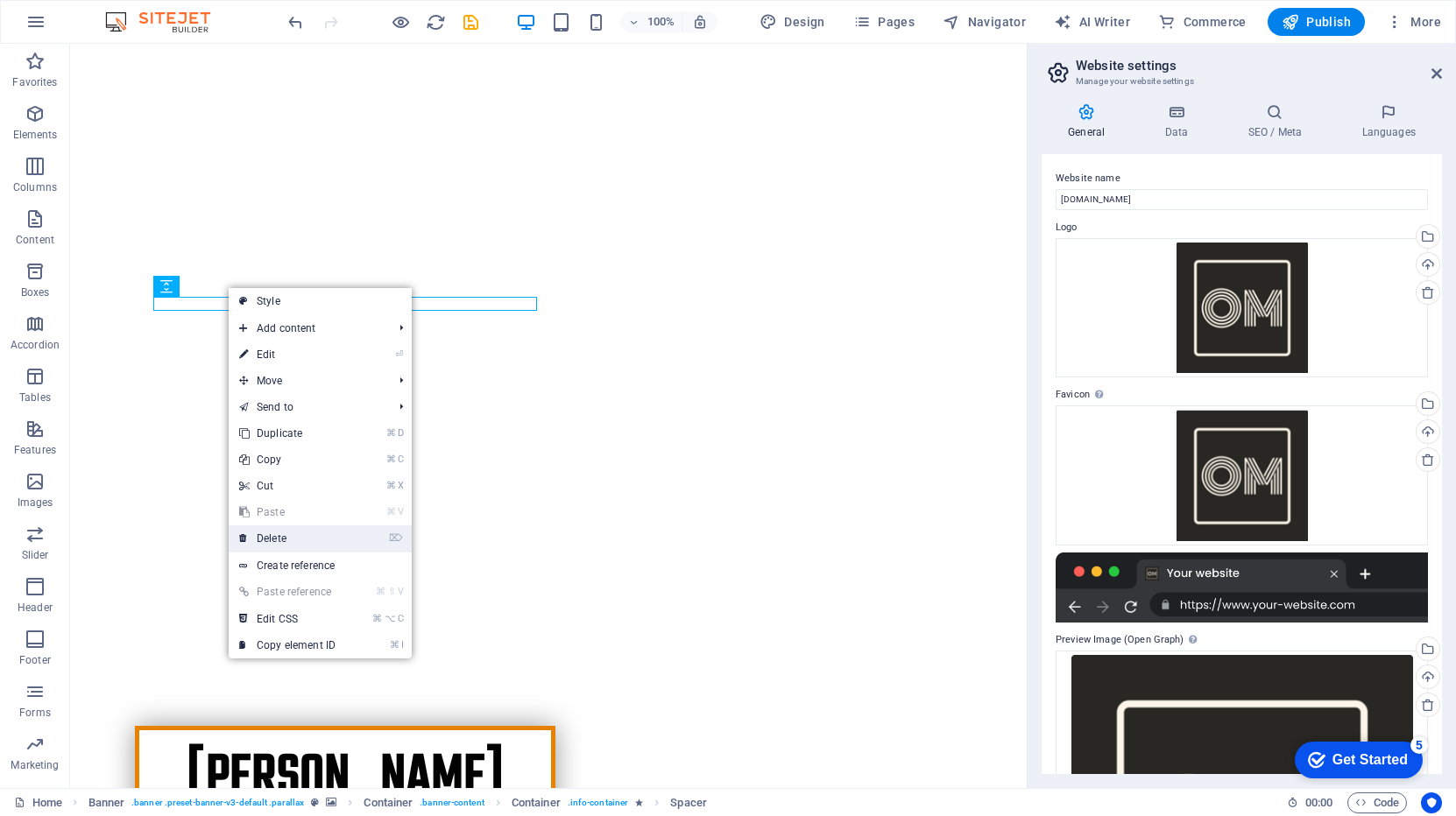
click at [294, 534] on link "⌦ Delete" at bounding box center [287, 538] width 117 height 26
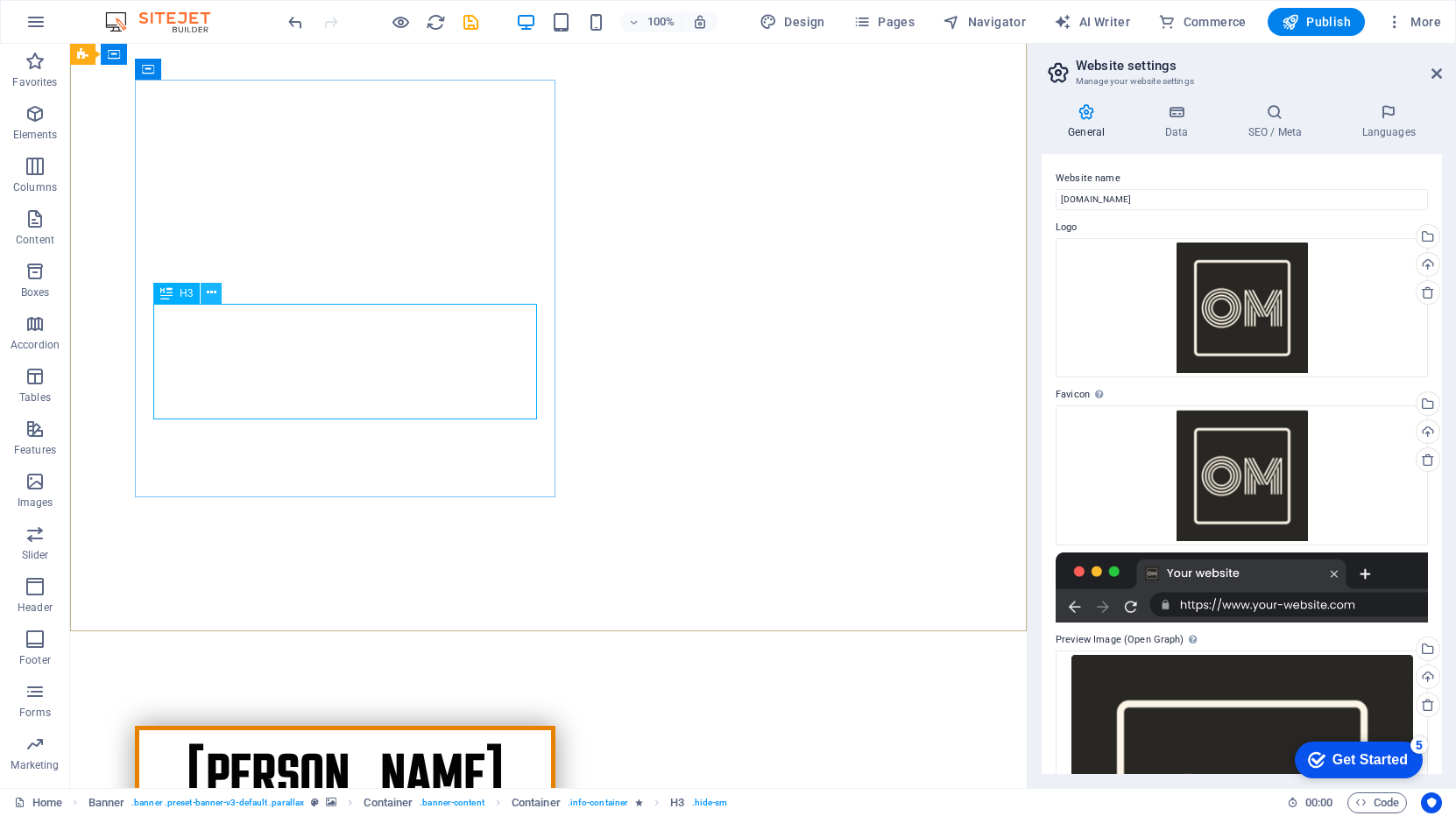
click at [206, 291] on icon at bounding box center [211, 292] width 10 height 19
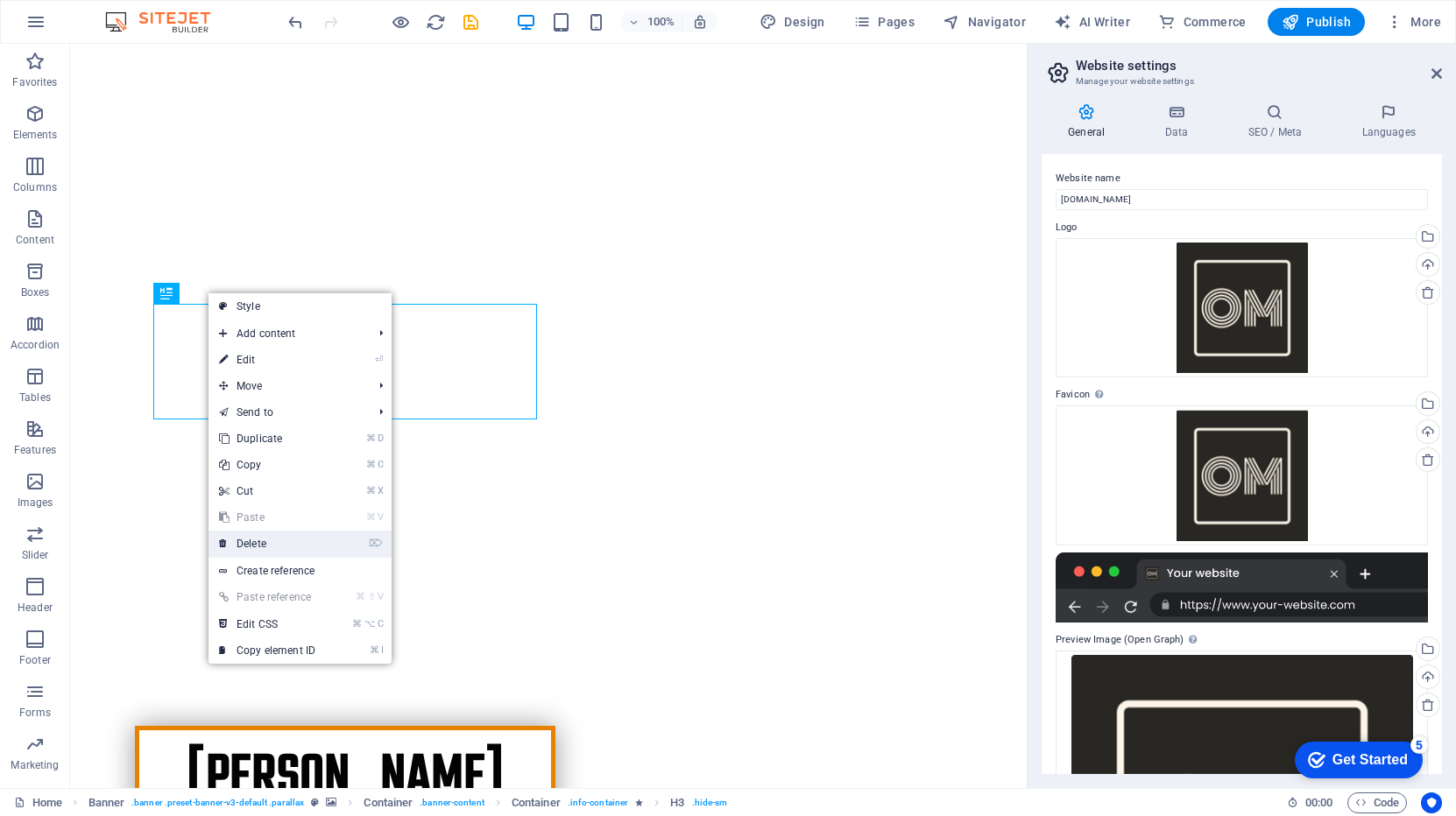
click at [263, 543] on link "⌦ Delete" at bounding box center [267, 543] width 117 height 26
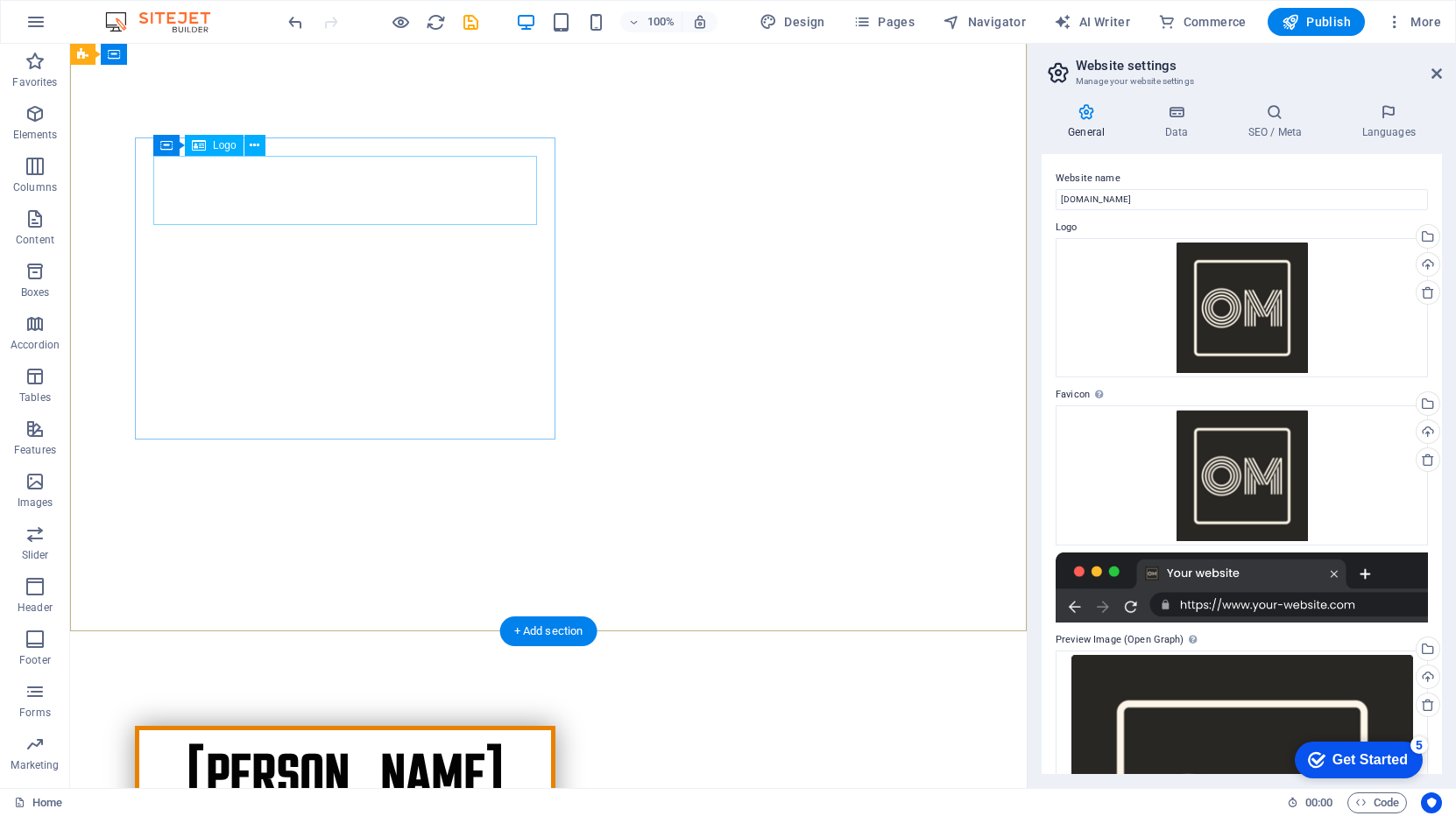
scroll to position [0, 0]
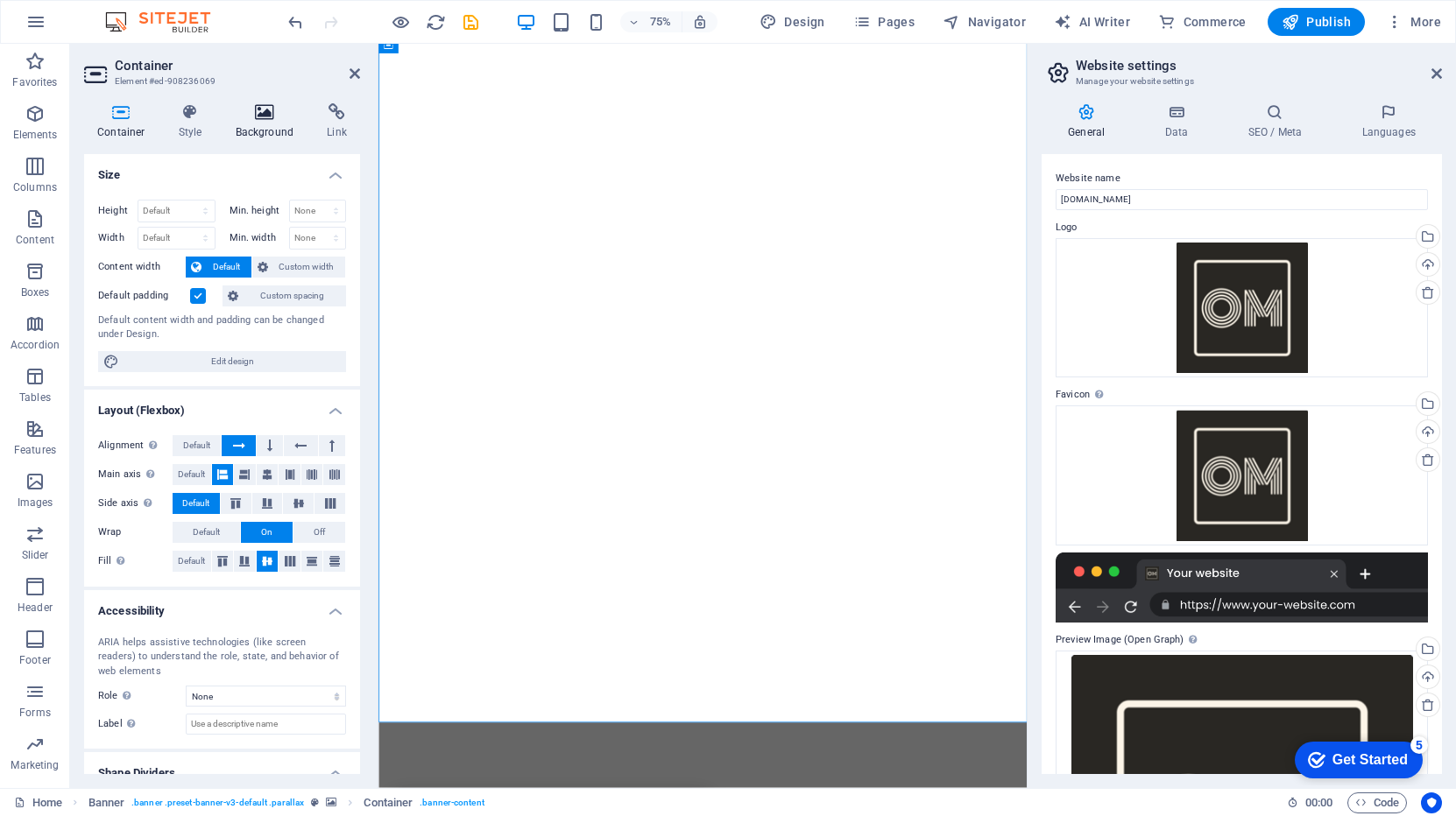
drag, startPoint x: 272, startPoint y: 119, endPoint x: 226, endPoint y: 121, distance: 46.0
click at [270, 118] on icon at bounding box center [264, 112] width 85 height 18
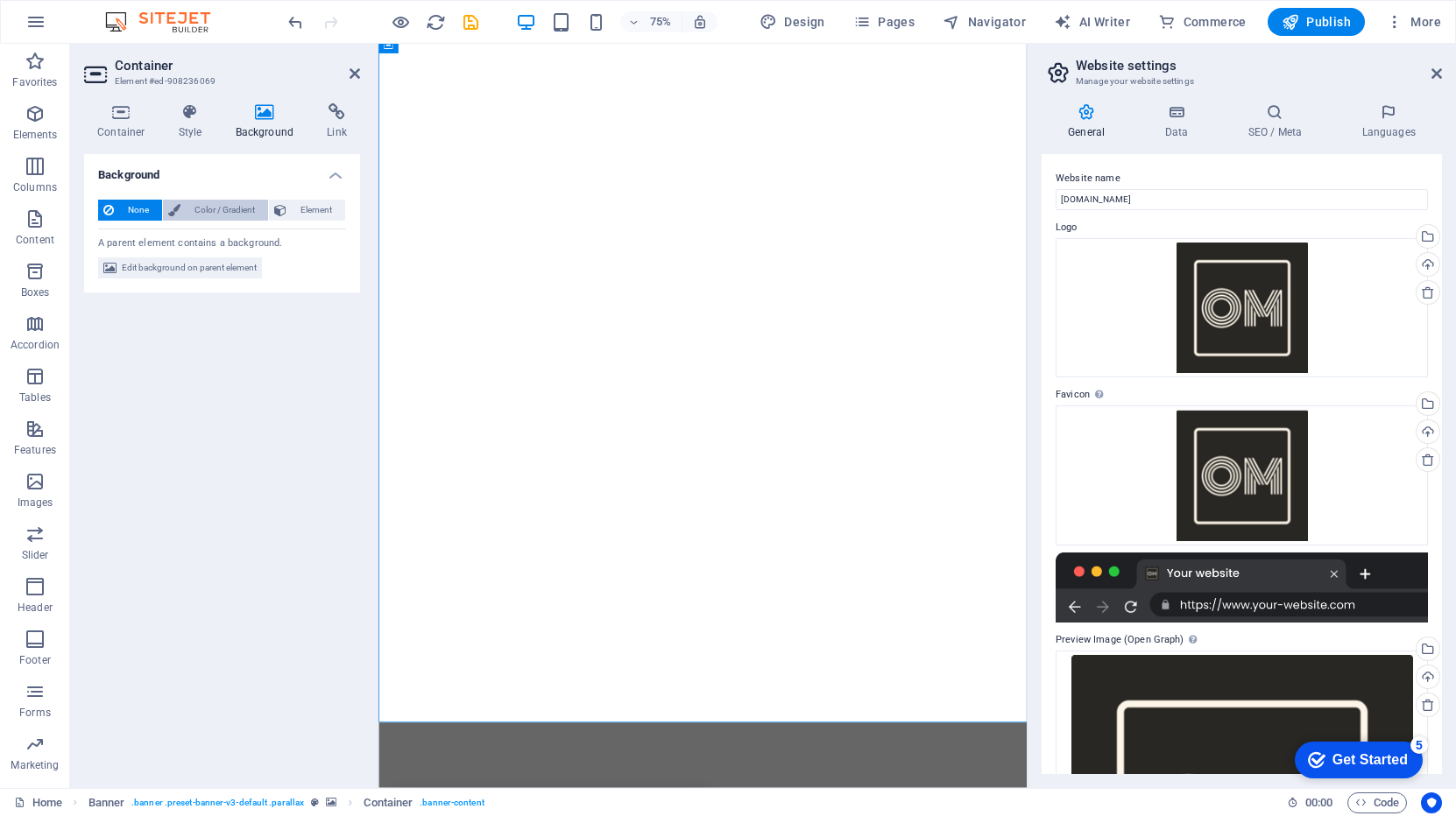
click at [206, 213] on span "Color / Gradient" at bounding box center [224, 210] width 77 height 21
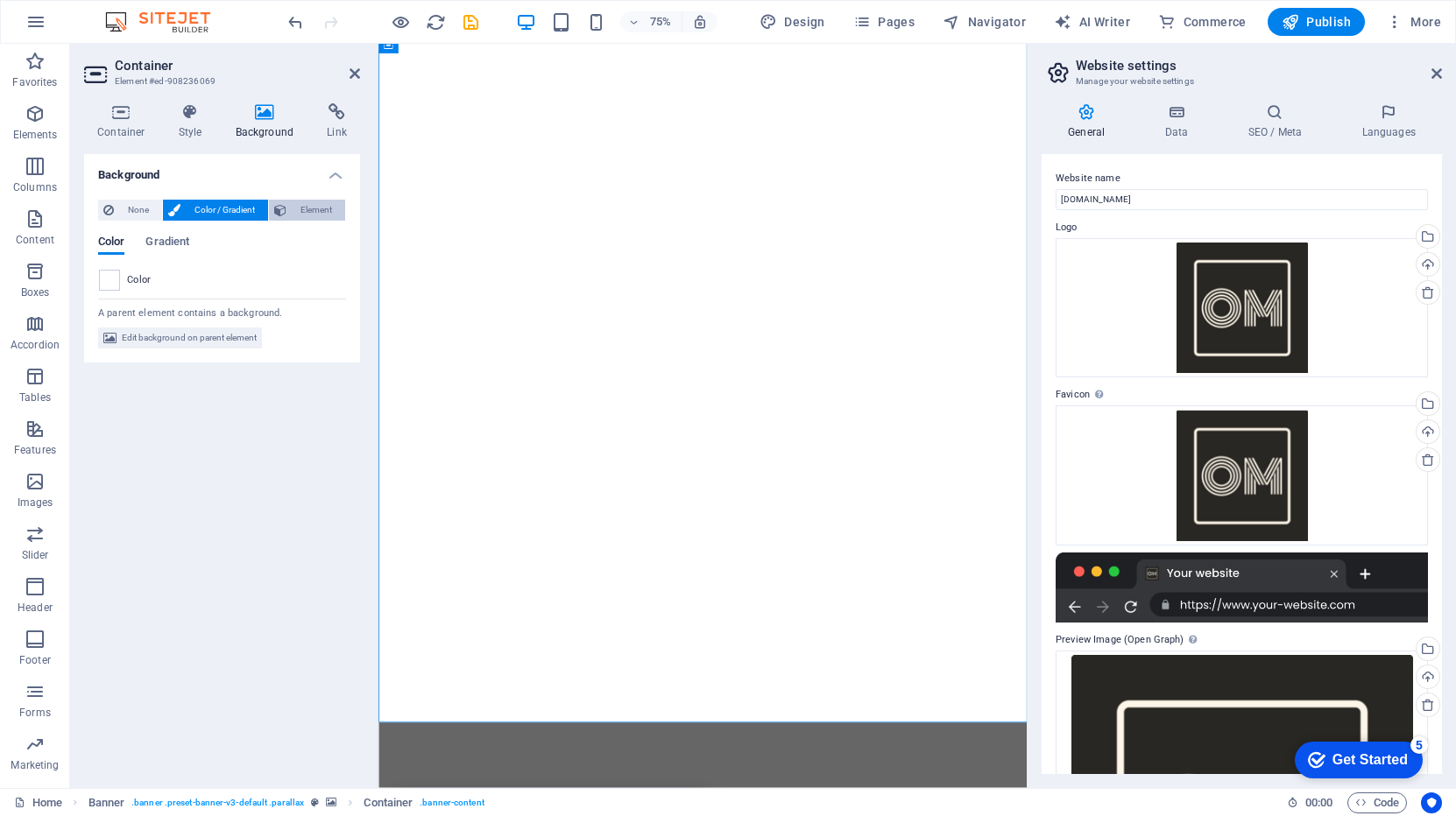
click at [301, 215] on span "Element" at bounding box center [315, 210] width 48 height 21
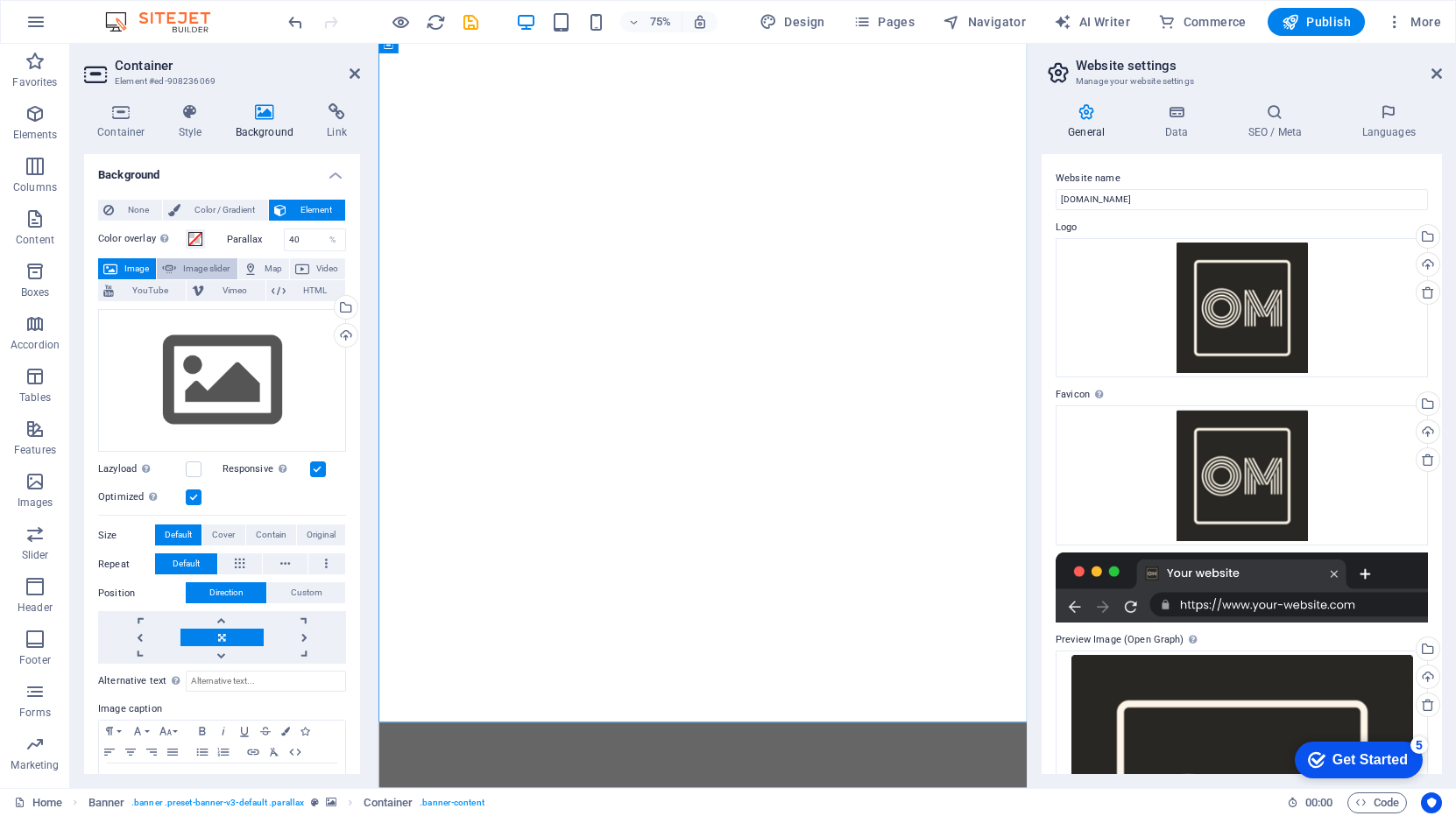
click at [184, 271] on span "Image slider" at bounding box center [205, 269] width 50 height 21
select select "ms"
select select "s"
select select "progressive"
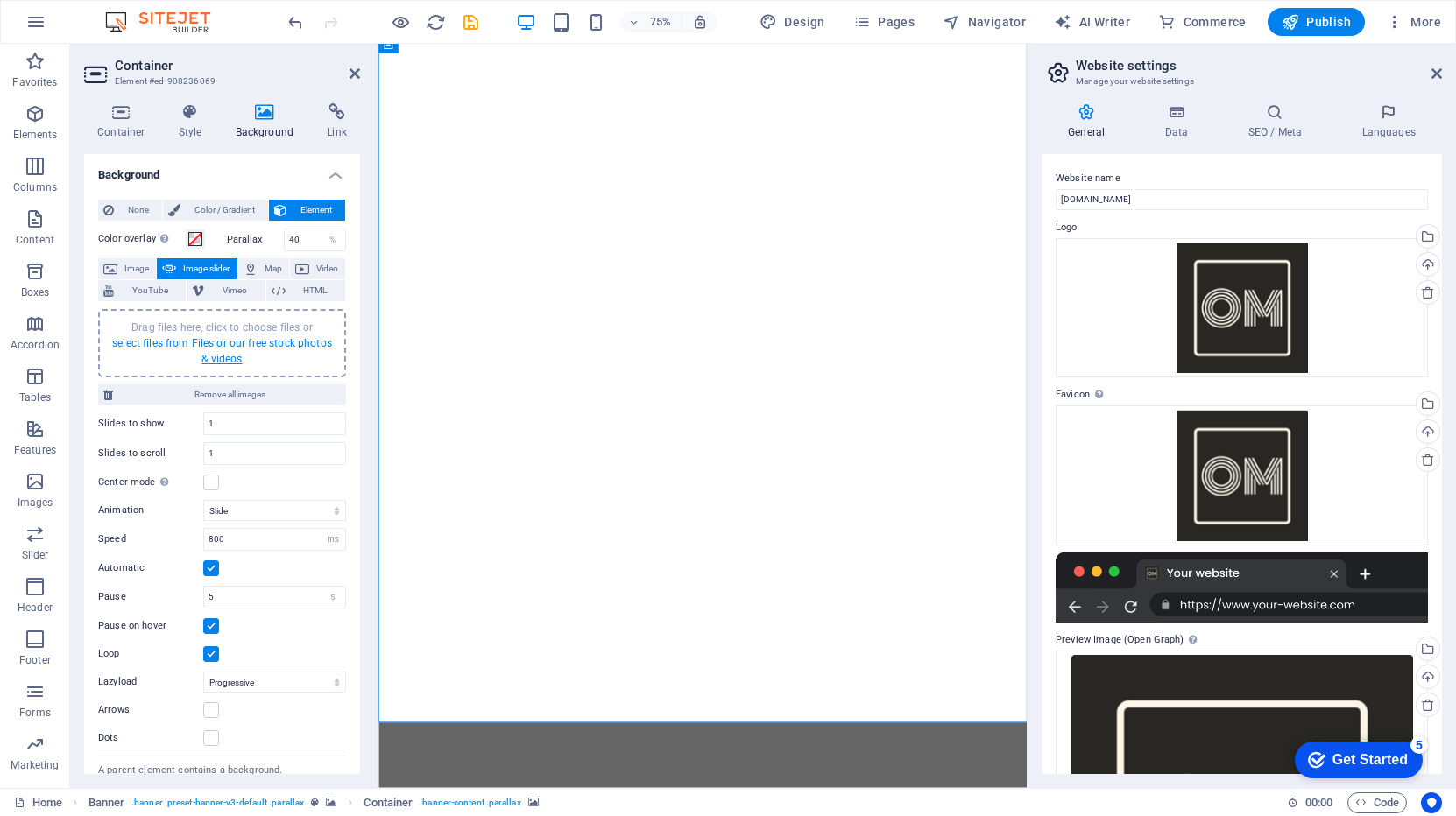
click at [236, 343] on link "select files from Files or our free stock photos & videos" at bounding box center [222, 351] width 220 height 28
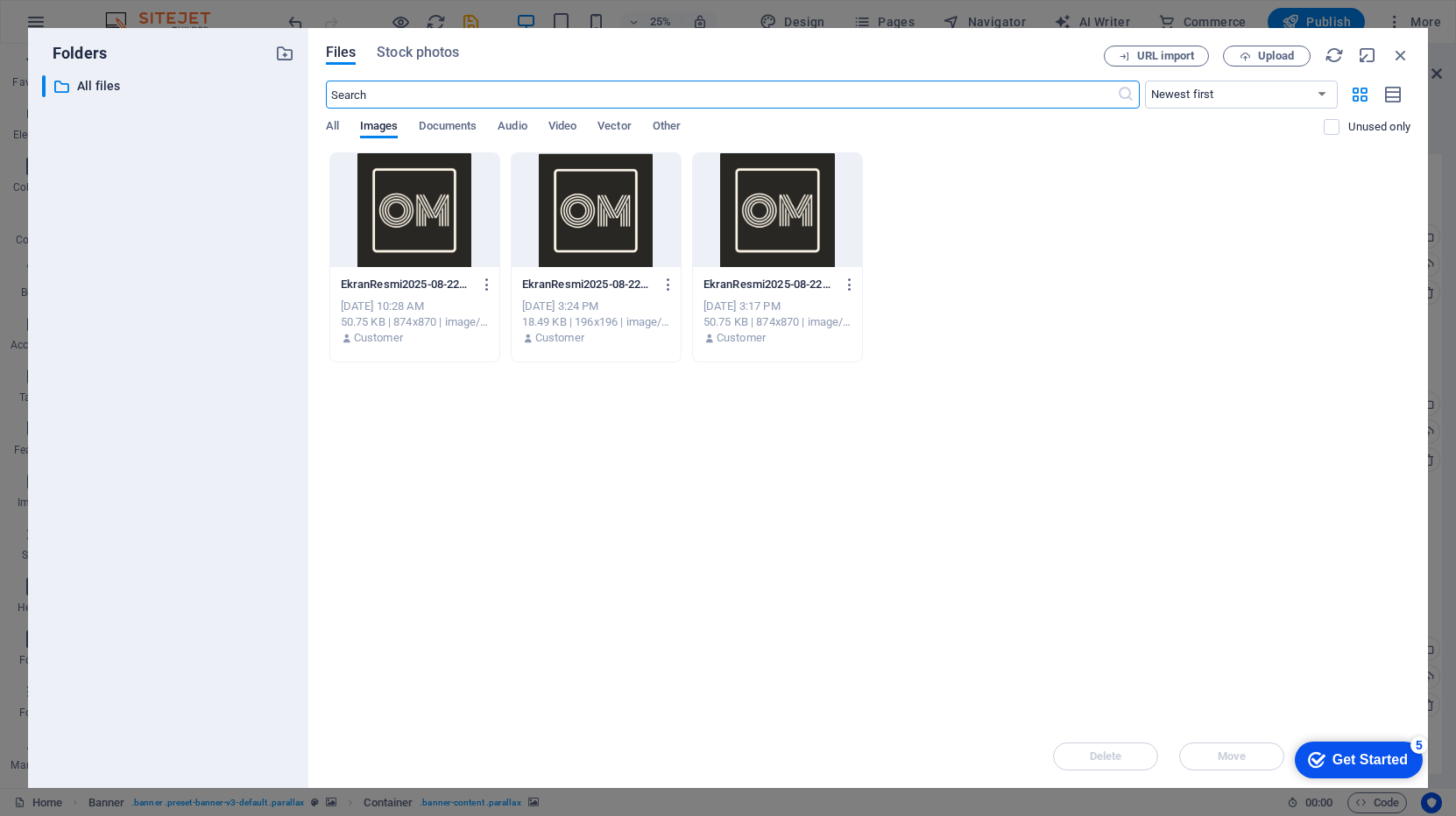
click at [803, 196] on div at bounding box center [777, 209] width 169 height 114
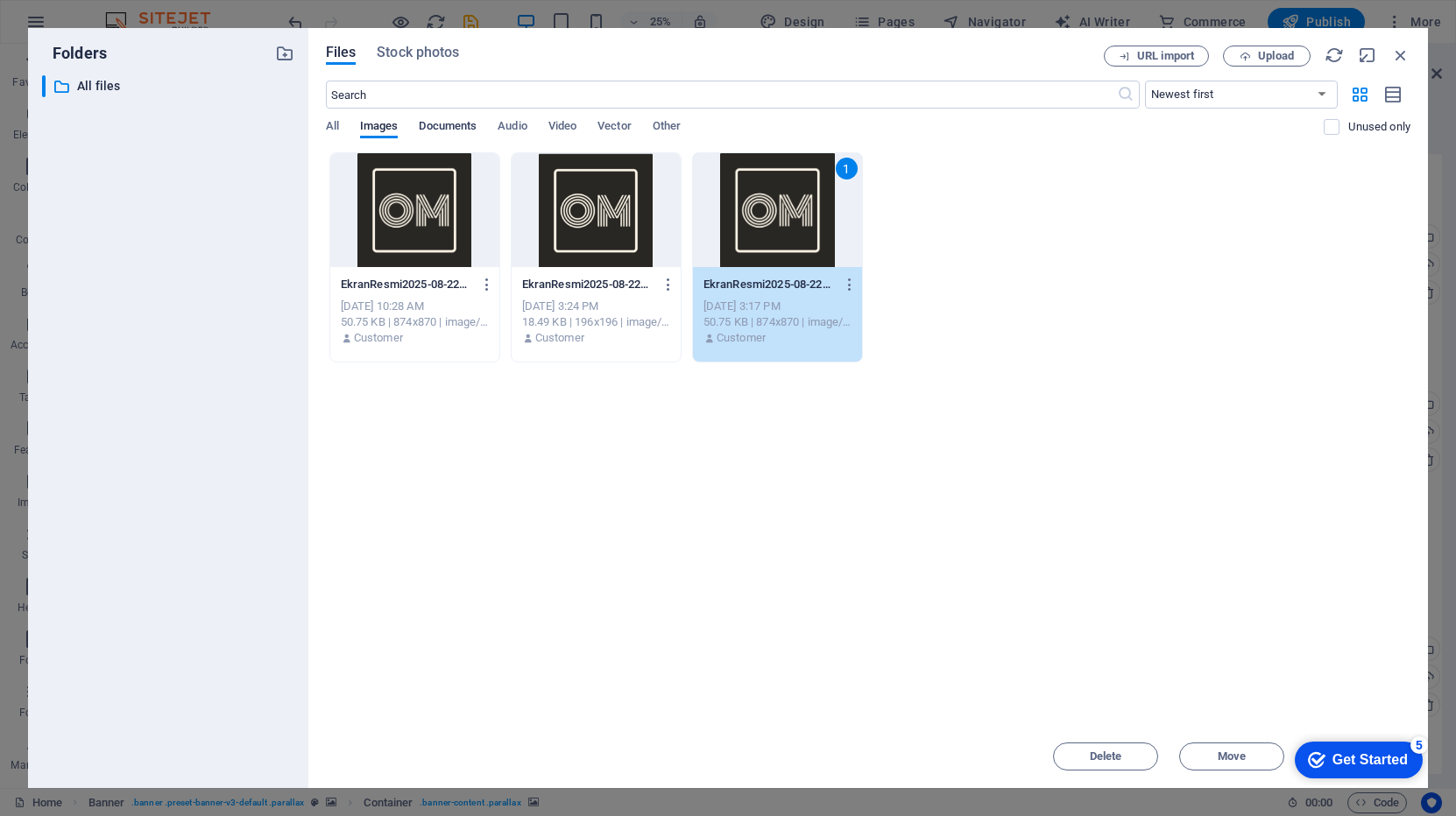
click at [445, 130] on span "Documents" at bounding box center [447, 128] width 57 height 24
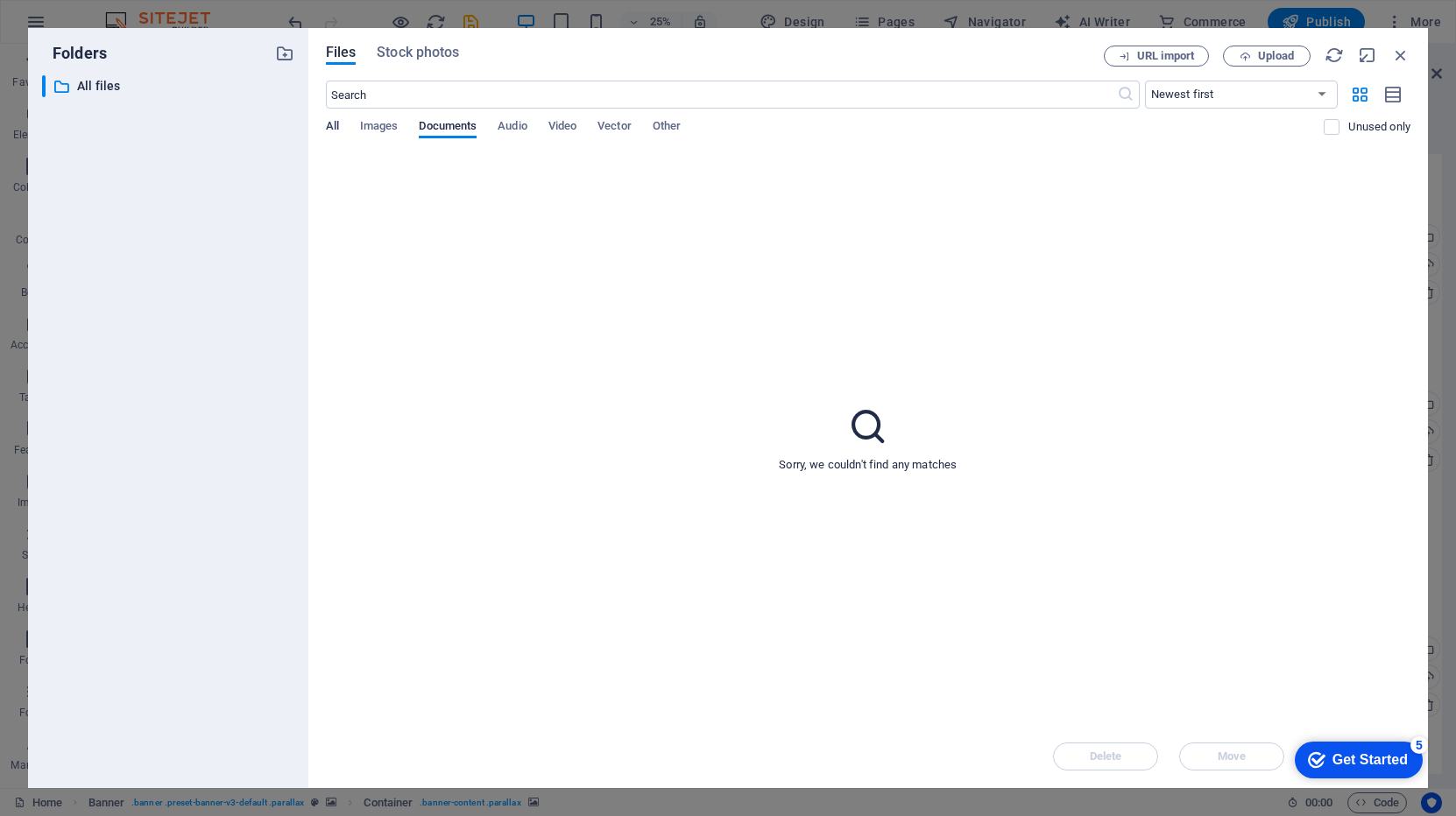
drag, startPoint x: 351, startPoint y: 126, endPoint x: 337, endPoint y: 126, distance: 14.0
click at [351, 126] on div "All Images Documents Audio Video Vector Other" at bounding box center [825, 135] width 998 height 33
click at [332, 126] on span "All" at bounding box center [332, 128] width 13 height 24
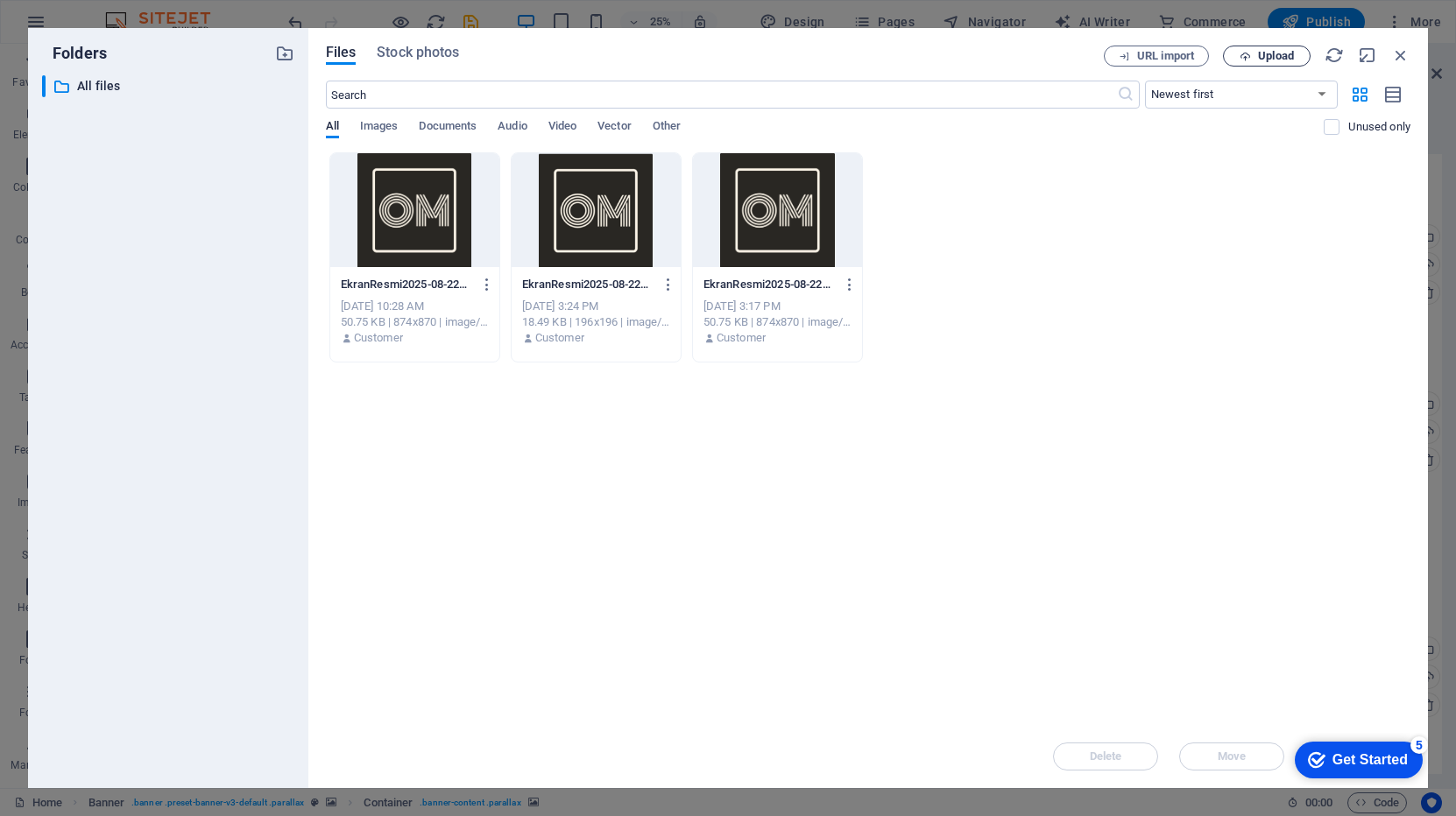
click at [1265, 56] on span "Upload" at bounding box center [1275, 56] width 36 height 11
